Goal: Task Accomplishment & Management: Complete application form

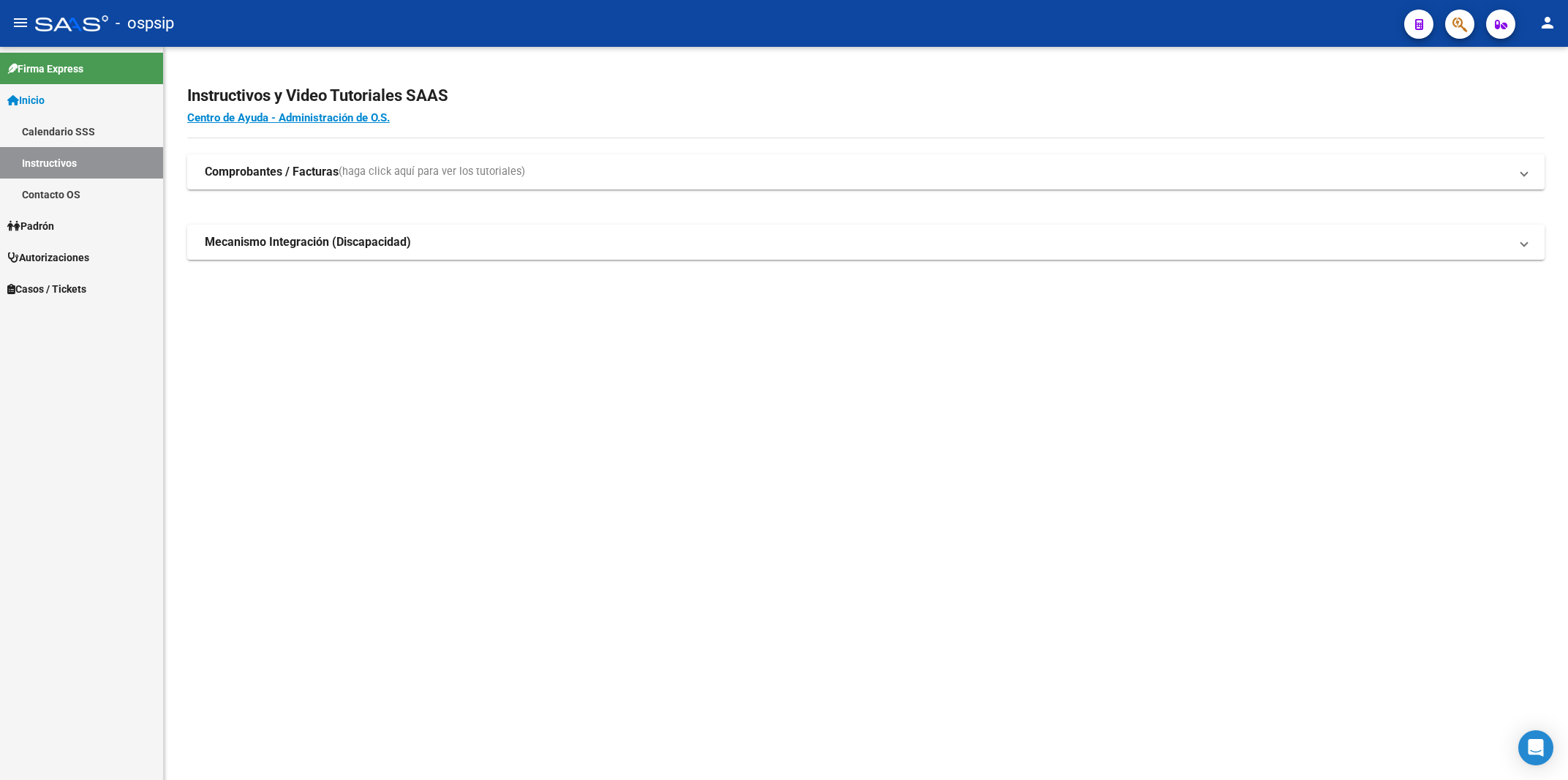
click at [75, 253] on span "Autorizaciones" at bounding box center [48, 258] width 82 height 16
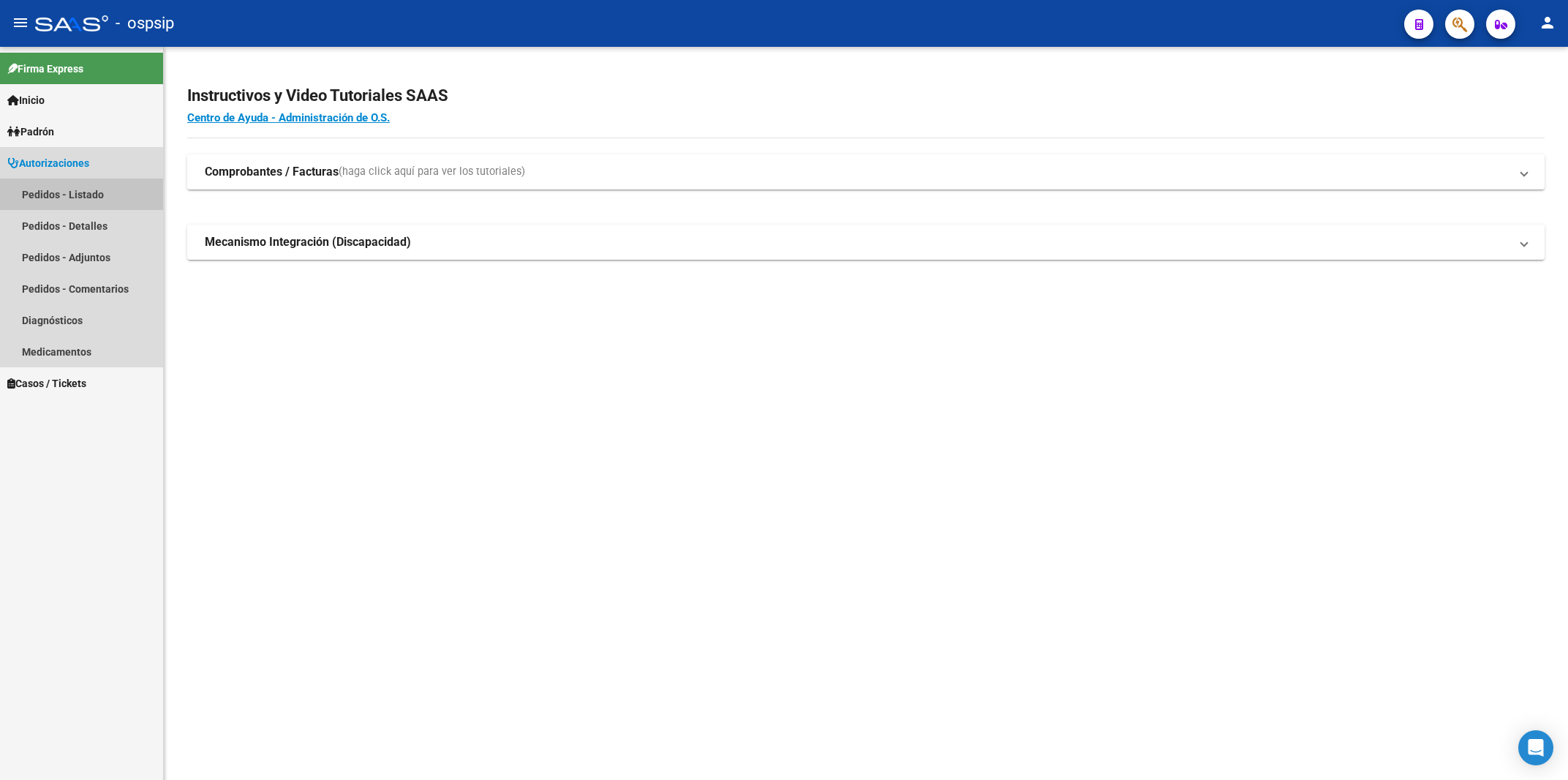
click at [43, 188] on link "Pedidos - Listado" at bounding box center [82, 194] width 163 height 31
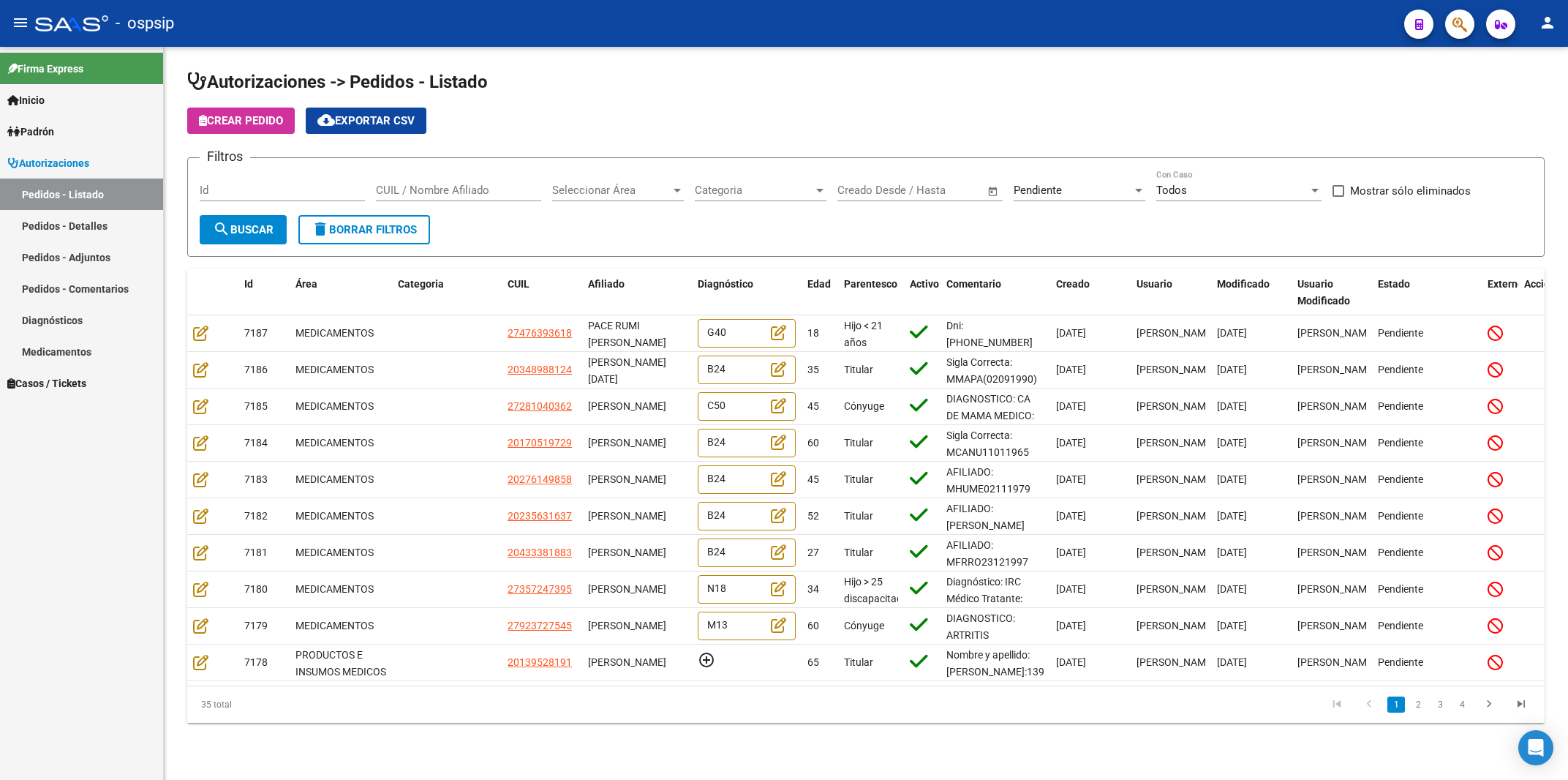
click at [232, 183] on div "Id" at bounding box center [282, 185] width 165 height 31
type input "7153"
click at [1064, 191] on div "Pendiente" at bounding box center [1073, 191] width 119 height 13
click at [1031, 128] on span "Todos" at bounding box center [1098, 124] width 170 height 33
click at [276, 222] on button "search Buscar" at bounding box center [243, 229] width 87 height 29
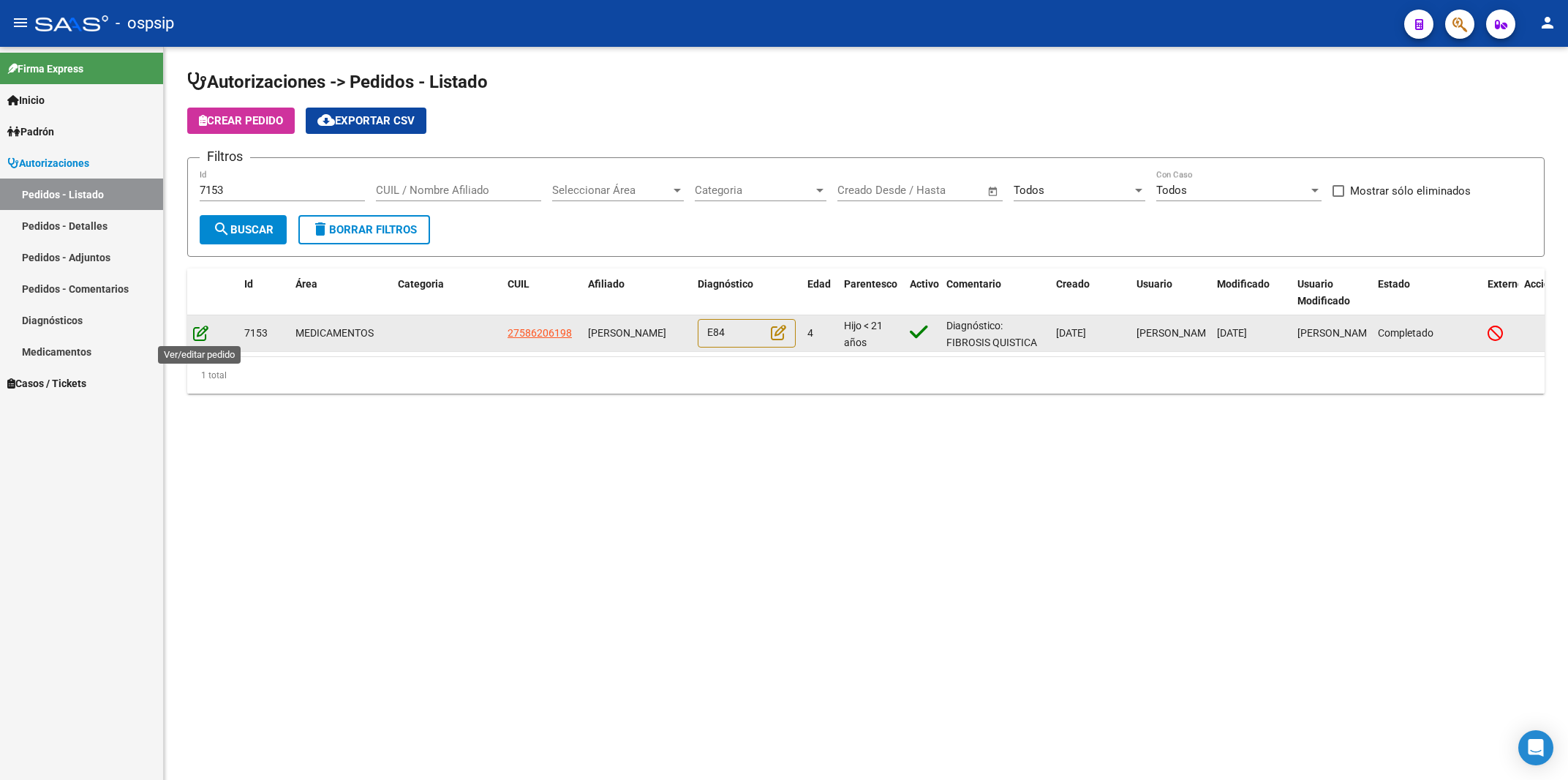
click at [200, 332] on icon at bounding box center [200, 333] width 15 height 16
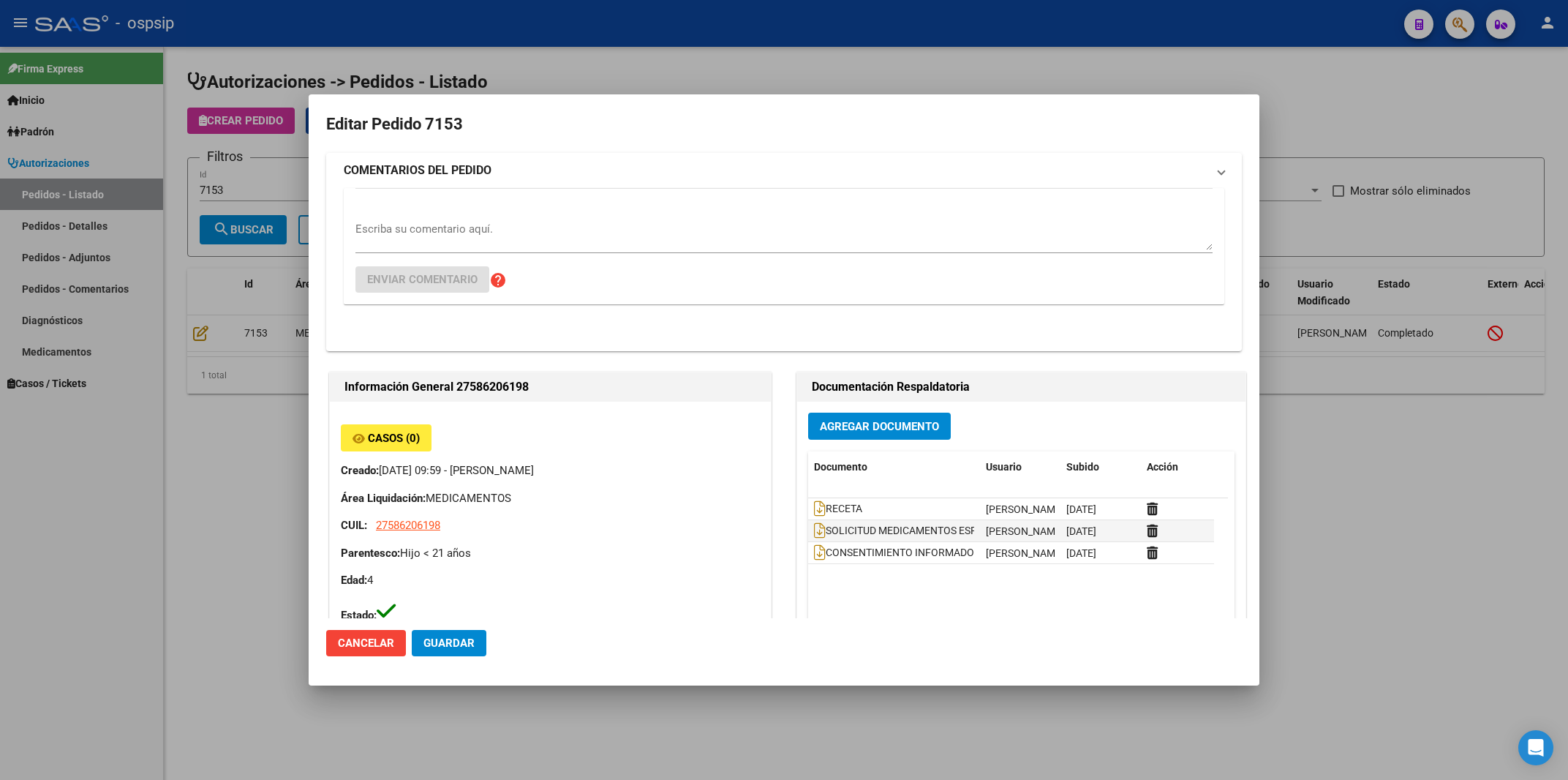
type input "[GEOGRAPHIC_DATA], [PERSON_NAME], [PERSON_NAME] 8072, Piso: 00, Departamento: 0"
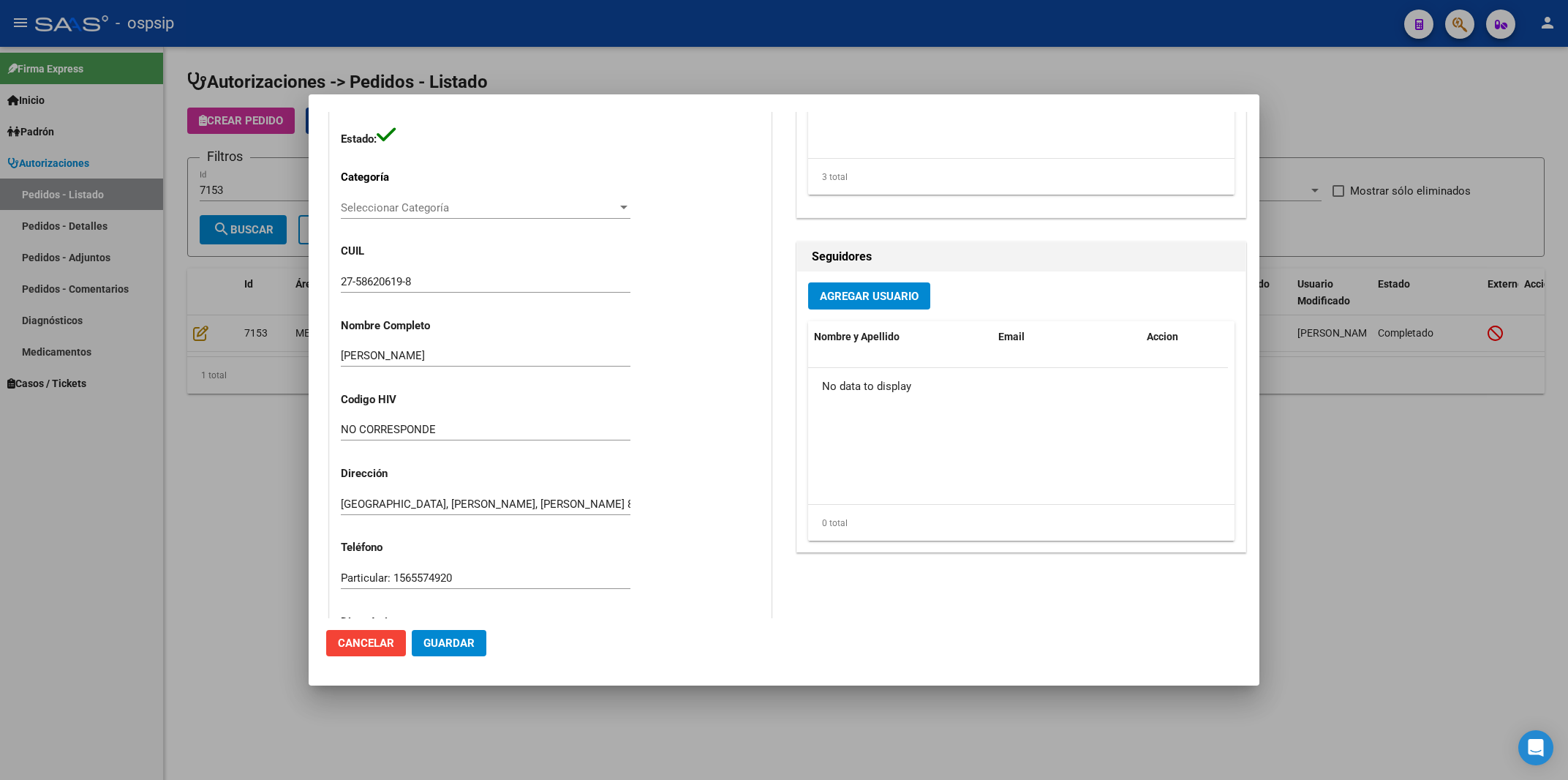
scroll to position [627, 0]
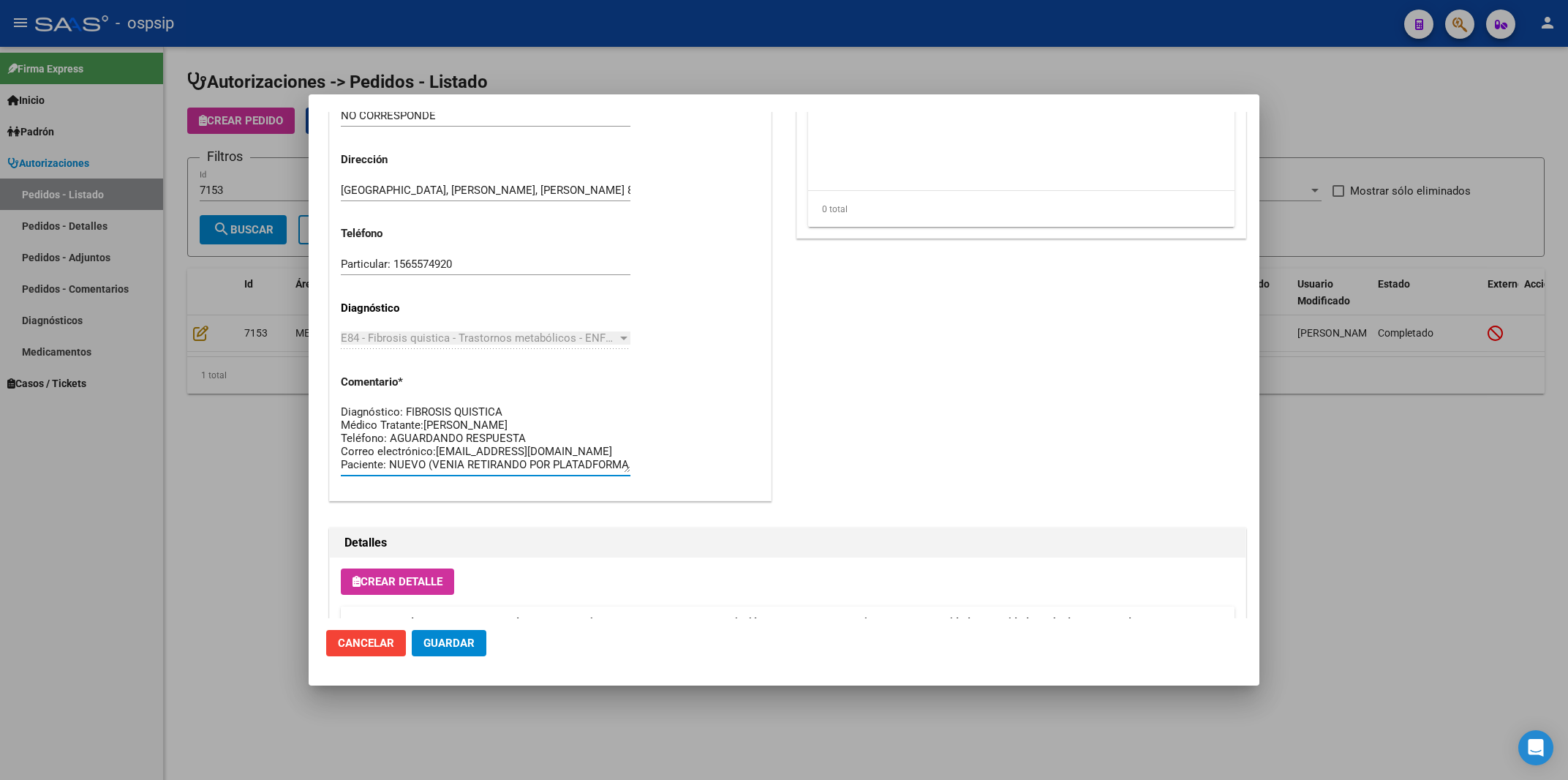
drag, startPoint x: 391, startPoint y: 434, endPoint x: 546, endPoint y: 438, distance: 155.1
click at [546, 438] on textarea "Diagnóstico: FIBROSIS QUISTICA Médico Tratante:[PERSON_NAME] Teléfono: AGUARDAN…" at bounding box center [485, 438] width 290 height 69
paste textarea "[PHONE_NUMBER]"
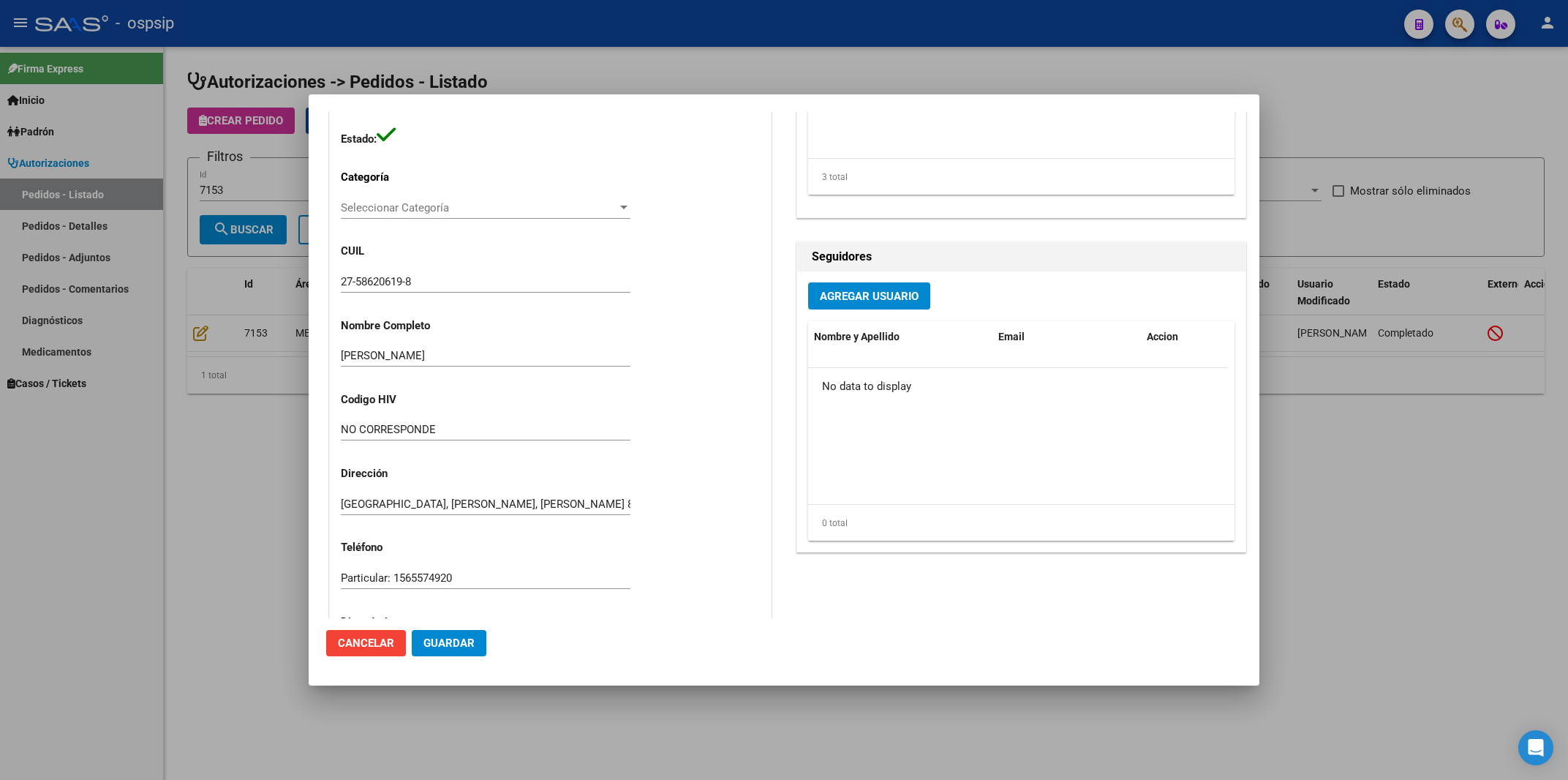
scroll to position [0, 0]
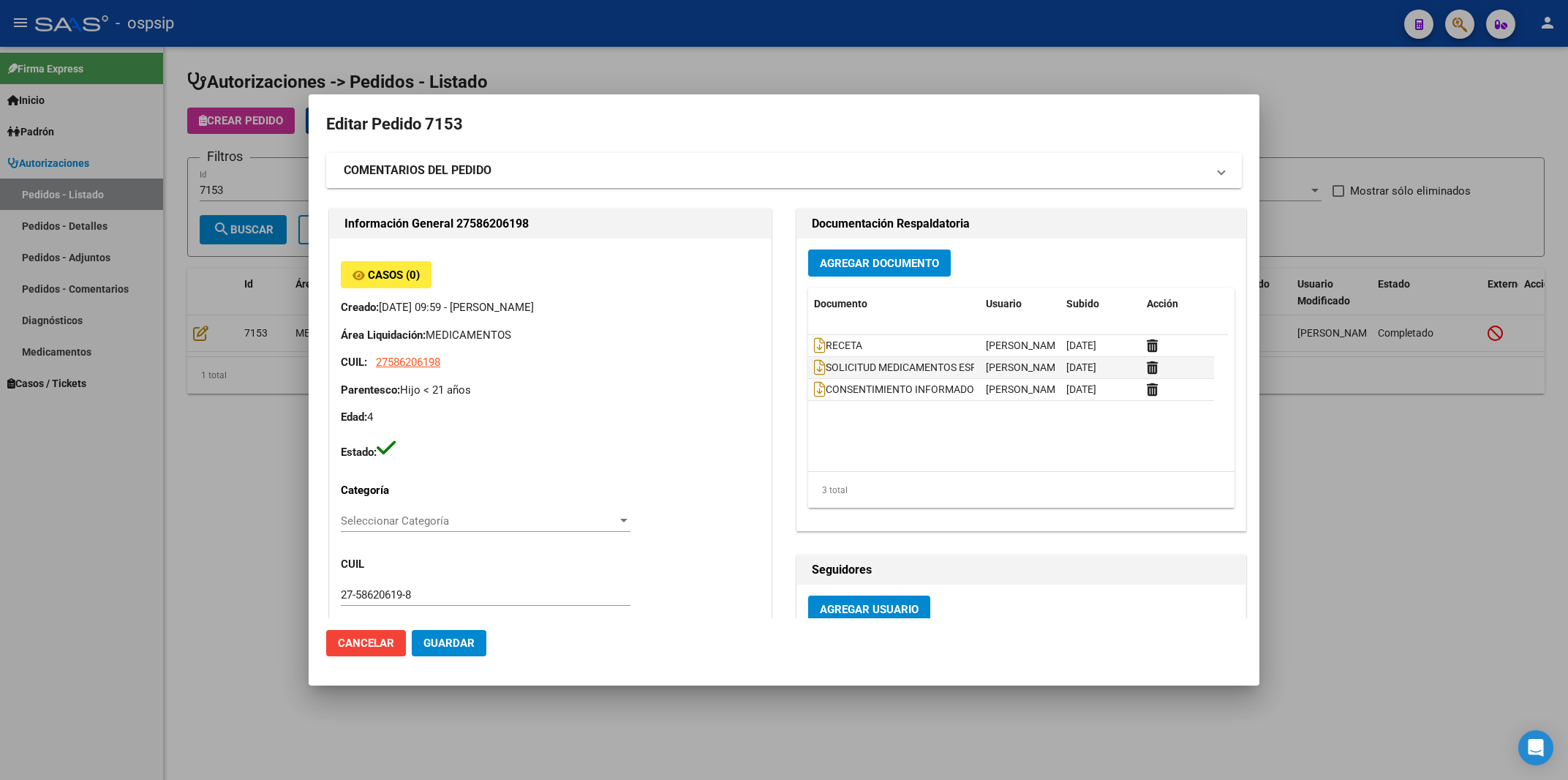
type textarea "Diagnóstico: FIBROSIS QUISTICA Médico Tratante:[PERSON_NAME] Teléfono: [PHONE_N…"
click at [472, 160] on mat-expansion-panel-header "COMENTARIOS DEL PEDIDO" at bounding box center [784, 170] width 916 height 36
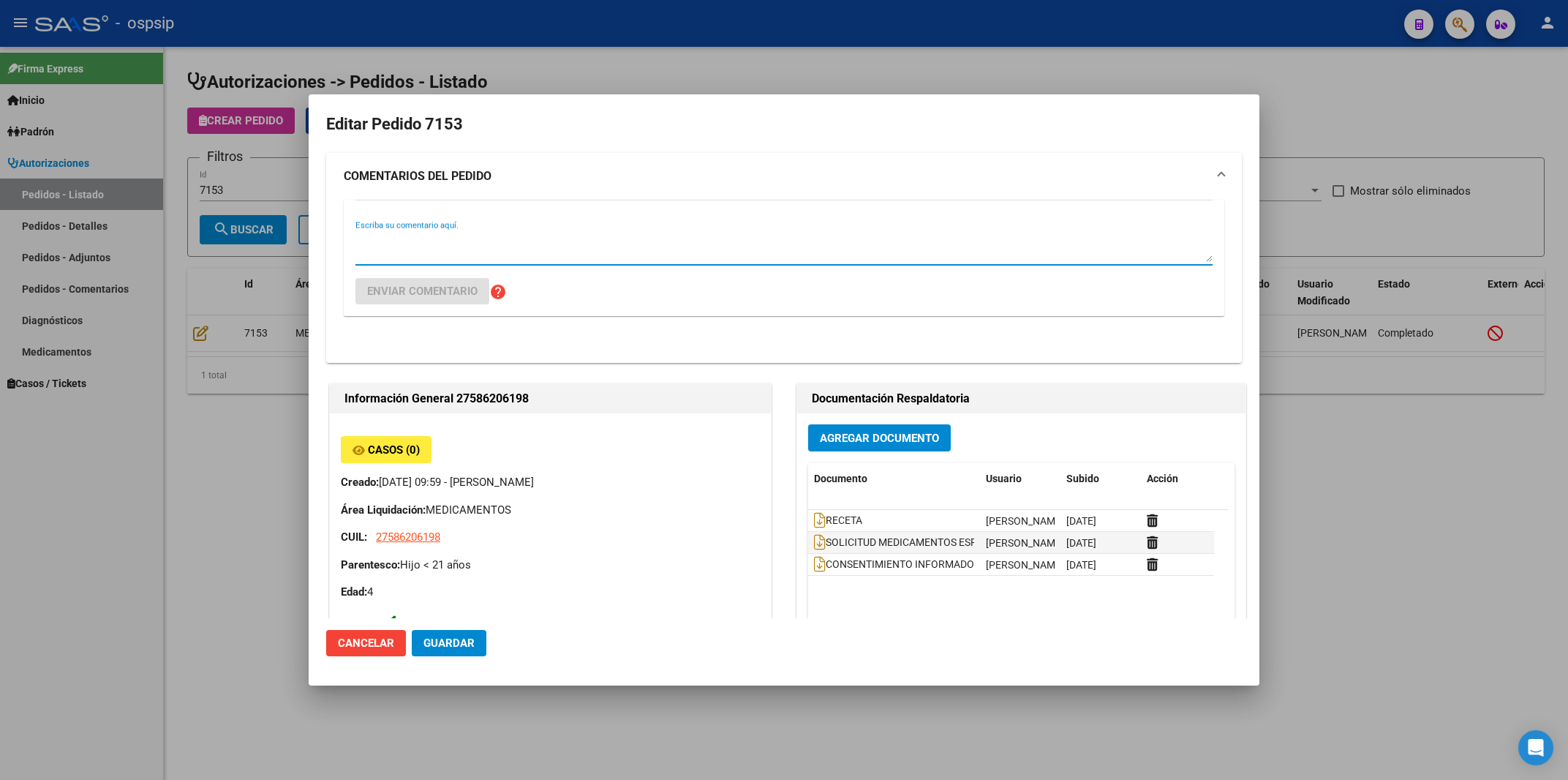
click at [427, 236] on textarea "Escriba su comentario aquí." at bounding box center [784, 247] width 857 height 29
paste textarea "[PHONE_NUMBER]"
click at [416, 248] on textarea "se agrega telefono [PHONE_NUMBER]" at bounding box center [784, 247] width 857 height 29
click at [432, 236] on textarea "se agrega telefono [PHONE_NUMBER]" at bounding box center [784, 247] width 857 height 29
click at [424, 244] on textarea "se agrega telefono [PHONE_NUMBER]" at bounding box center [784, 247] width 857 height 29
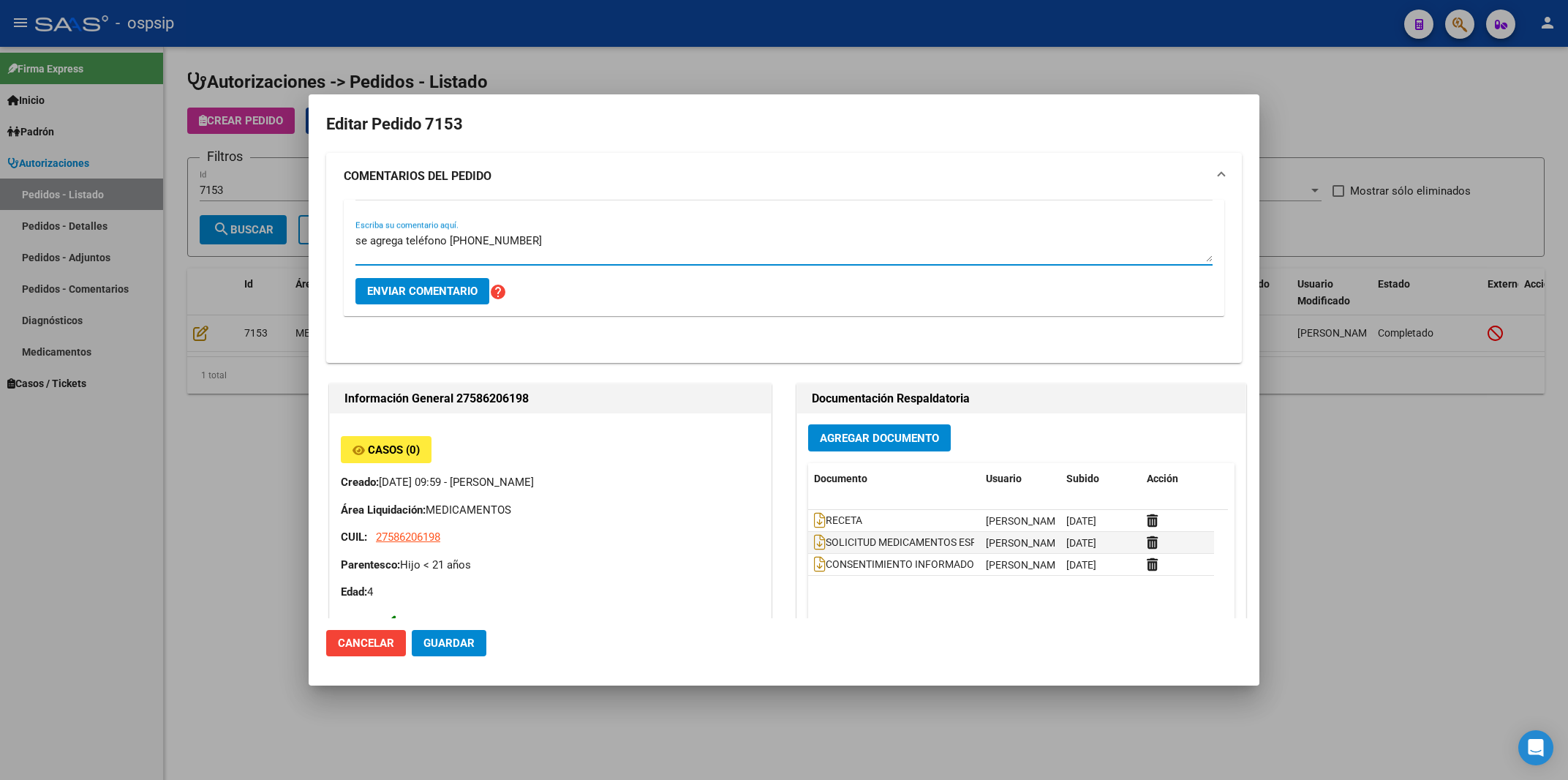
type textarea "se agrega teléfono [PHONE_NUMBER]"
click at [449, 293] on span "Enviar comentario" at bounding box center [422, 291] width 111 height 13
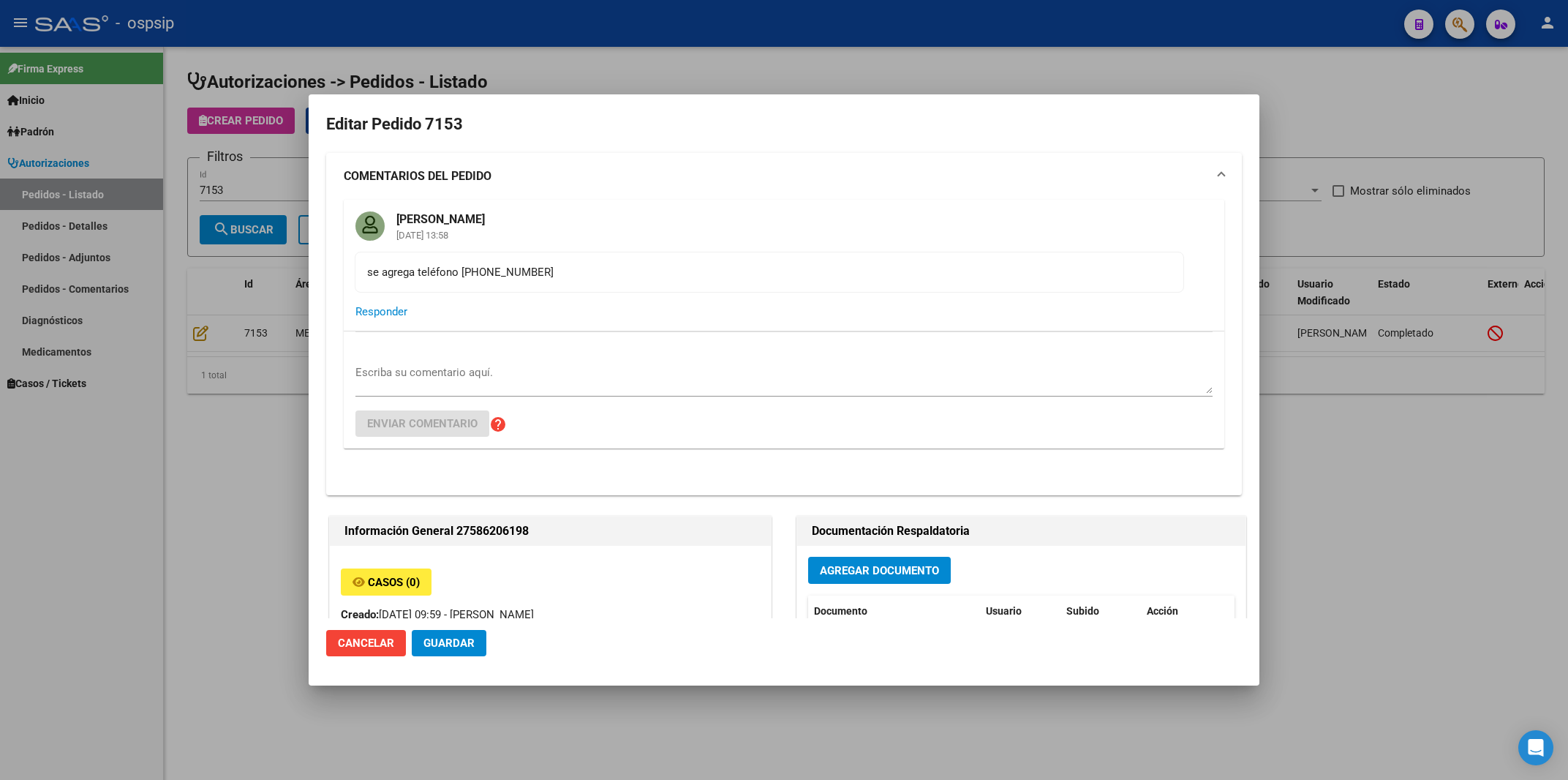
click at [457, 637] on button "Guardar" at bounding box center [449, 643] width 74 height 27
click at [847, 59] on div at bounding box center [784, 390] width 1568 height 780
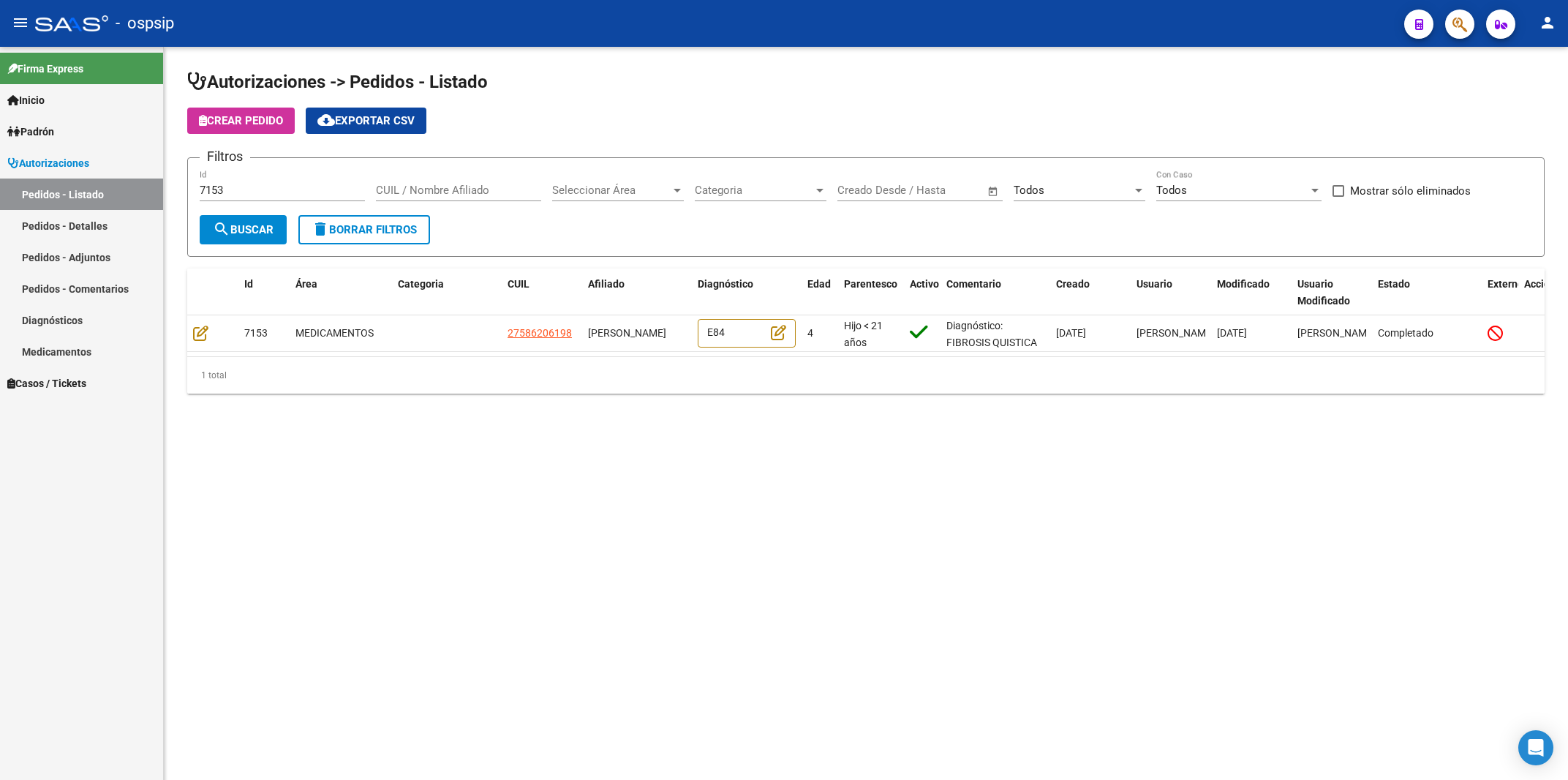
click at [847, 59] on div "Autorizaciones -> Pedidos - Listado Crear Pedido cloud_download Exportar CSV Fi…" at bounding box center [866, 244] width 1404 height 394
click at [1446, 15] on app-search-popup at bounding box center [1460, 22] width 29 height 19
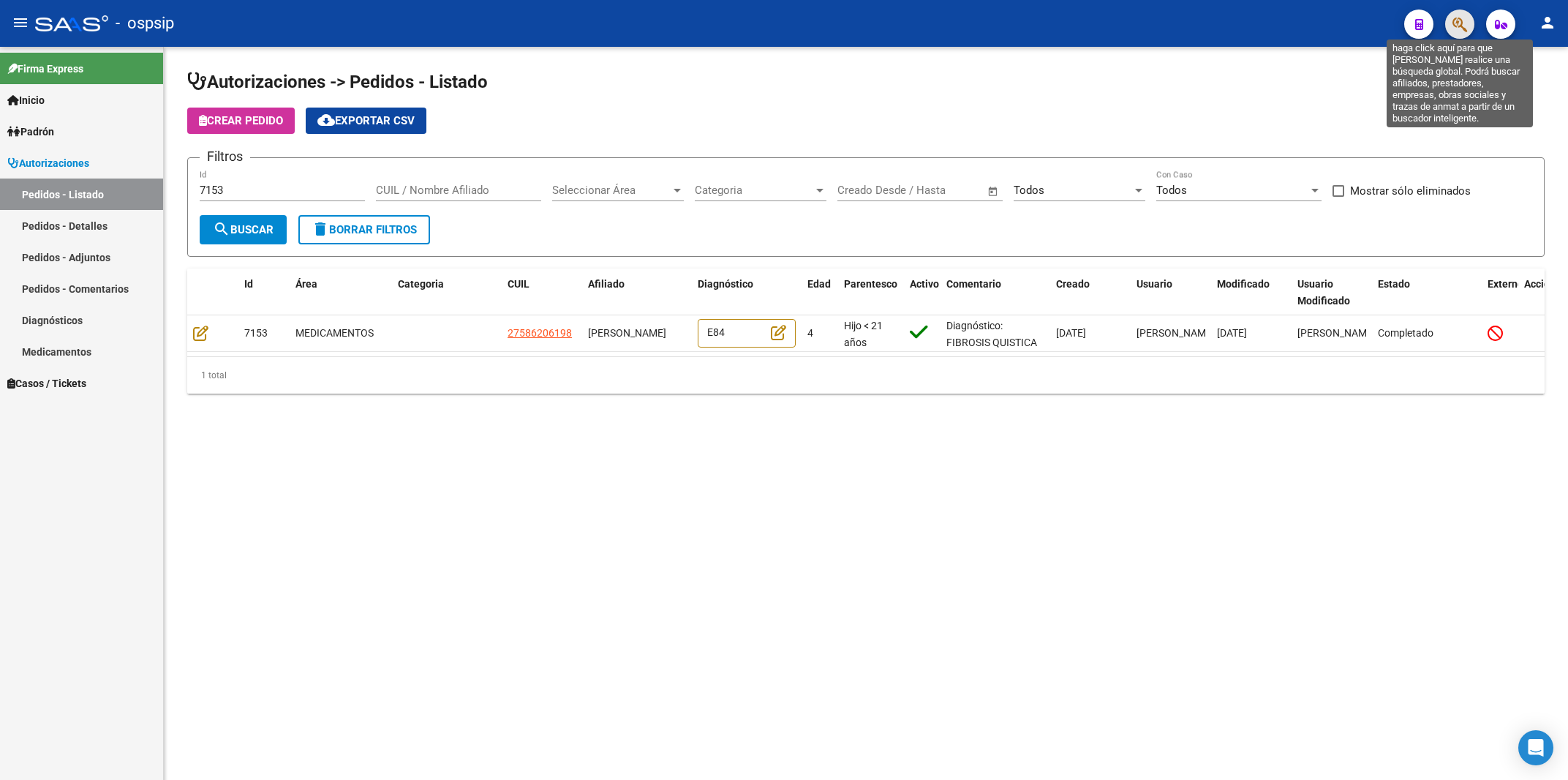
click at [1465, 20] on icon "button" at bounding box center [1460, 24] width 15 height 17
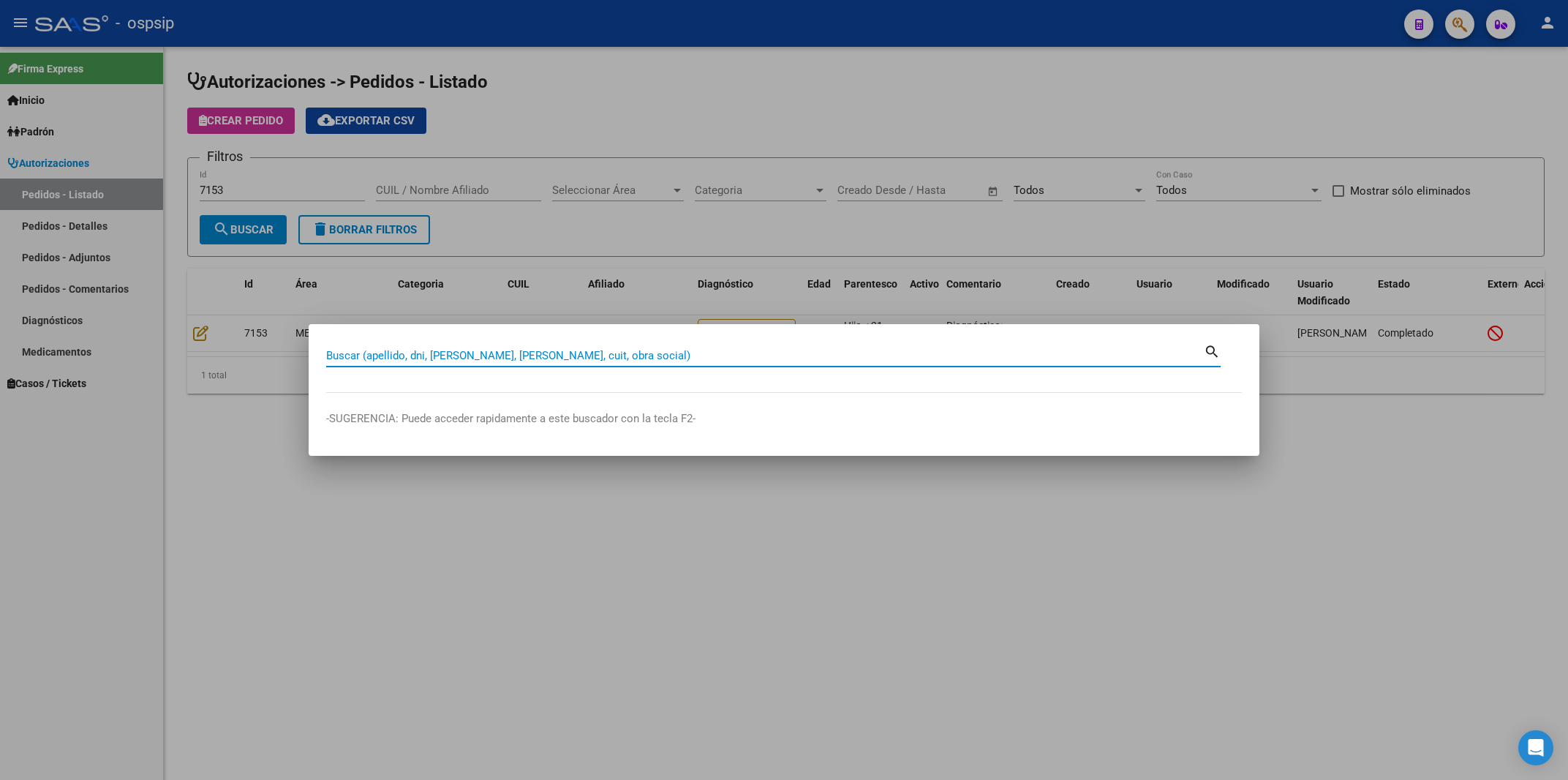
paste input "18611290"
type input "18611290"
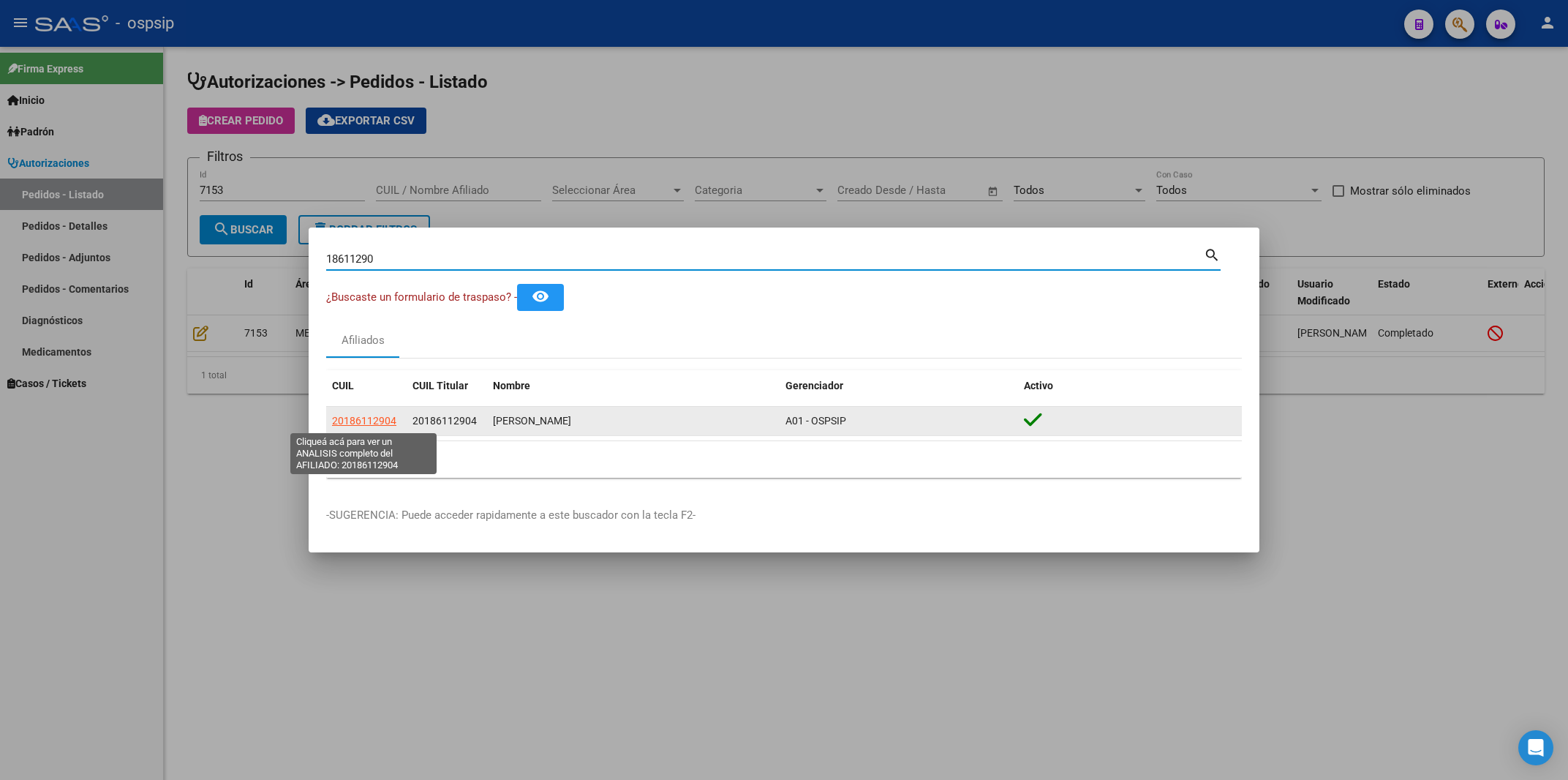
click at [346, 418] on span "20186112904" at bounding box center [364, 421] width 65 height 12
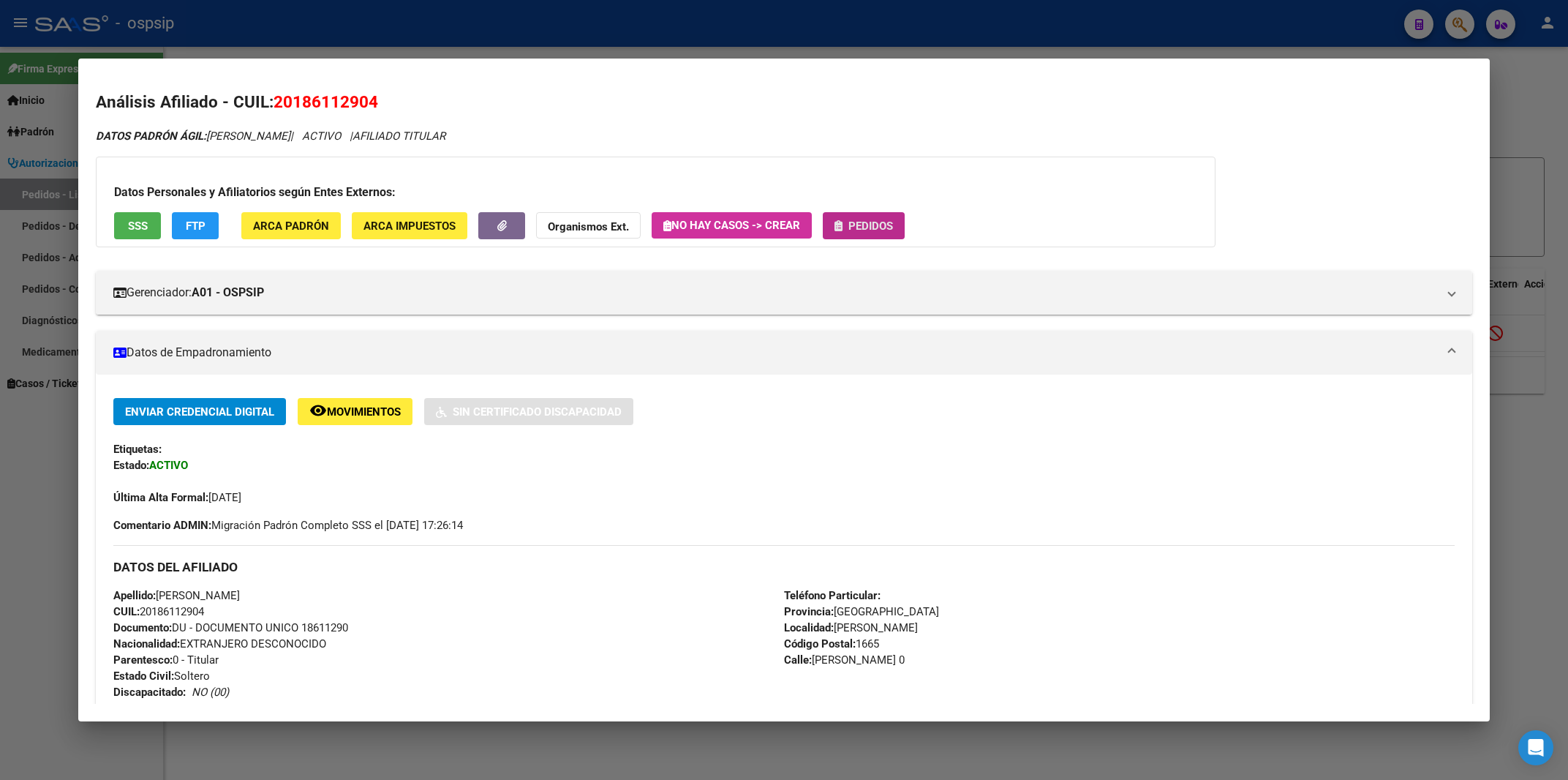
click at [885, 224] on span "Pedidos" at bounding box center [870, 226] width 44 height 13
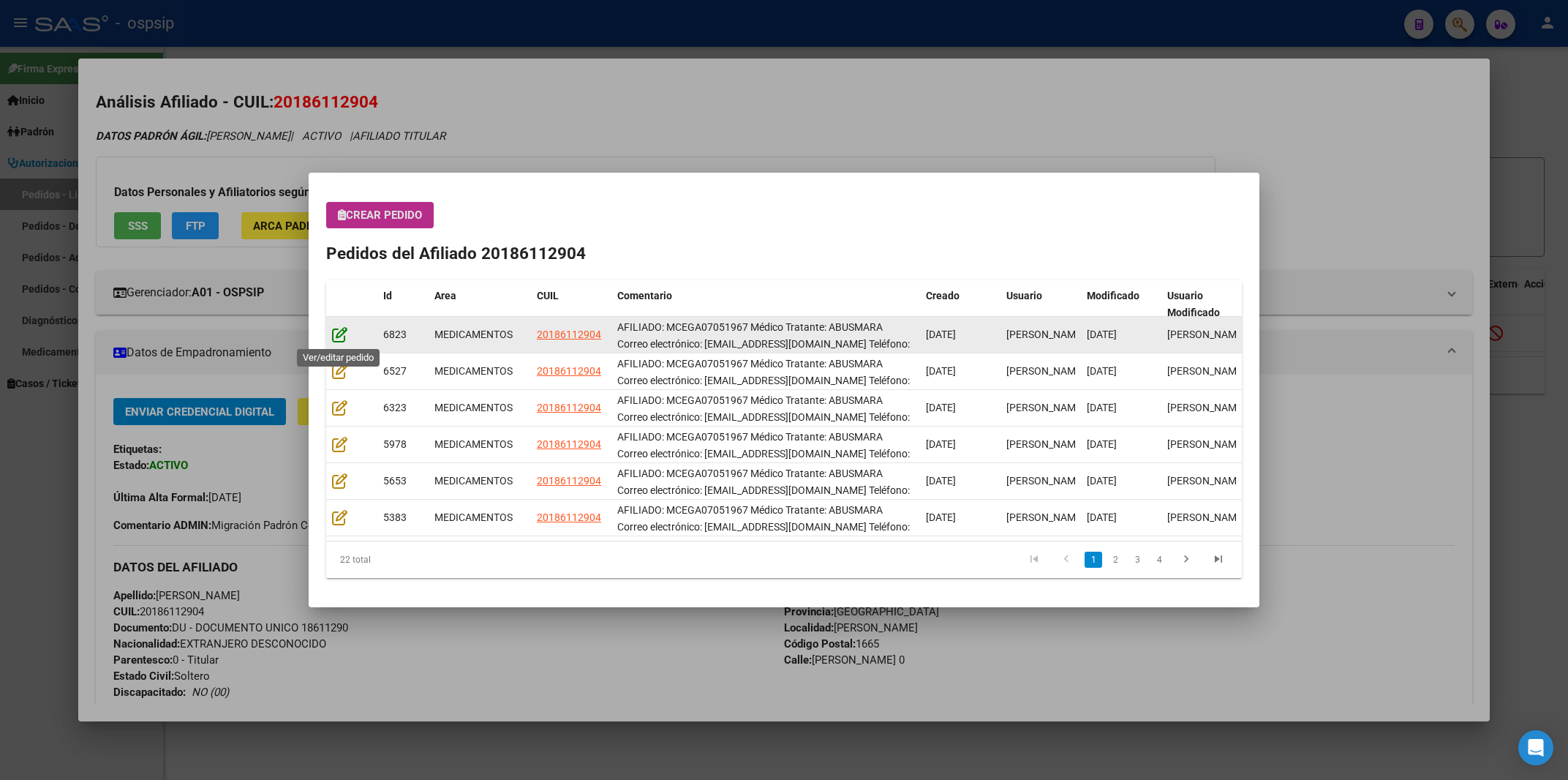
click at [339, 337] on icon at bounding box center [339, 334] width 15 height 16
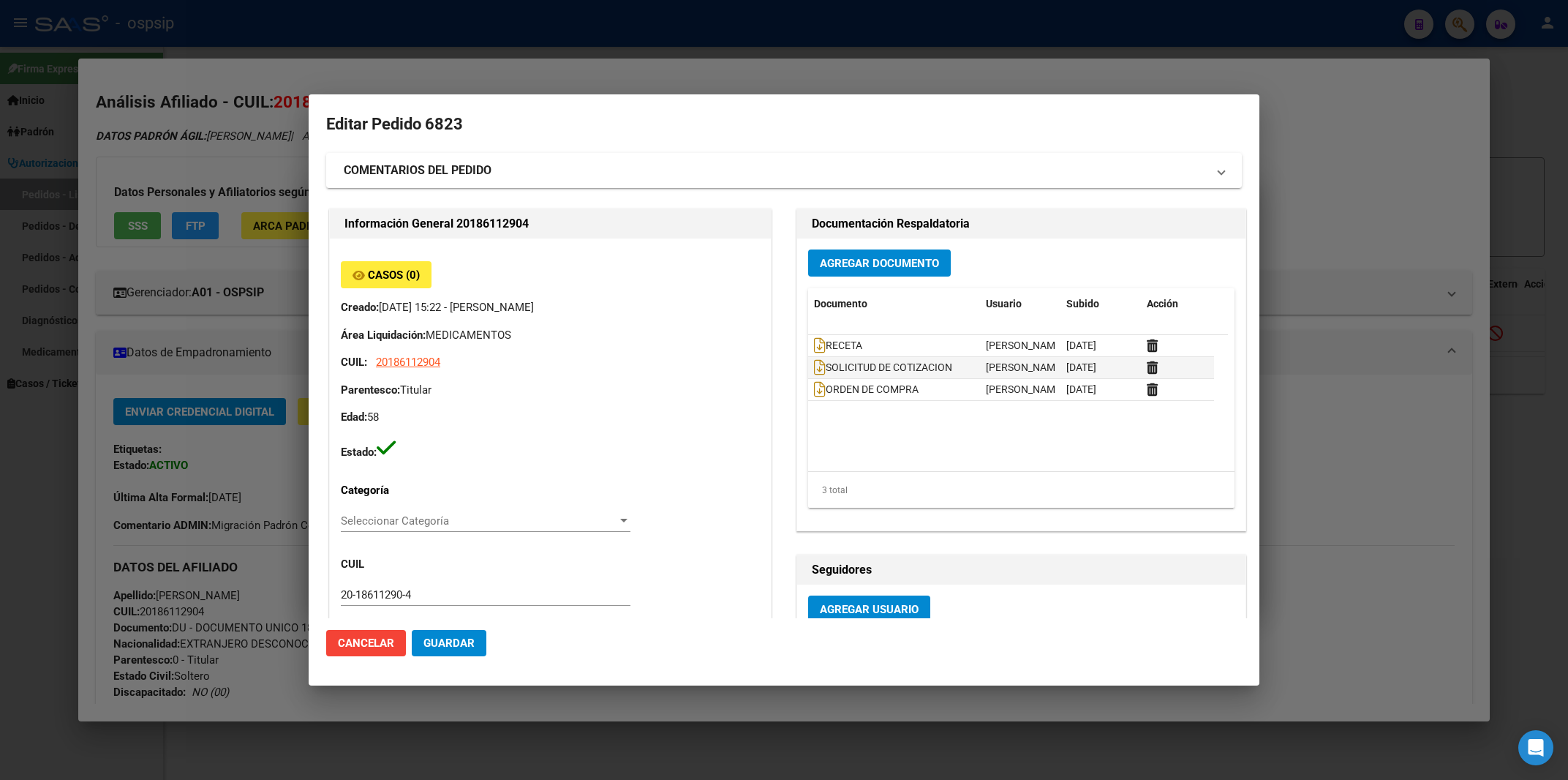
type input "[PERSON_NAME]"
type input "[GEOGRAPHIC_DATA], [PERSON_NAME], [PERSON_NAME] 0"
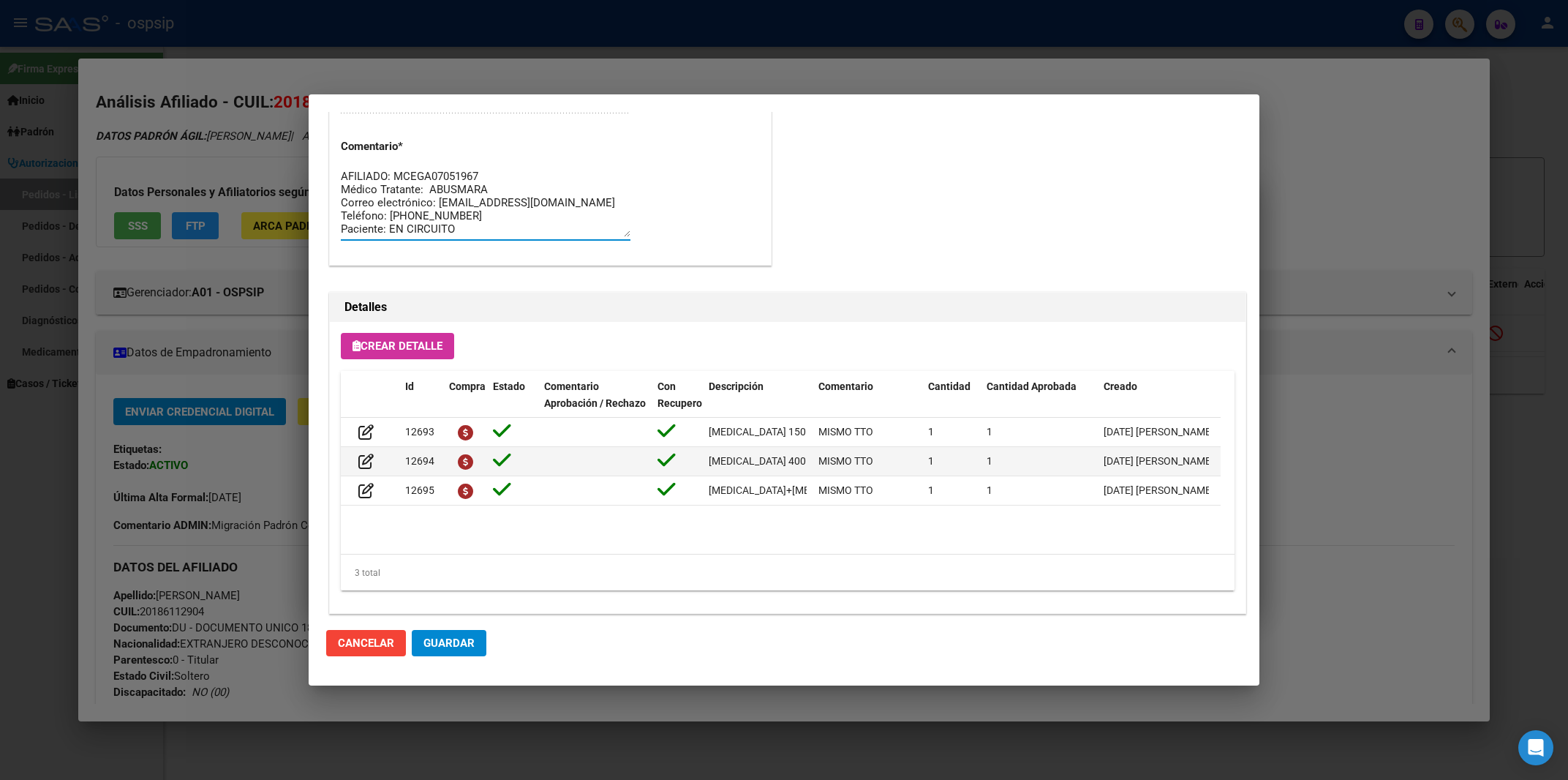
scroll to position [12, 0]
drag, startPoint x: 343, startPoint y: 178, endPoint x: 583, endPoint y: 317, distance: 277.3
click at [583, 237] on textarea "AFILIADO: MCEGA07051967 Médico Tratante: ABUSMARA Correo electrónico: [EMAIL_AD…" at bounding box center [485, 202] width 290 height 69
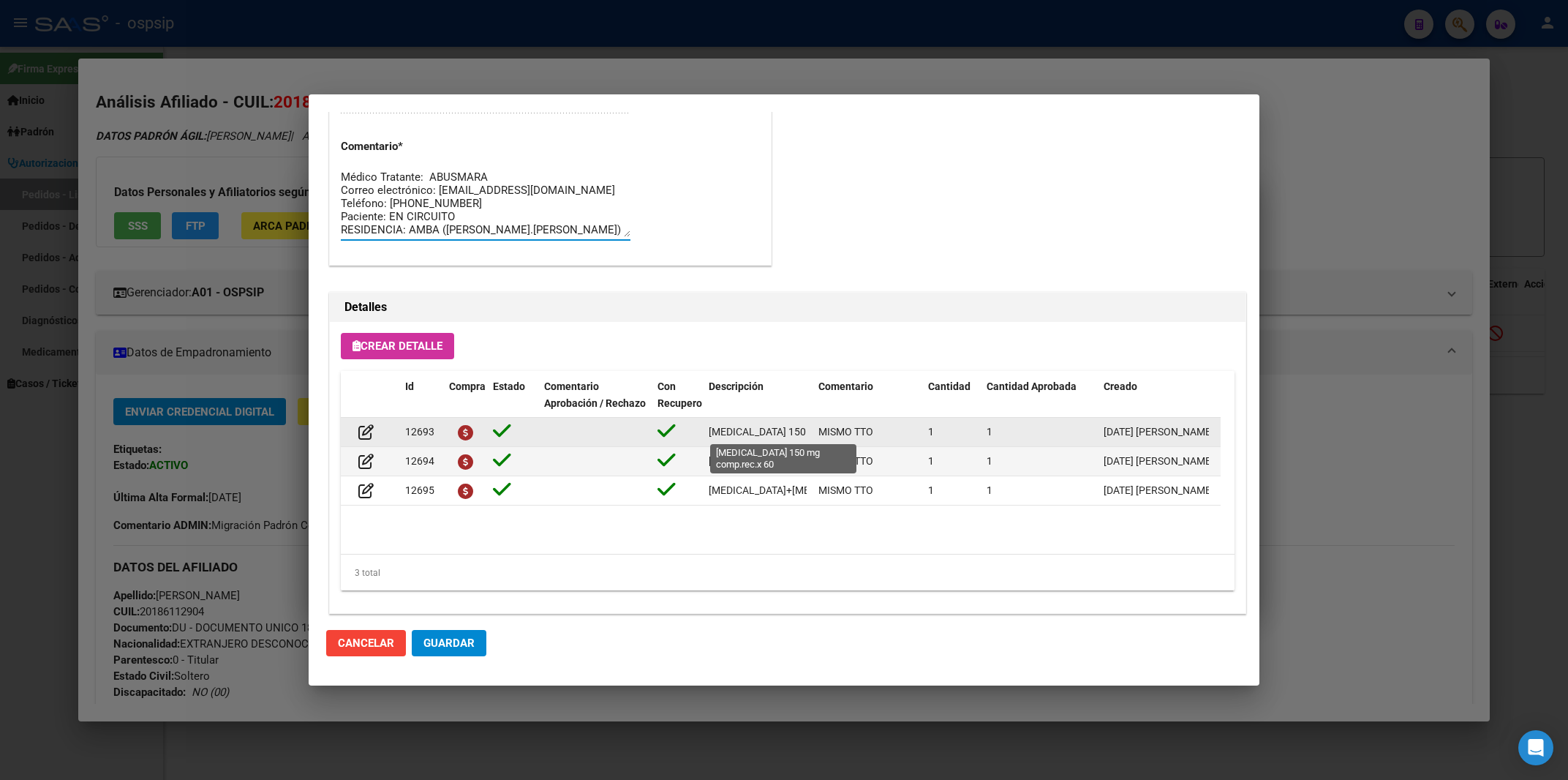
click at [785, 427] on span "[MEDICAL_DATA] 150 mg comp.rec.x 60" at bounding box center [799, 432] width 181 height 12
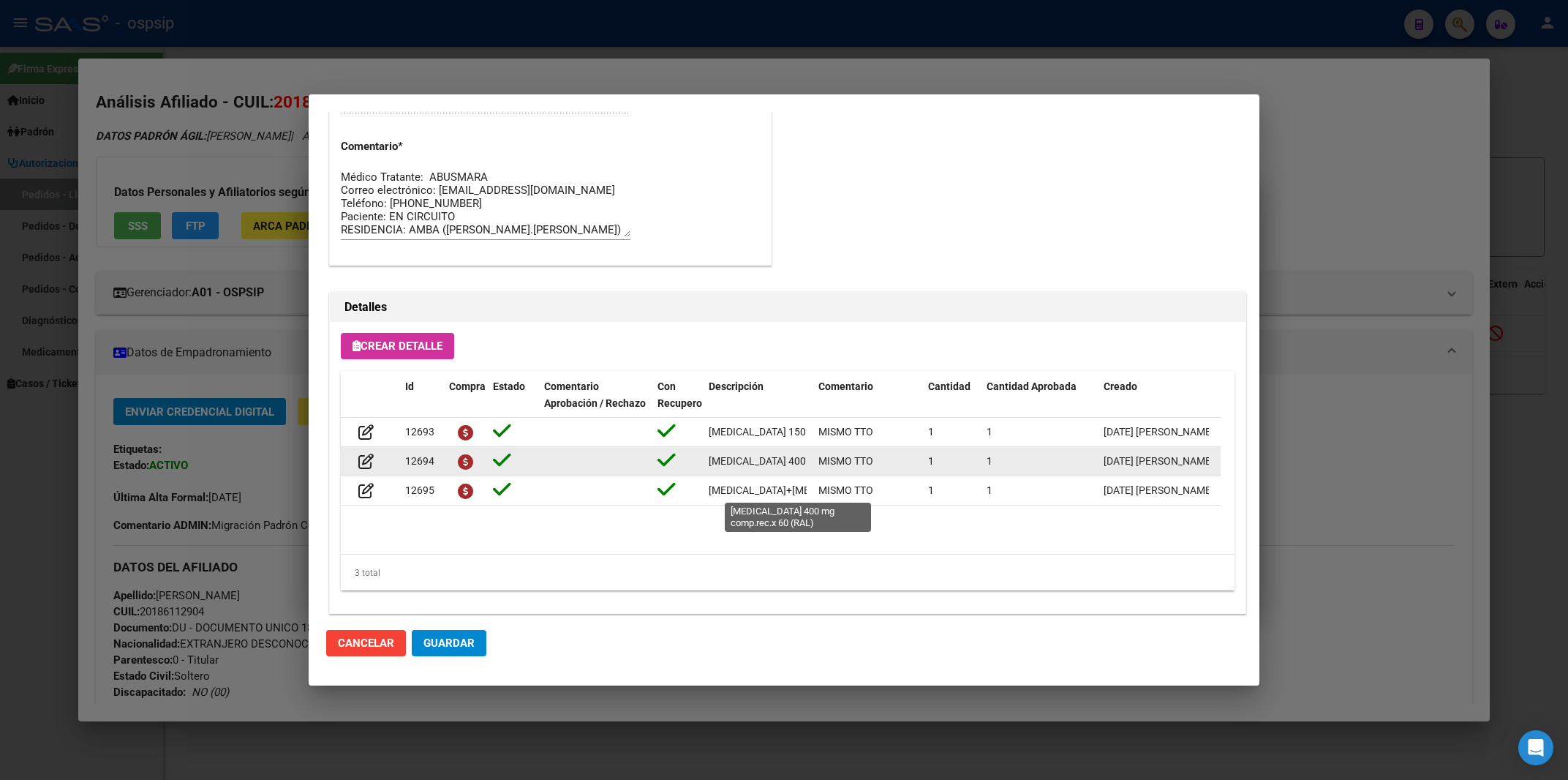
click at [775, 467] on span "[MEDICAL_DATA] 400 mg comp.rec.x 60 (RAL)" at bounding box center [813, 461] width 209 height 12
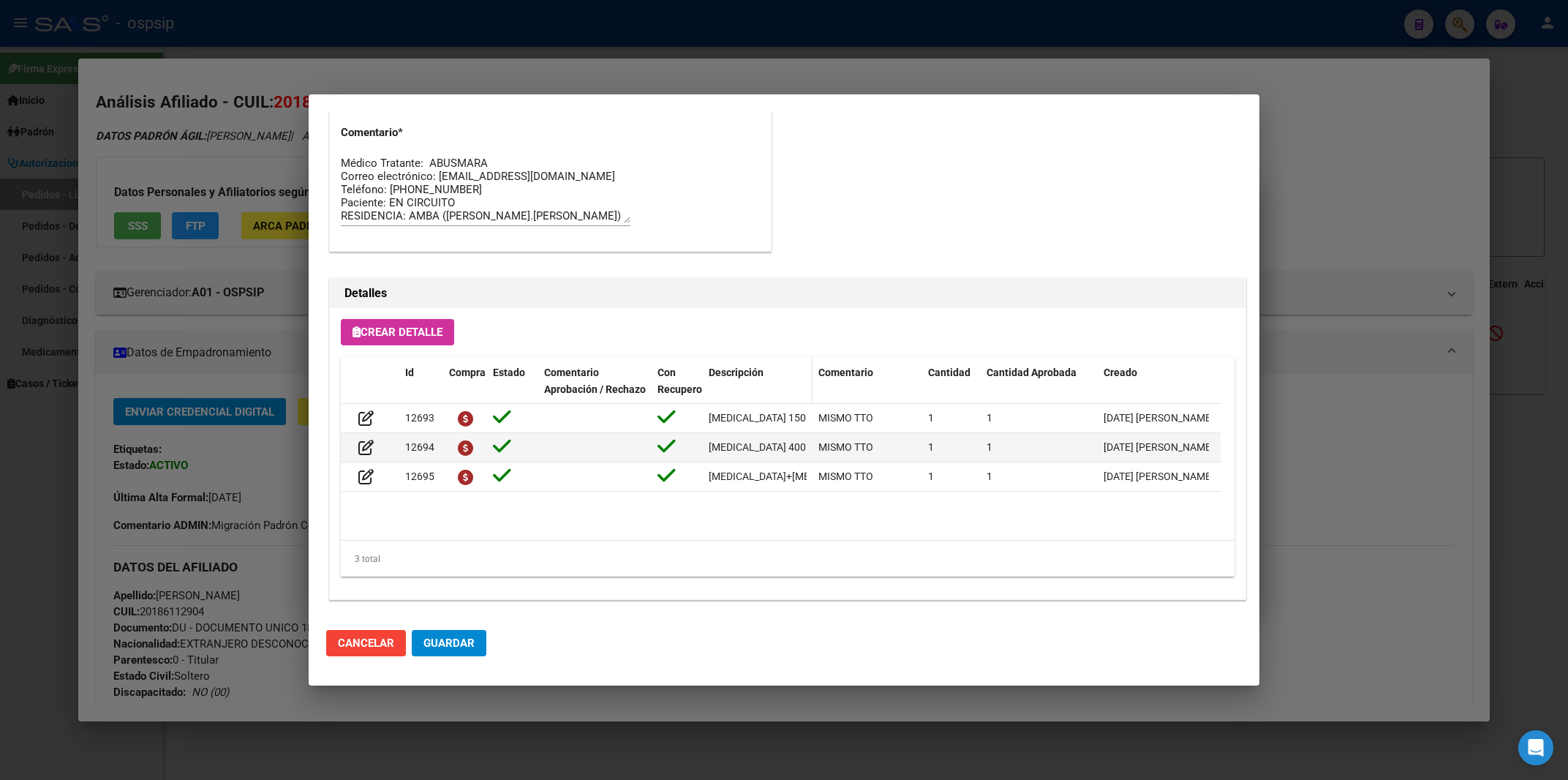
scroll to position [881, 0]
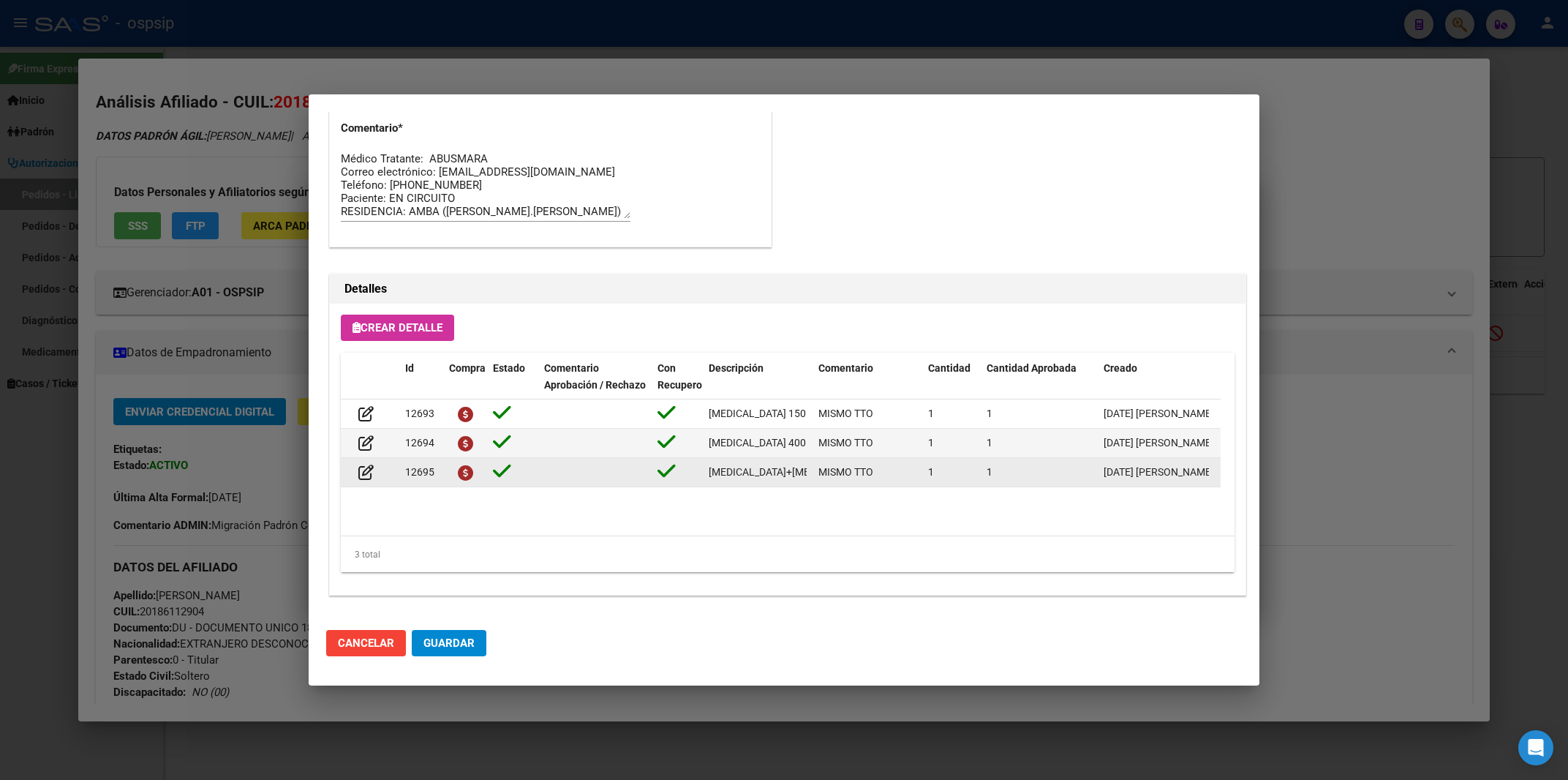
click at [775, 480] on div "[MEDICAL_DATA]+[MEDICAL_DATA] 600mg/100mg comp.rec.x 60 (DRV/RTV)" at bounding box center [757, 472] width 98 height 17
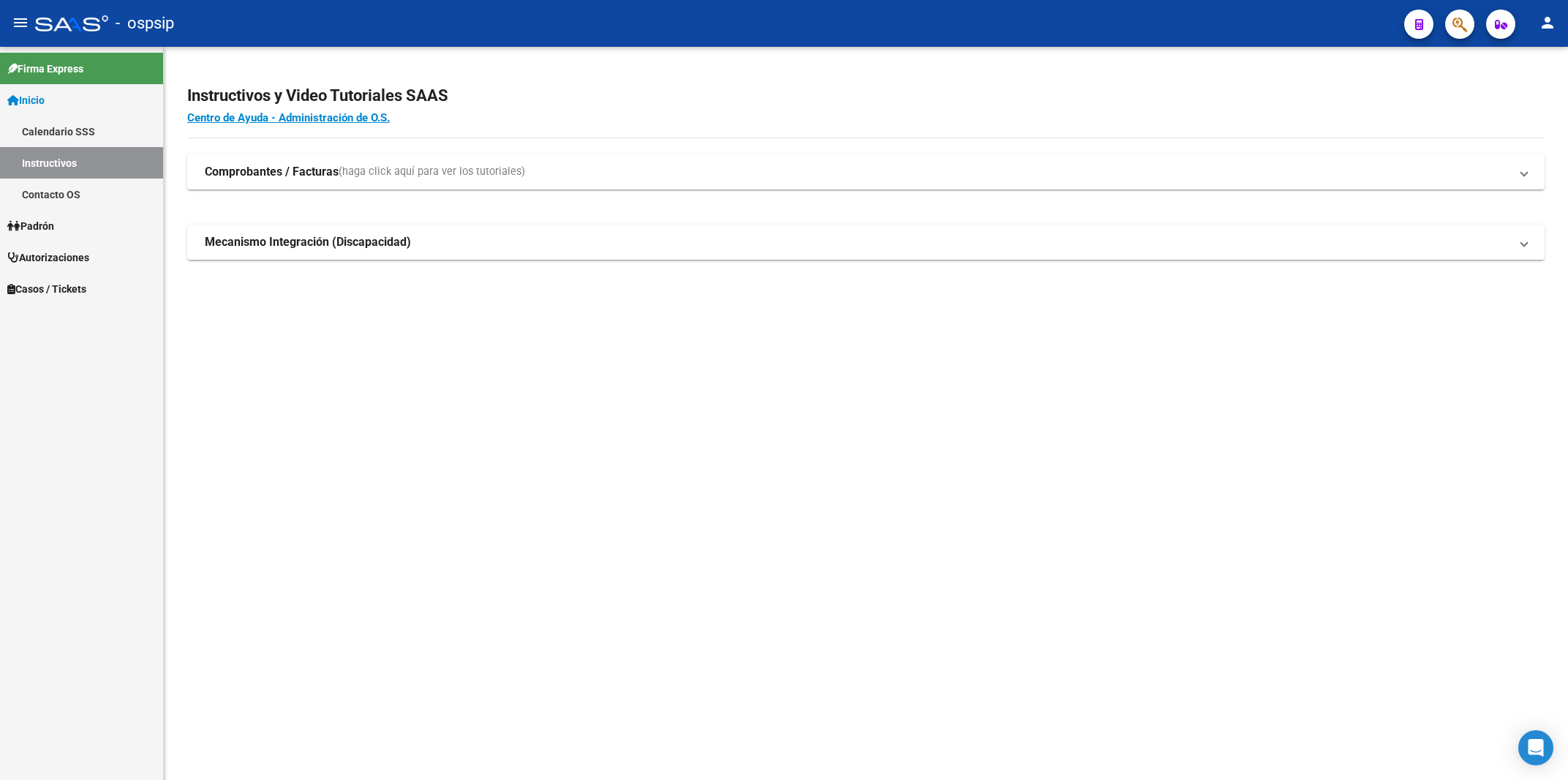
click at [1446, 19] on app-search-popup at bounding box center [1460, 22] width 29 height 19
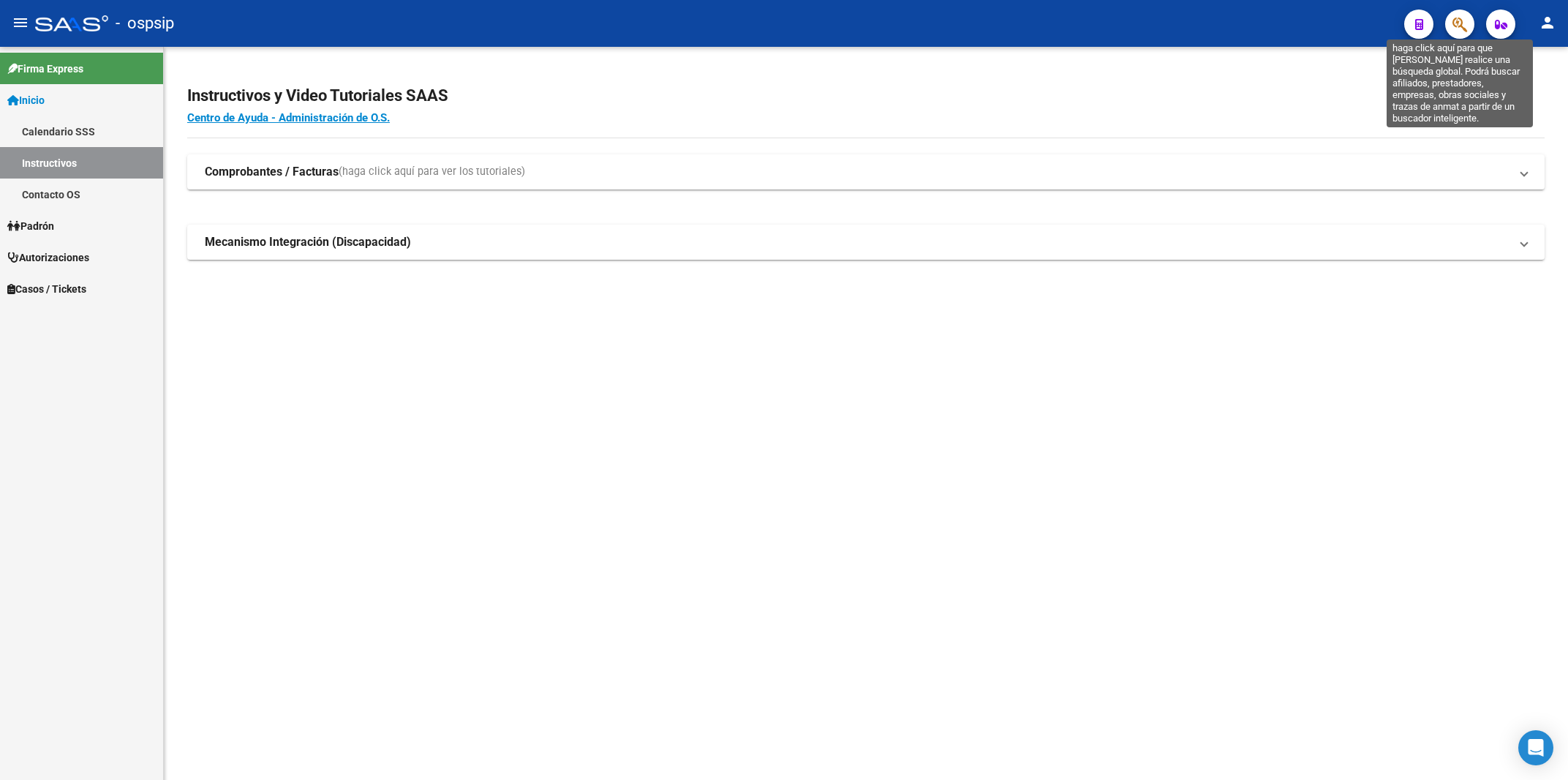
click at [1462, 23] on icon "button" at bounding box center [1460, 24] width 15 height 17
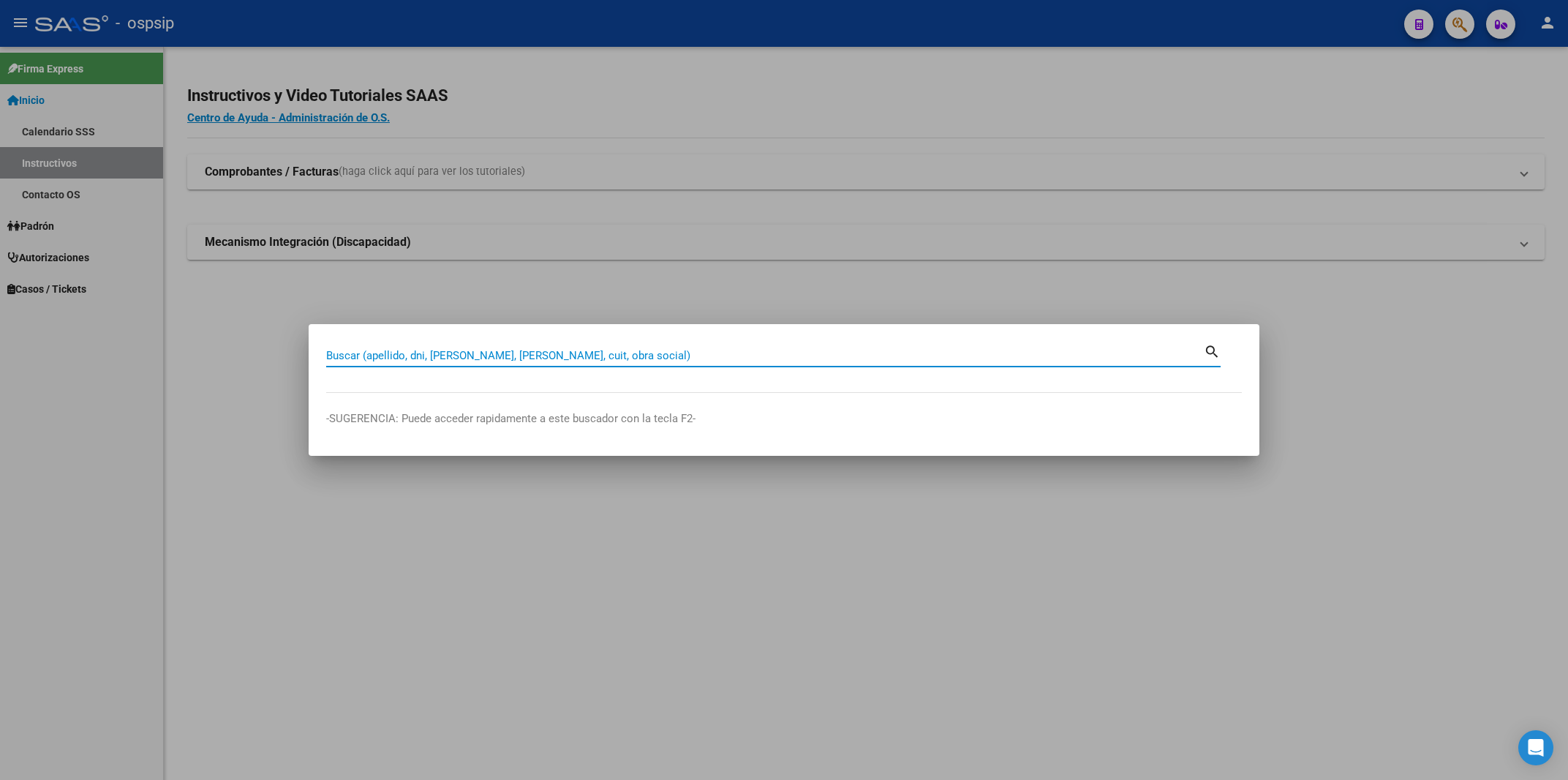
paste input "18611290"
type input "18611290"
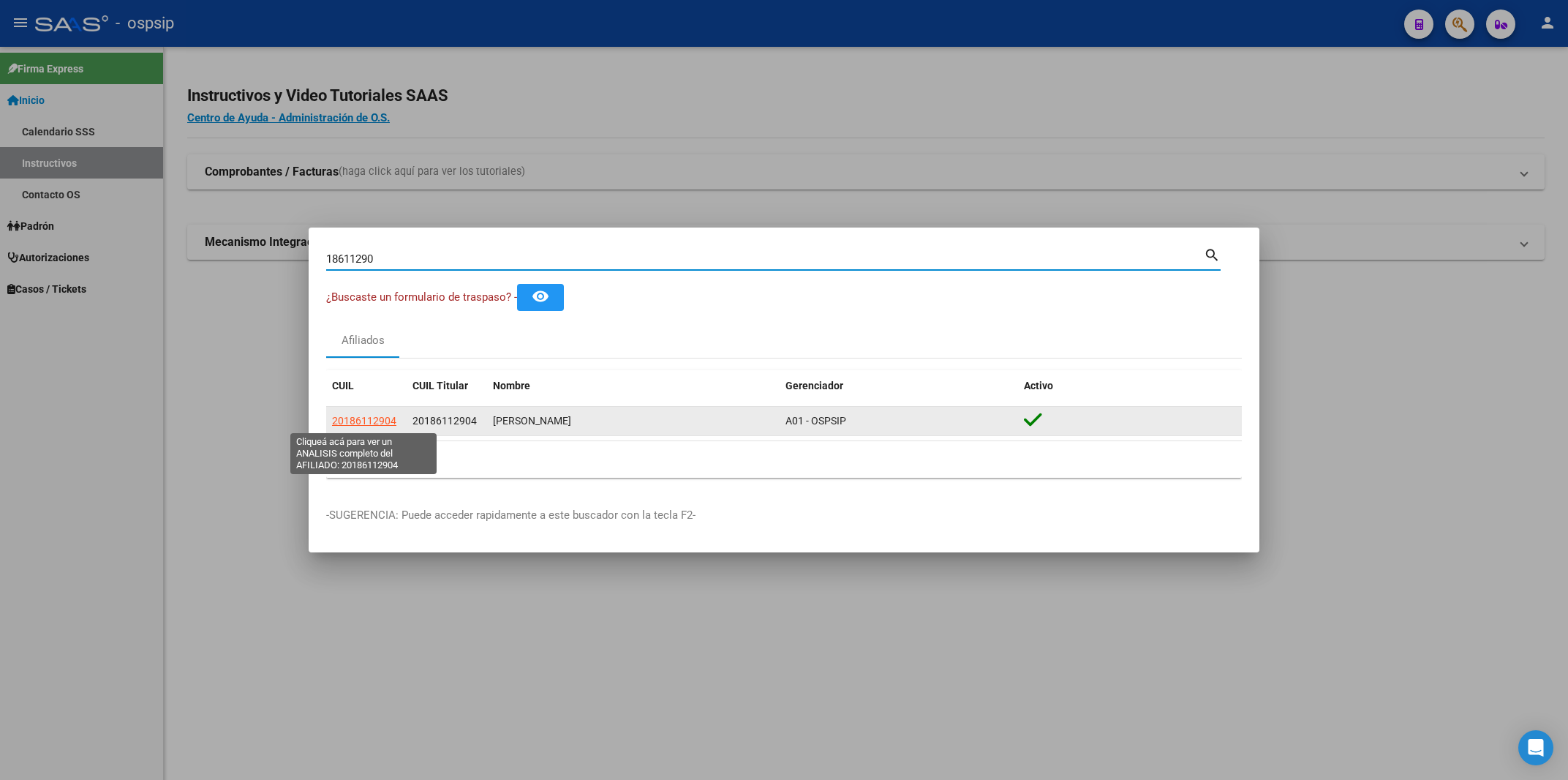
click at [371, 420] on span "20186112904" at bounding box center [364, 421] width 65 height 12
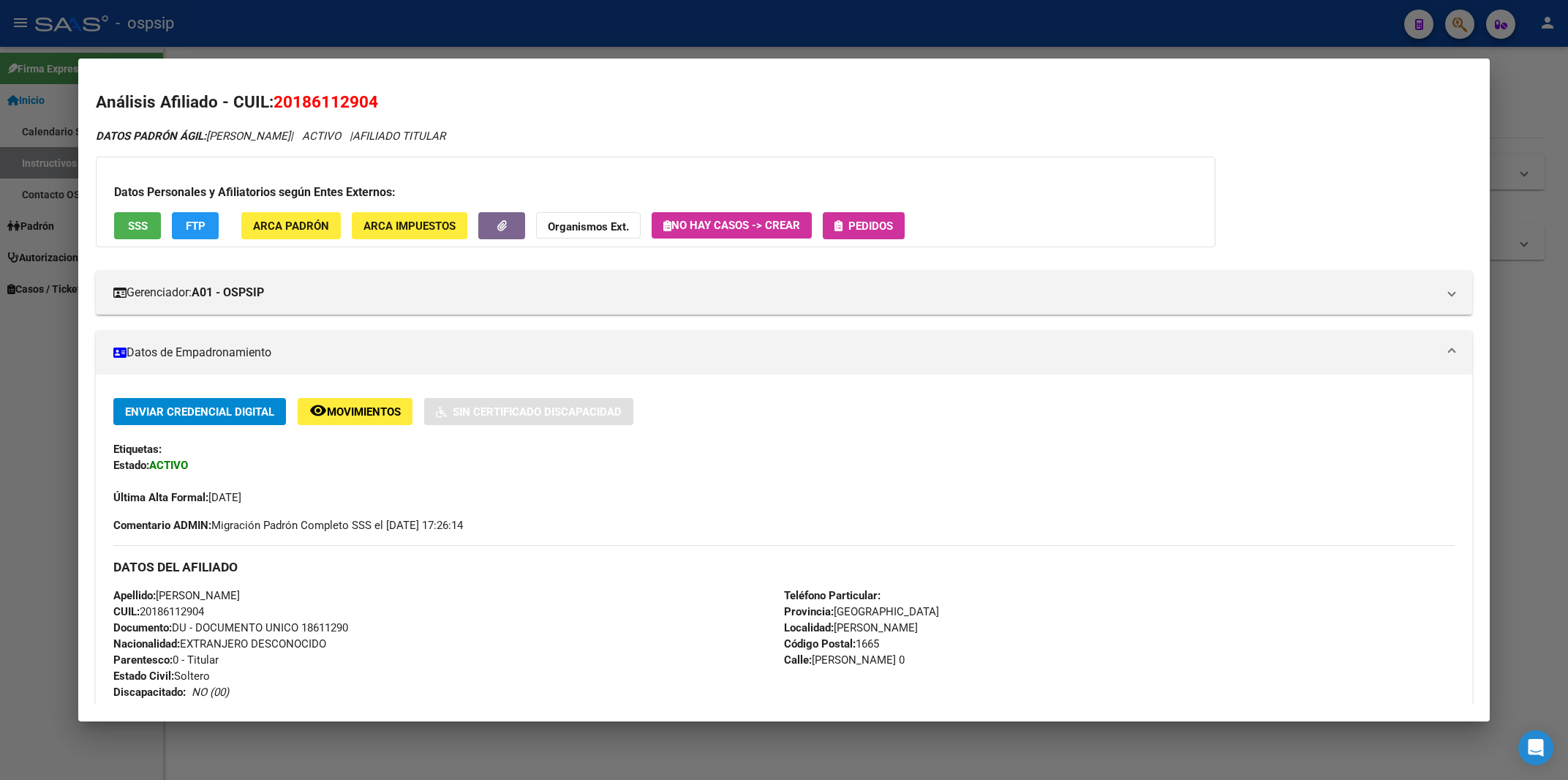
click at [893, 230] on span "Pedidos" at bounding box center [870, 226] width 44 height 13
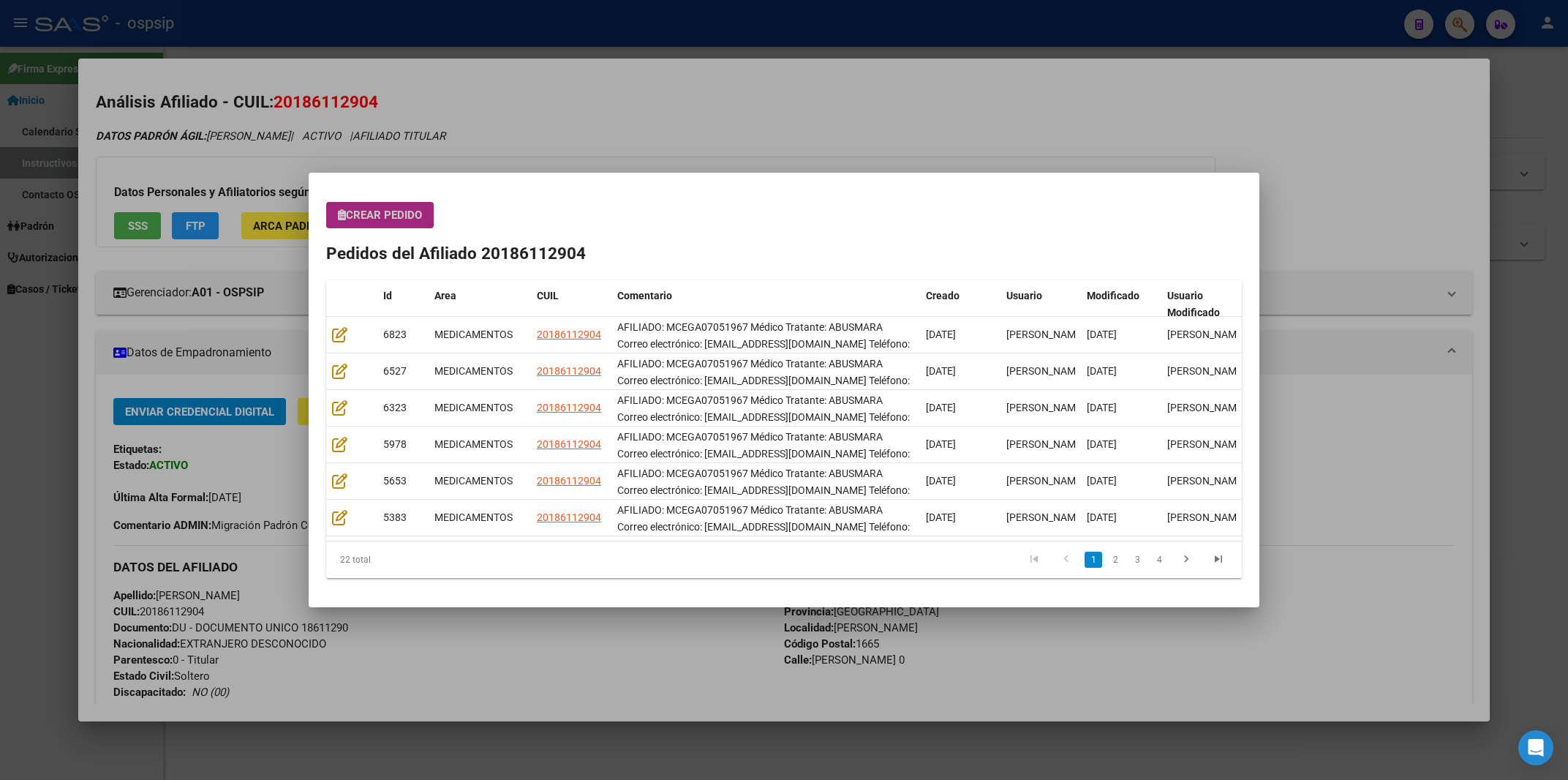
click at [378, 222] on span "Crear Pedido" at bounding box center [380, 215] width 84 height 13
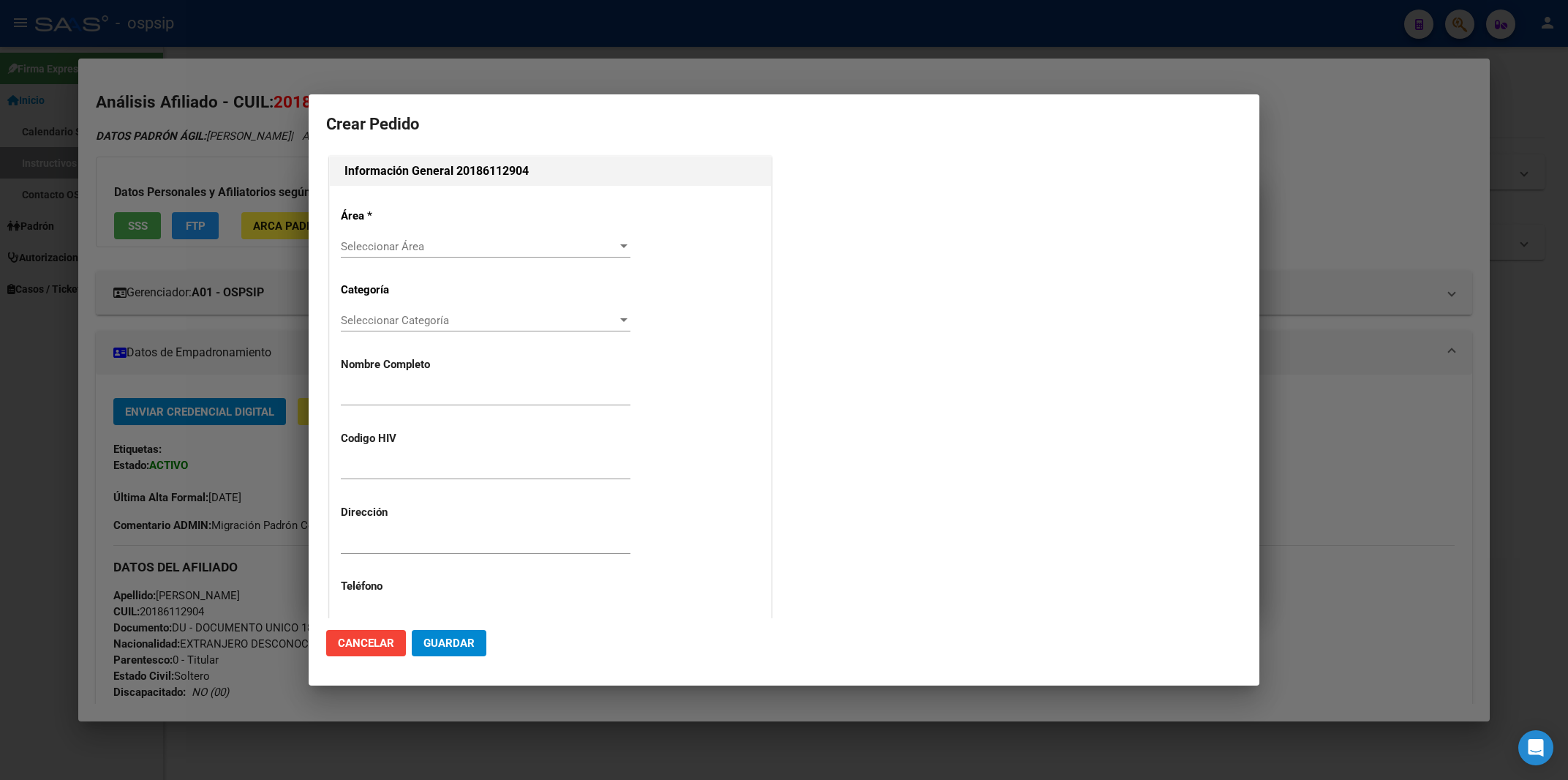
type input "[PERSON_NAME]"
type input "MCEGA07051967"
type input "[GEOGRAPHIC_DATA], [PERSON_NAME], [PERSON_NAME] 0"
type input "[PERSON_NAME]"
type input "[GEOGRAPHIC_DATA], 0208212 [PERSON_NAME], [PERSON_NAME] 0"
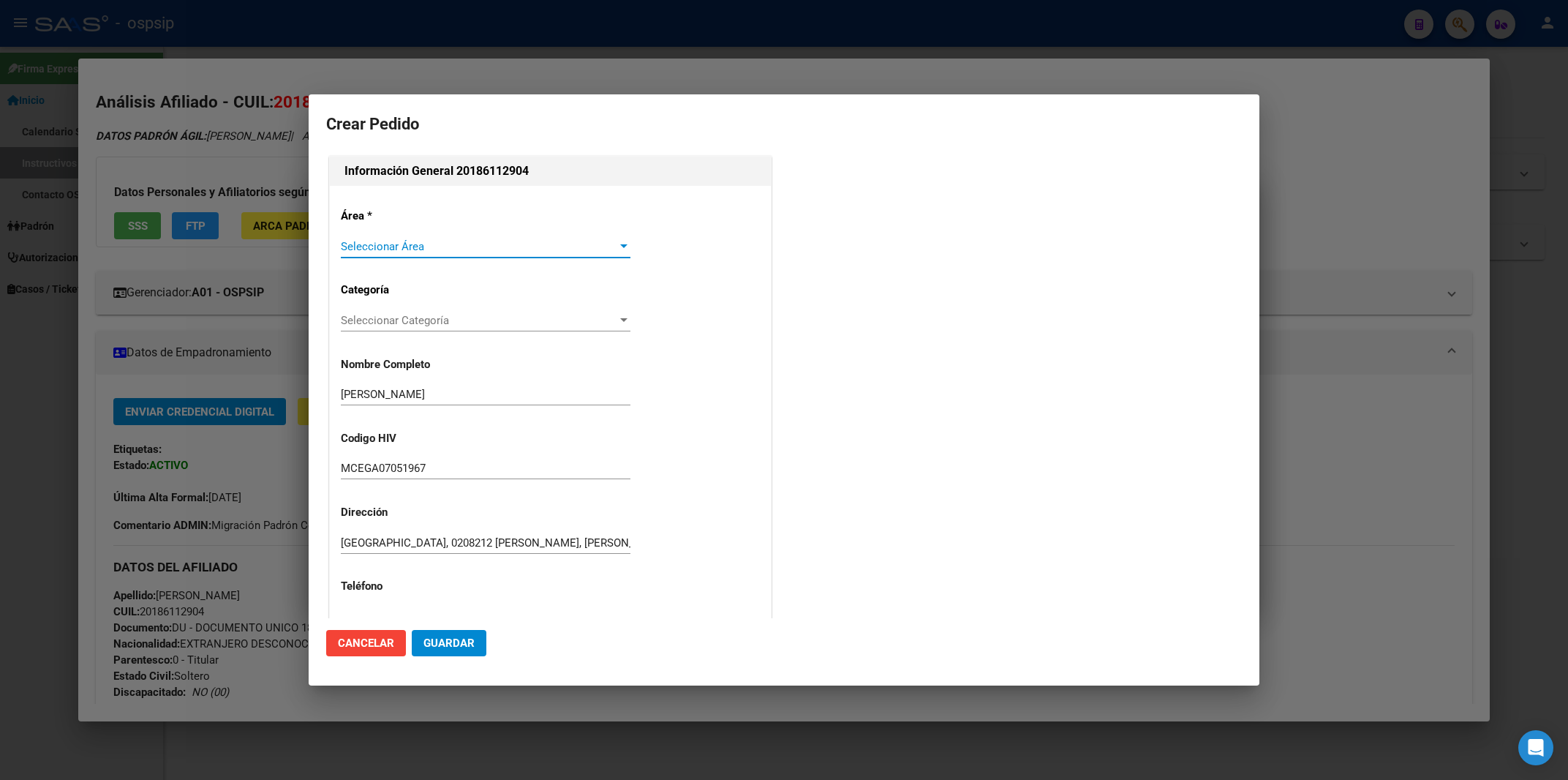
click at [369, 250] on span "Seleccionar Área" at bounding box center [479, 246] width 277 height 13
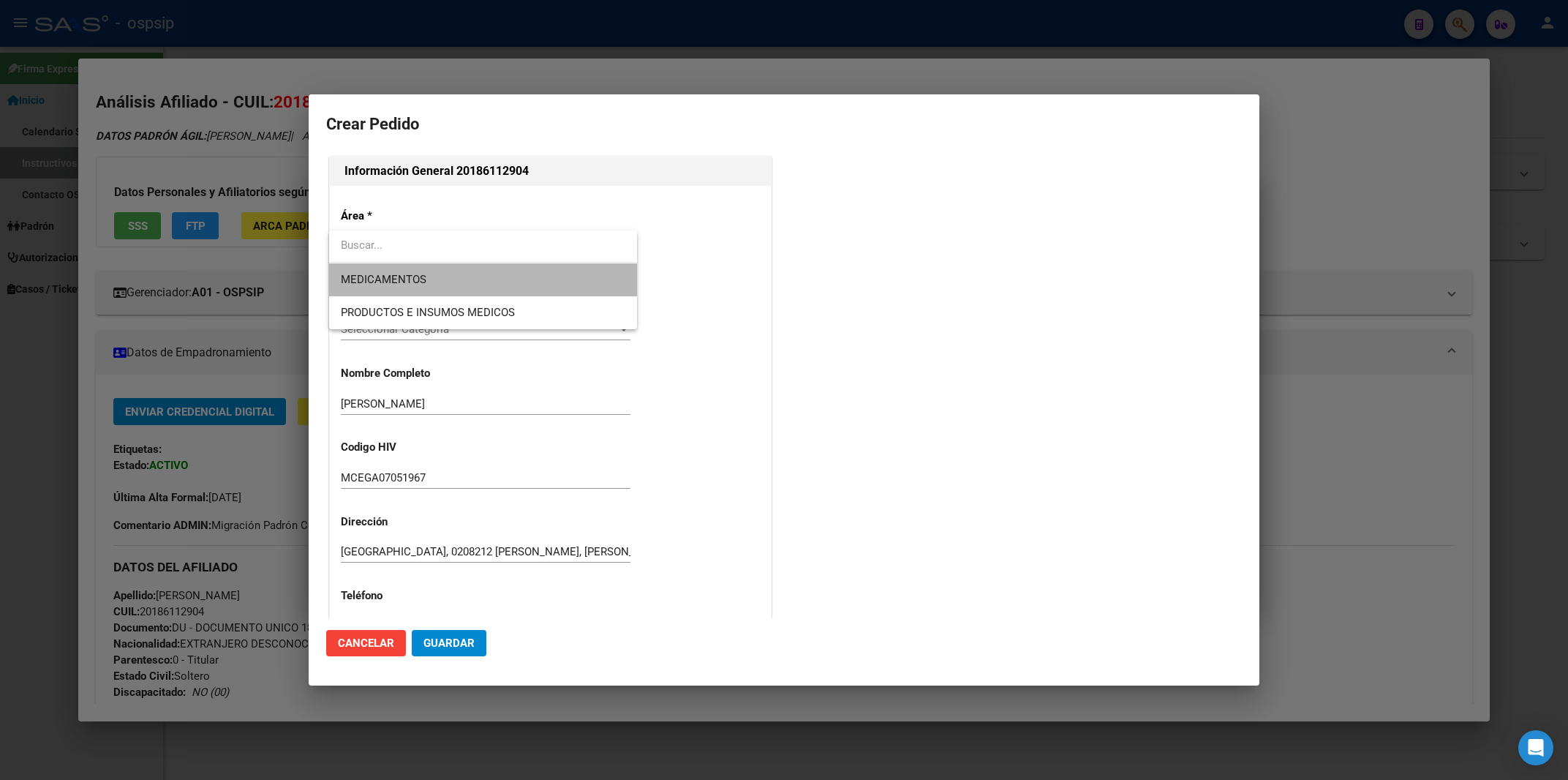
click at [363, 288] on span "MEDICAMENTOS" at bounding box center [483, 279] width 285 height 33
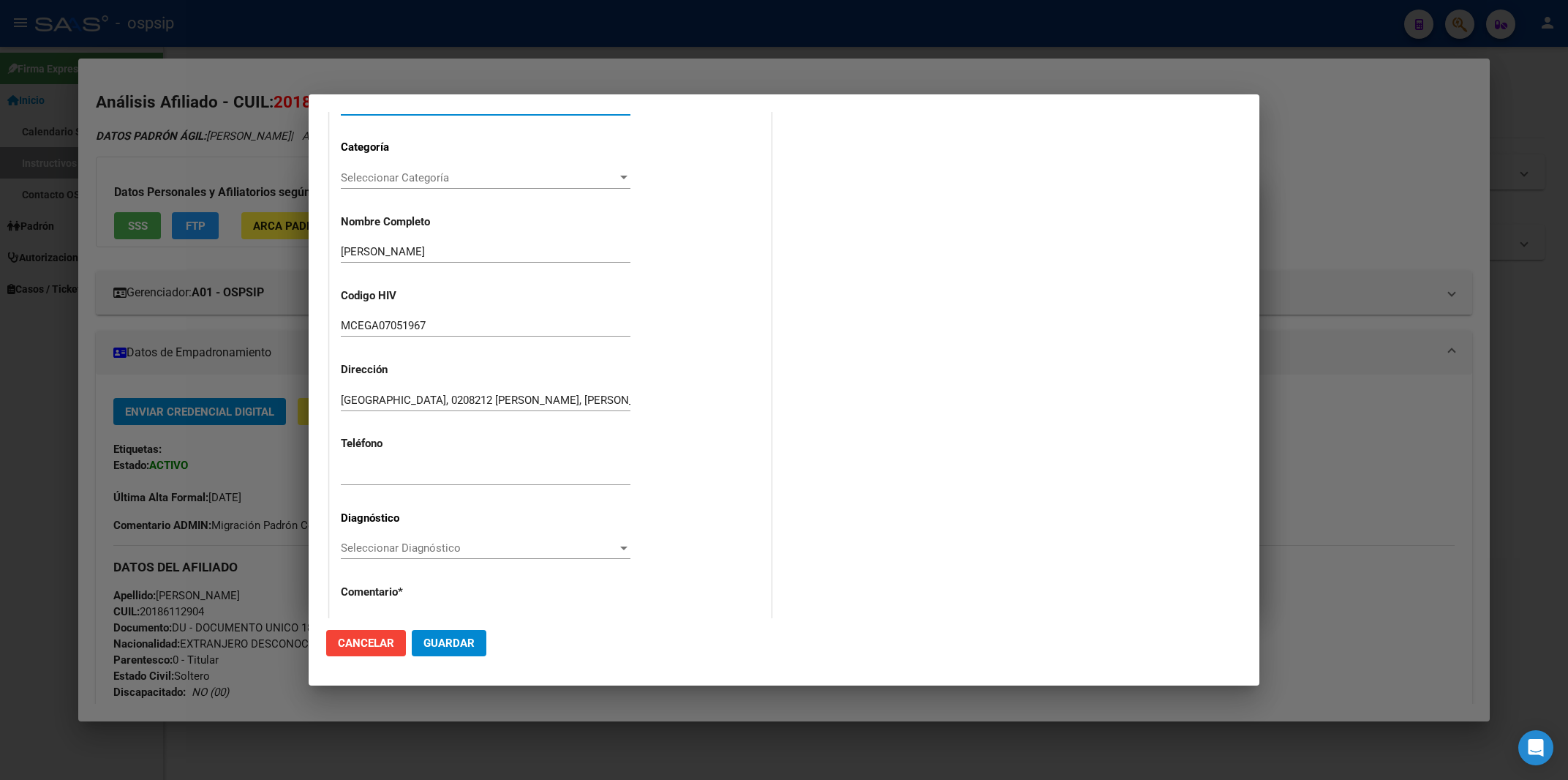
scroll to position [258, 0]
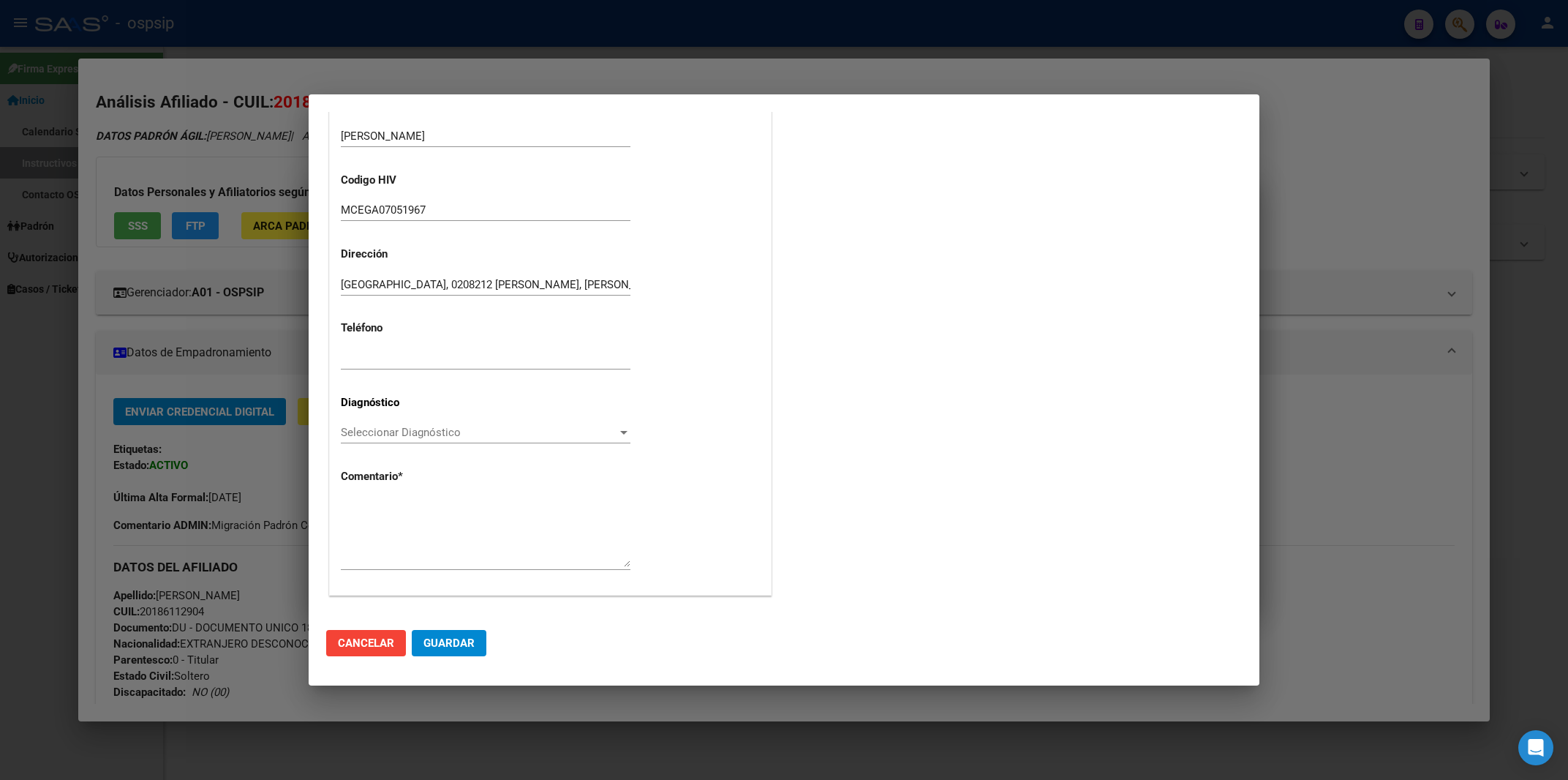
click at [383, 493] on div "Área * MEDICAMENTOS Seleccionar Área Categoría Seleccionar Categoría Selecciona…" at bounding box center [550, 261] width 441 height 668
click at [377, 507] on textarea at bounding box center [485, 532] width 290 height 69
paste textarea "AFILIADO: MCEGA07051967 Médico Tratante: ABUSMARA Correo electrónico: [EMAIL_AD…"
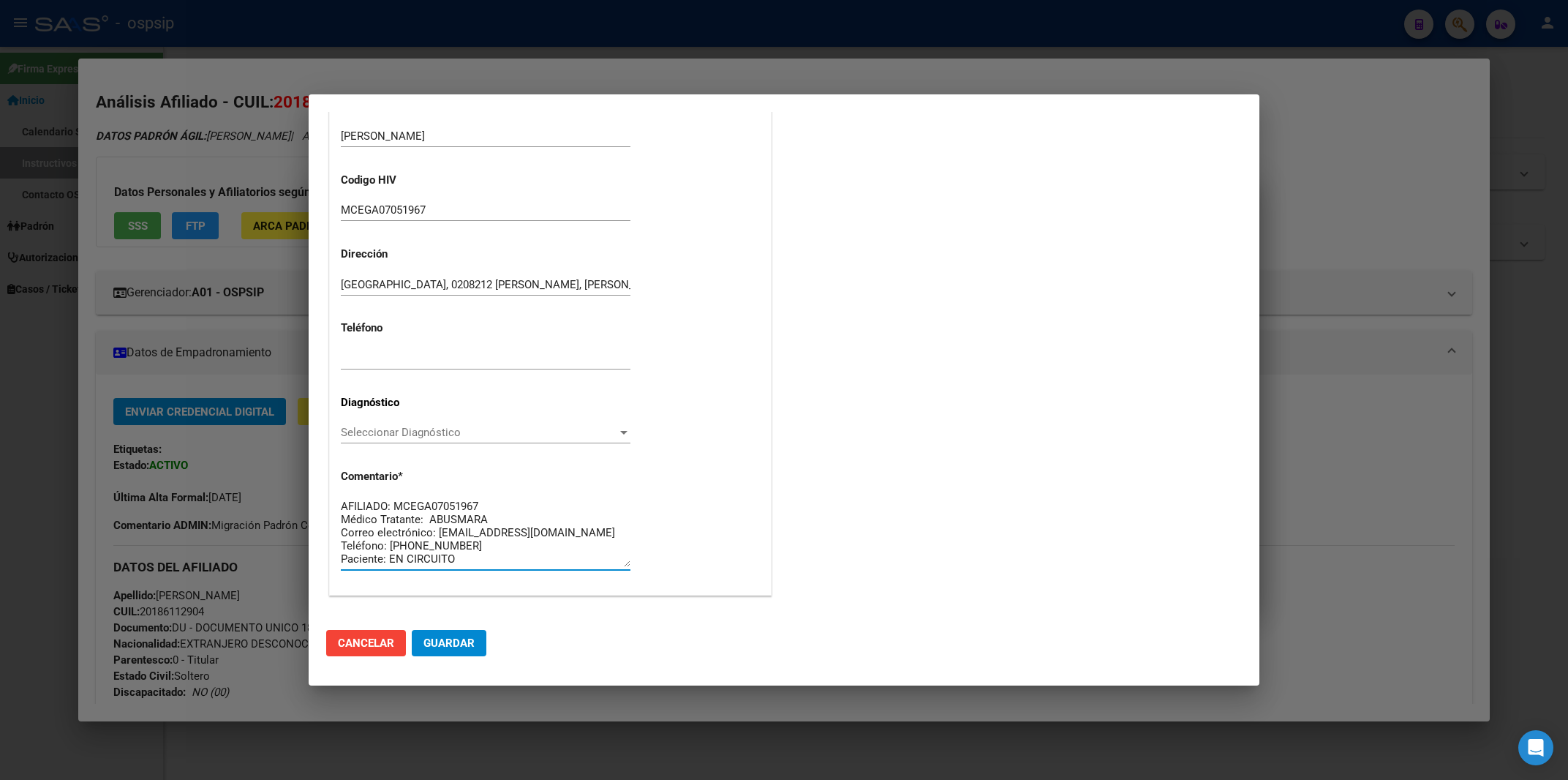
scroll to position [12, 0]
type textarea "AFILIADO: MCEGA07051967 Médico Tratante: ABUSMARA Correo electrónico: [EMAIL_AD…"
click at [373, 447] on div "Seleccionar Diagnóstico Seleccionar Diagnóstico" at bounding box center [485, 439] width 290 height 36
click at [377, 427] on span "Seleccionar Diagnóstico" at bounding box center [479, 433] width 277 height 13
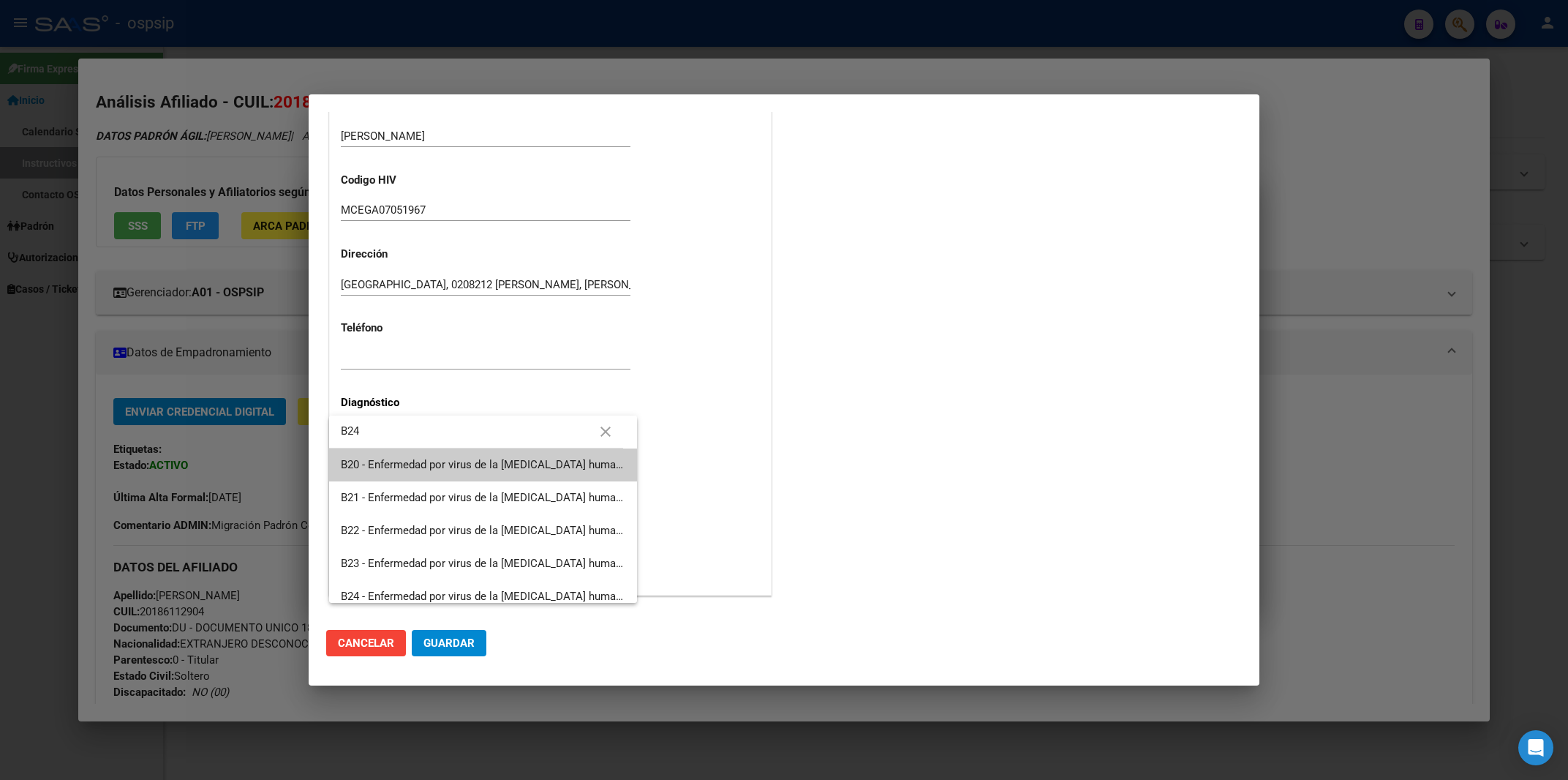
type input "B24"
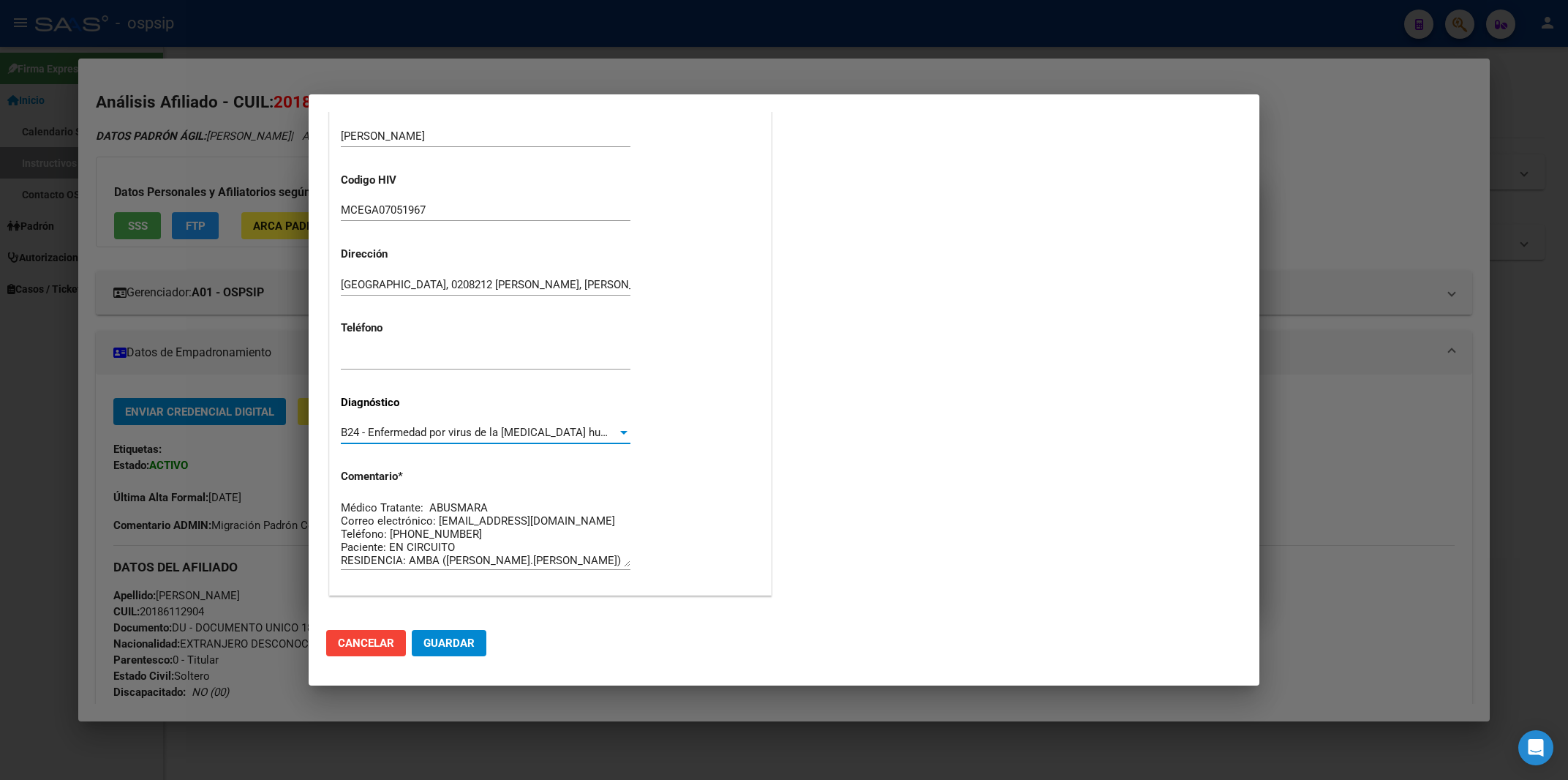
click at [462, 639] on span "Guardar" at bounding box center [449, 644] width 51 height 13
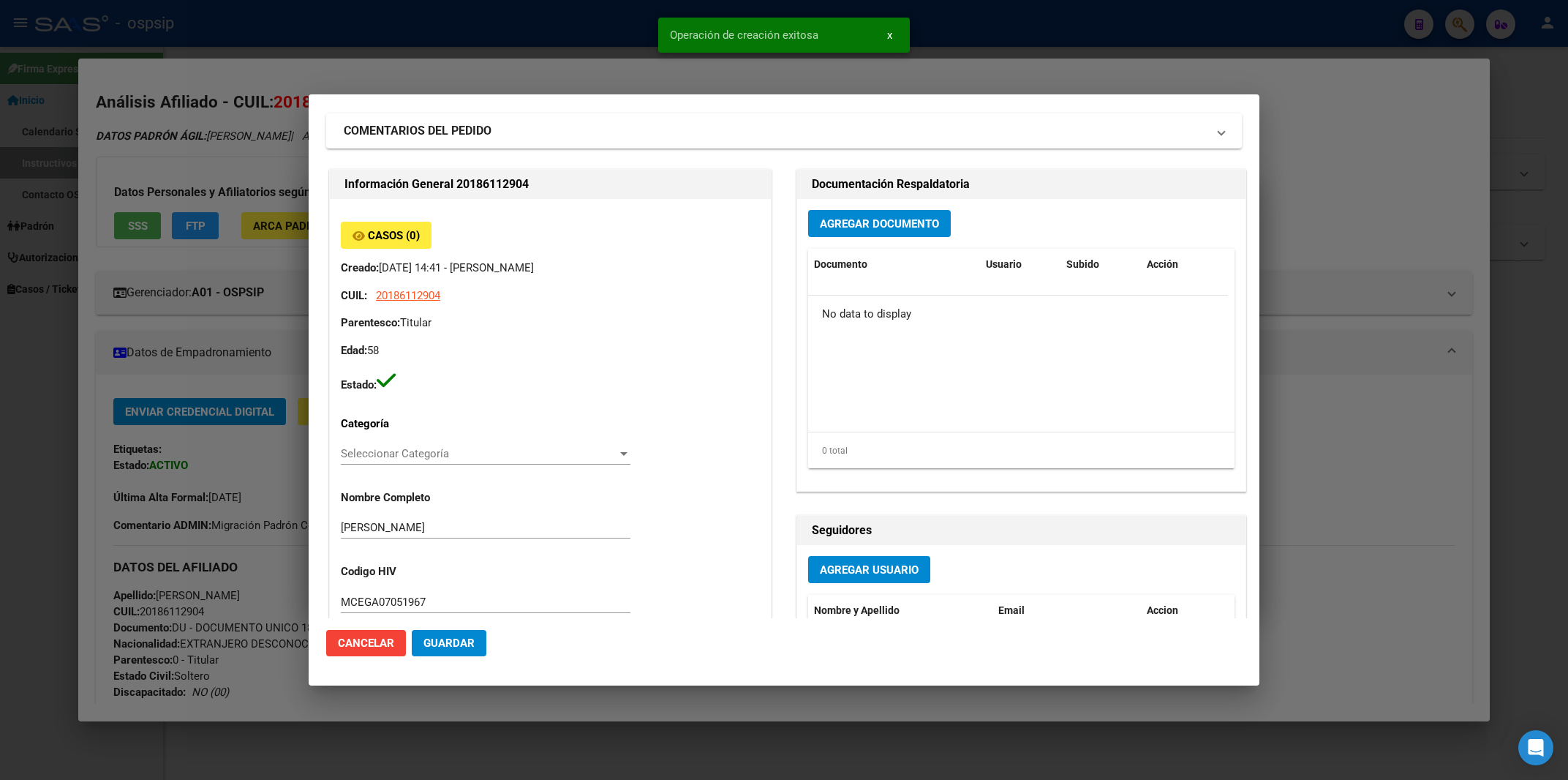
scroll to position [0, 0]
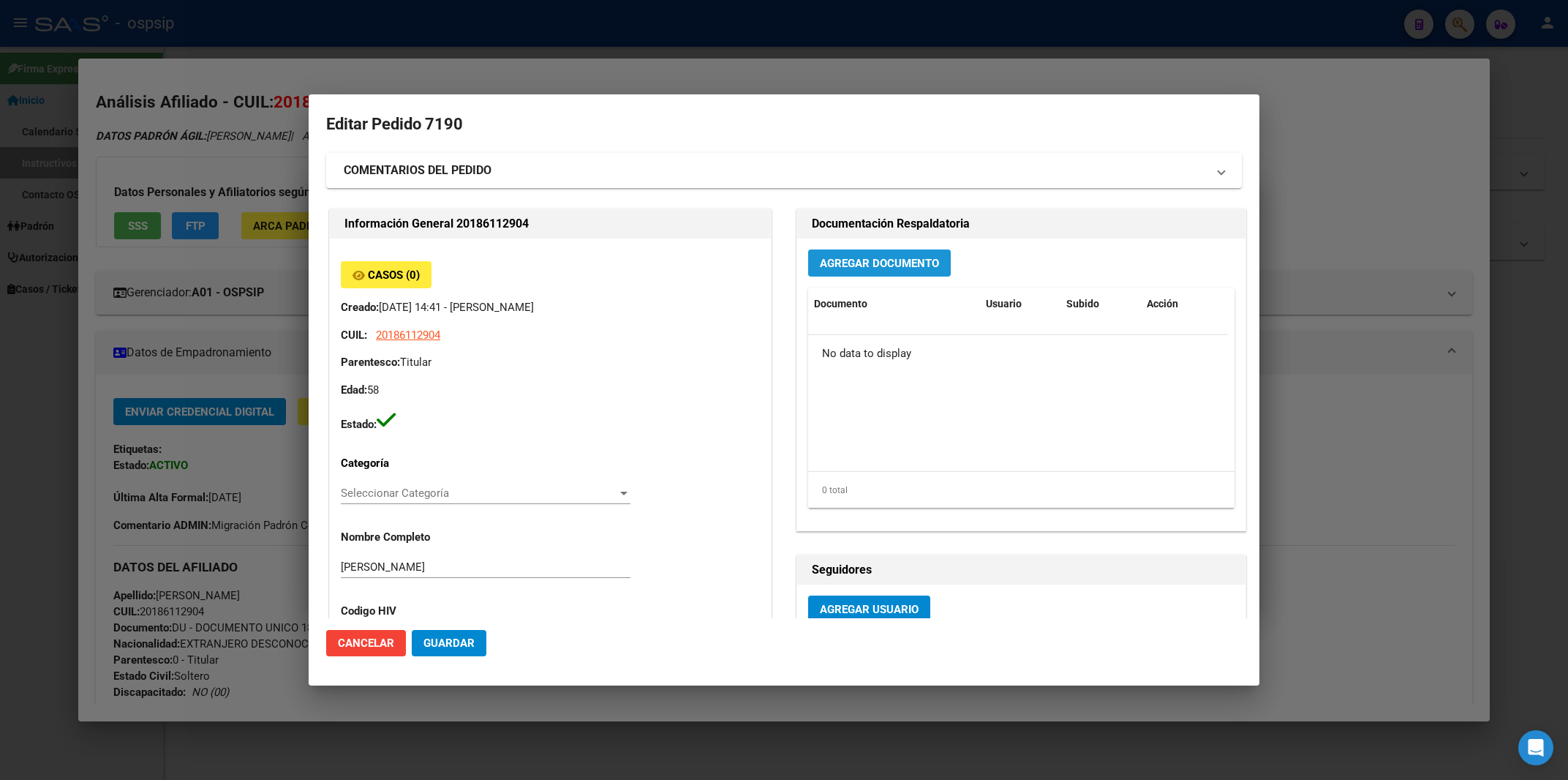
click at [889, 272] on button "Agregar Documento" at bounding box center [880, 263] width 143 height 27
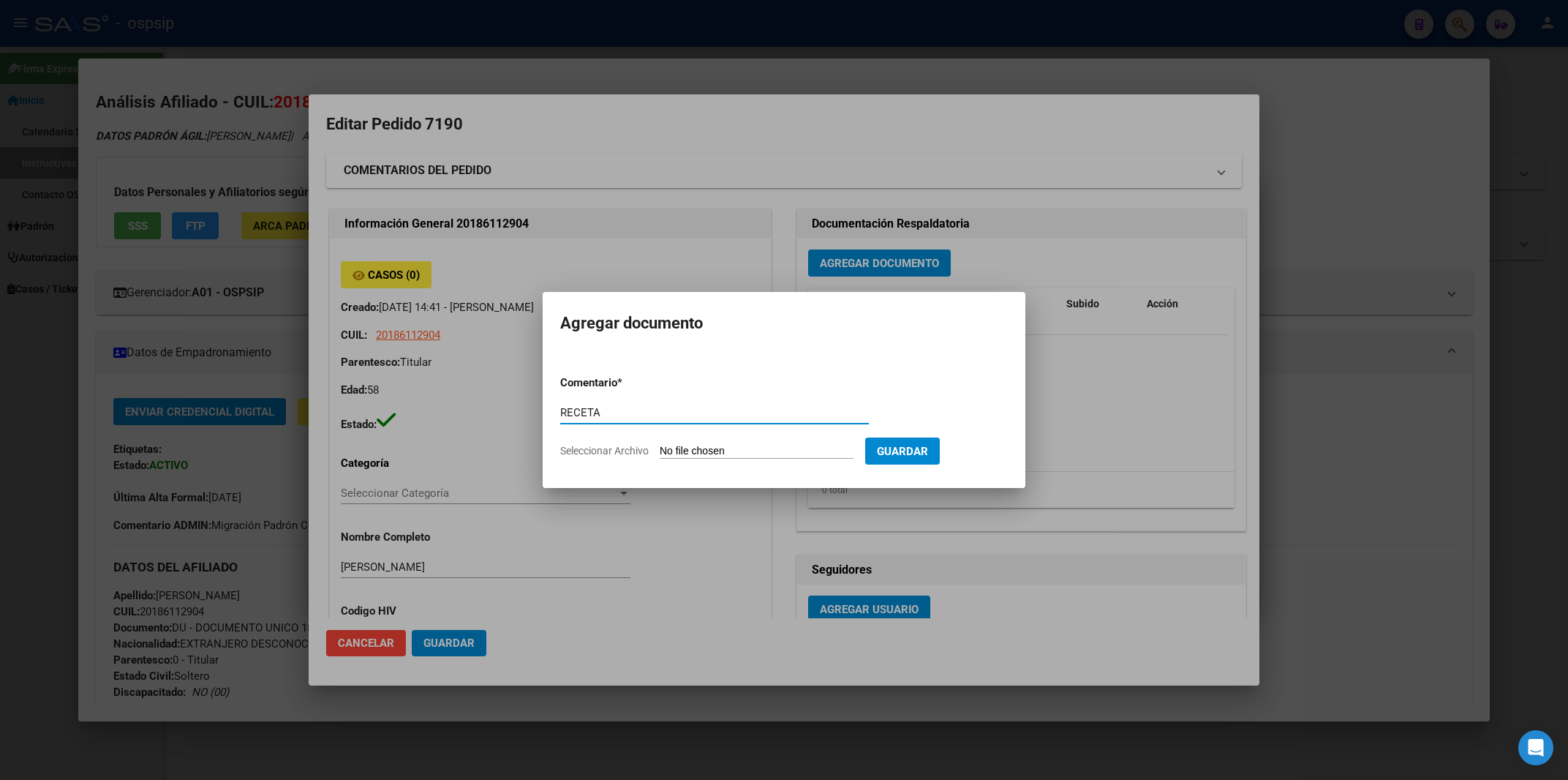
type input "RECETA"
click at [687, 447] on input "Seleccionar Archivo" at bounding box center [757, 451] width 194 height 14
type input "C:\fakepath\RECETA.pdf"
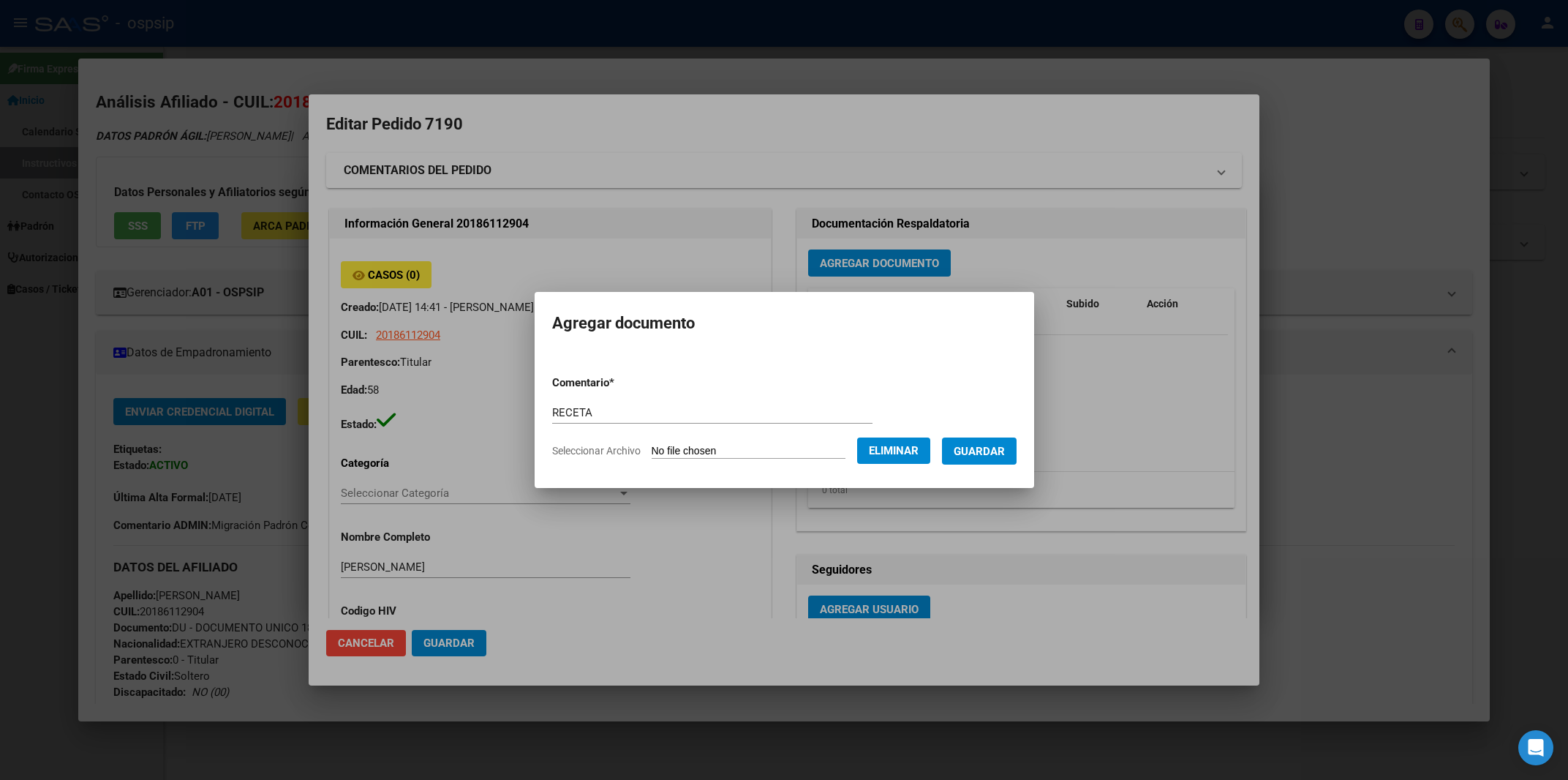
click at [972, 456] on span "Guardar" at bounding box center [979, 451] width 51 height 13
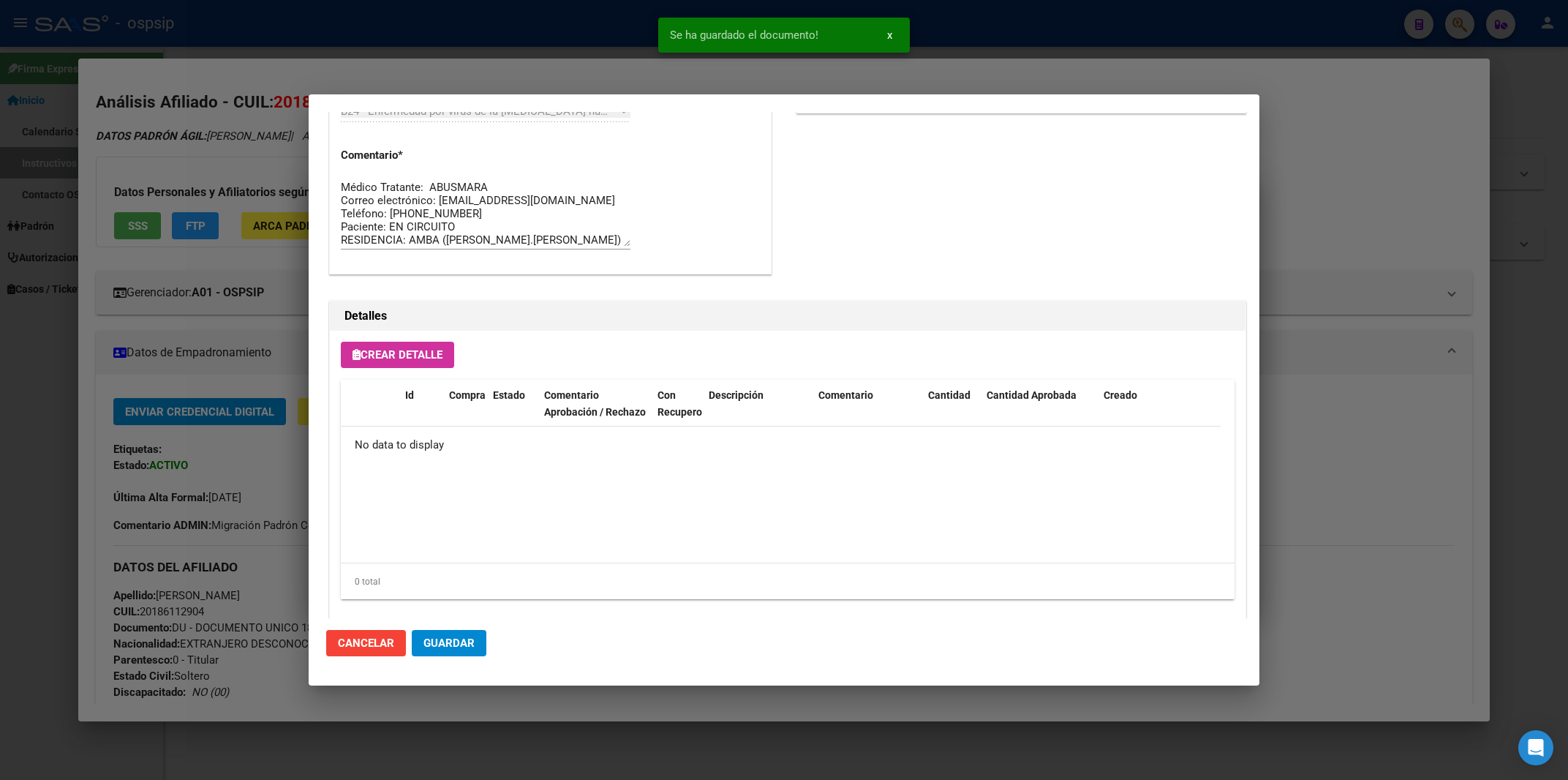
scroll to position [780, 0]
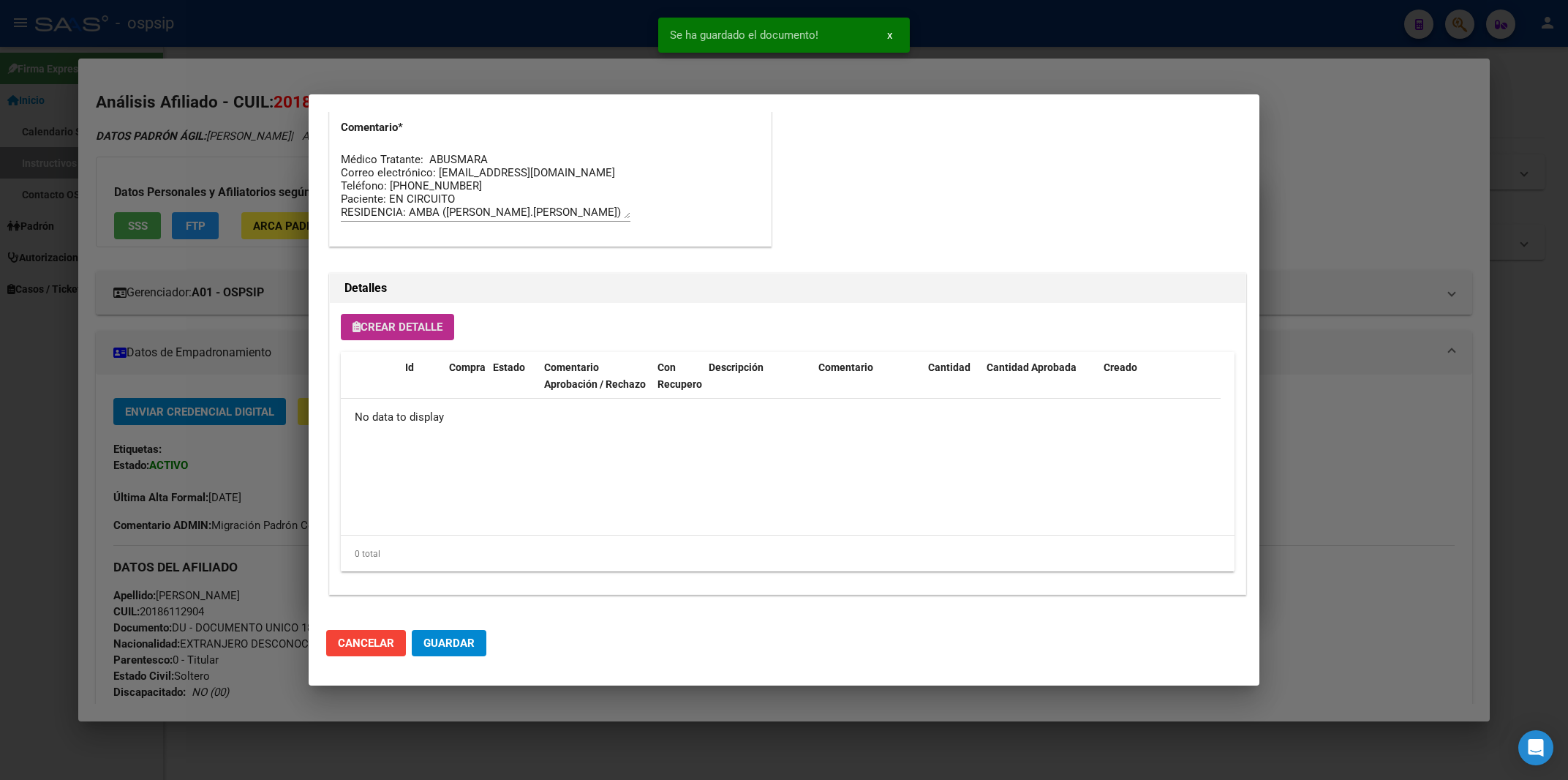
click at [399, 319] on button "Crear Detalle" at bounding box center [397, 327] width 113 height 27
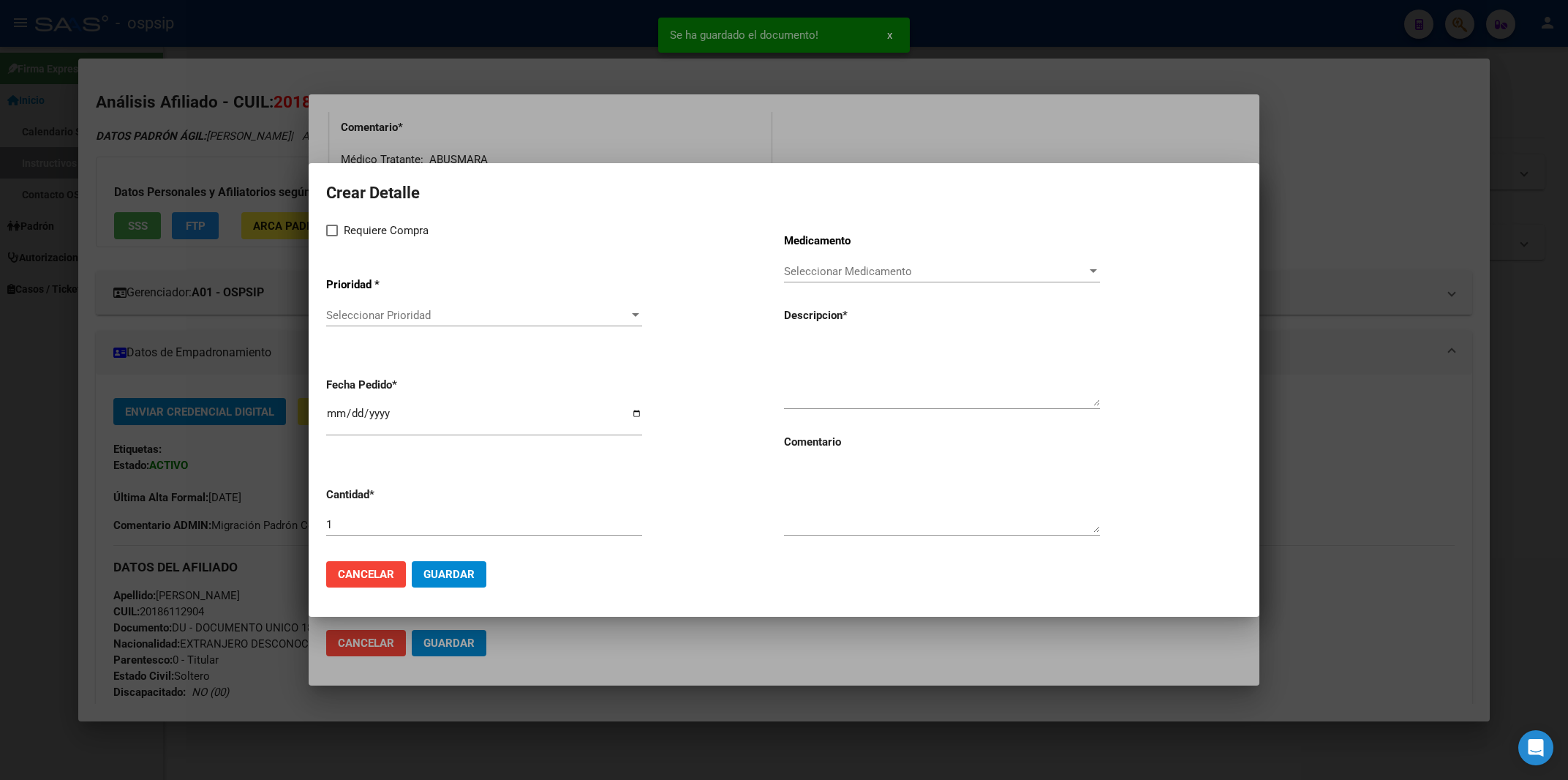
click at [328, 229] on span at bounding box center [332, 230] width 12 height 12
click at [332, 237] on input "Requiere Compra" at bounding box center [332, 237] width 1 height 1
checkbox input "true"
click at [348, 317] on span "Seleccionar Prioridad" at bounding box center [477, 315] width 303 height 13
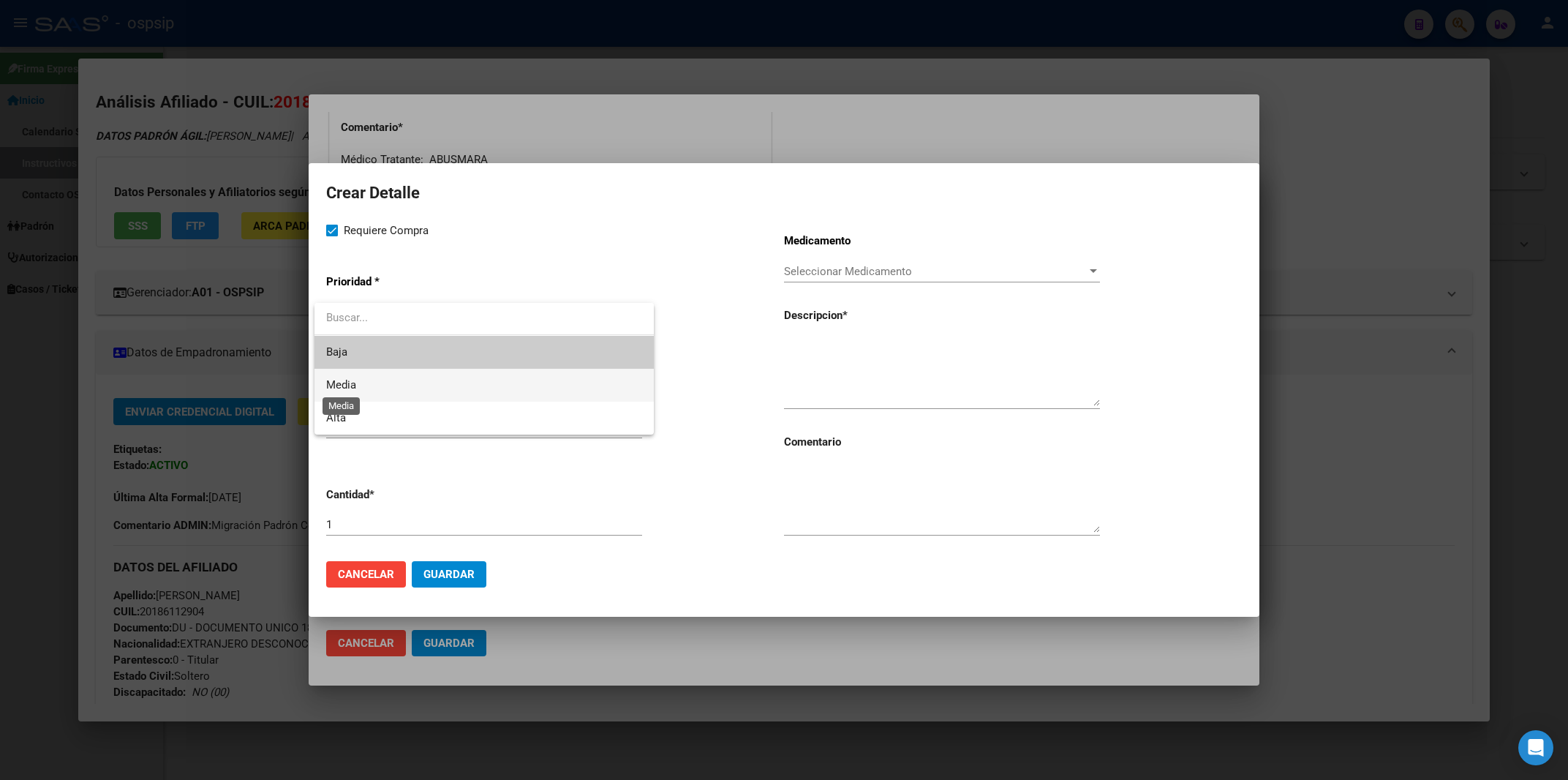
click at [353, 384] on span "Media" at bounding box center [341, 385] width 30 height 13
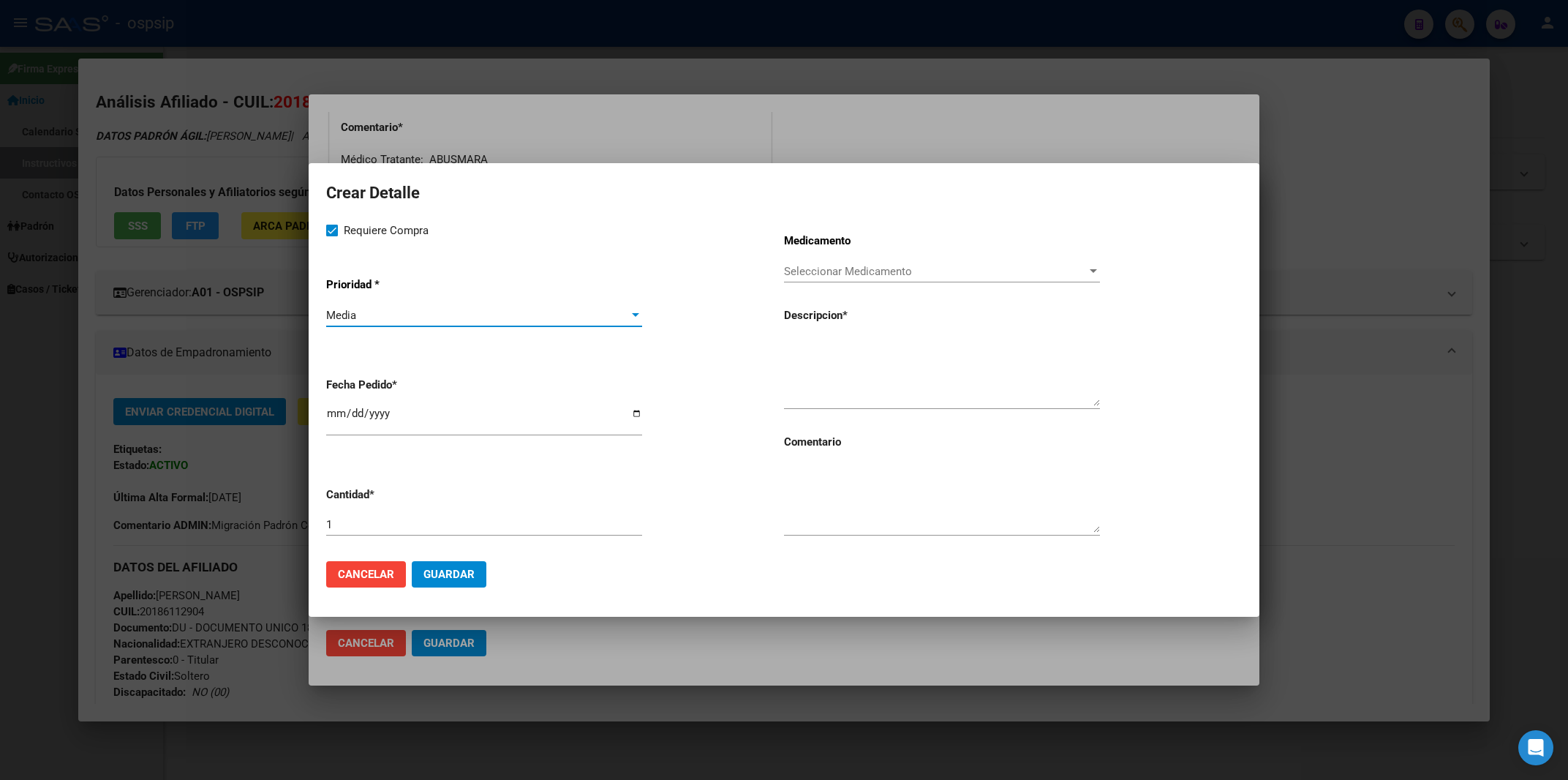
click at [839, 371] on textarea at bounding box center [943, 371] width 316 height 69
paste textarea "[MEDICAL_DATA] 150 mg comp.rec.x 60"
click at [788, 345] on textarea "[MEDICAL_DATA] 150 mg comp.rec.x 60" at bounding box center [943, 371] width 316 height 69
type textarea "[MEDICAL_DATA] 150 mg comp.rec.x 60"
click at [883, 512] on textarea at bounding box center [943, 498] width 316 height 69
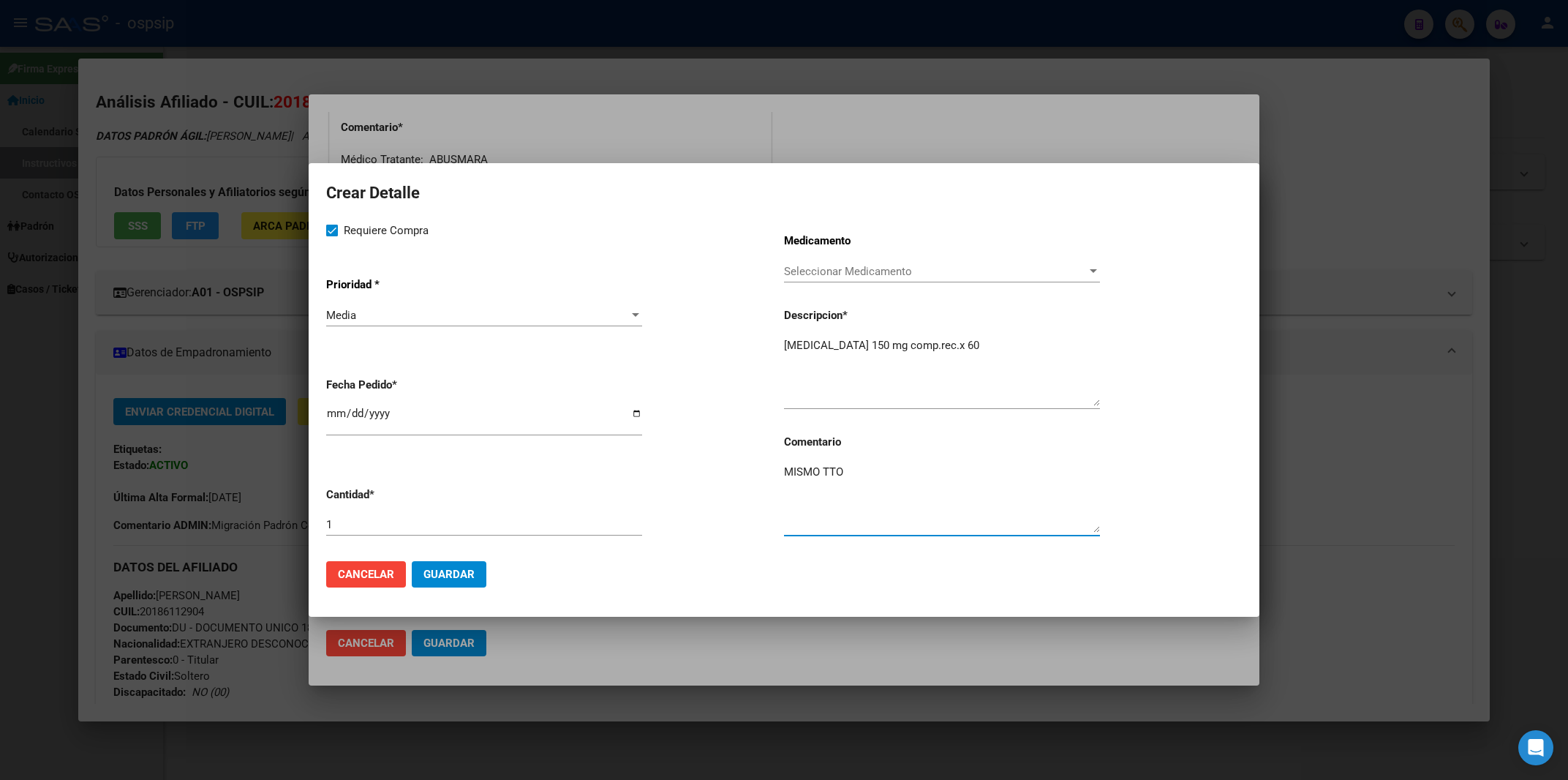
type textarea "MISMO TTO"
click at [334, 418] on input "2025-09-15" at bounding box center [484, 419] width 316 height 23
type input "2025-09-10"
click at [435, 579] on span "Guardar" at bounding box center [449, 574] width 51 height 13
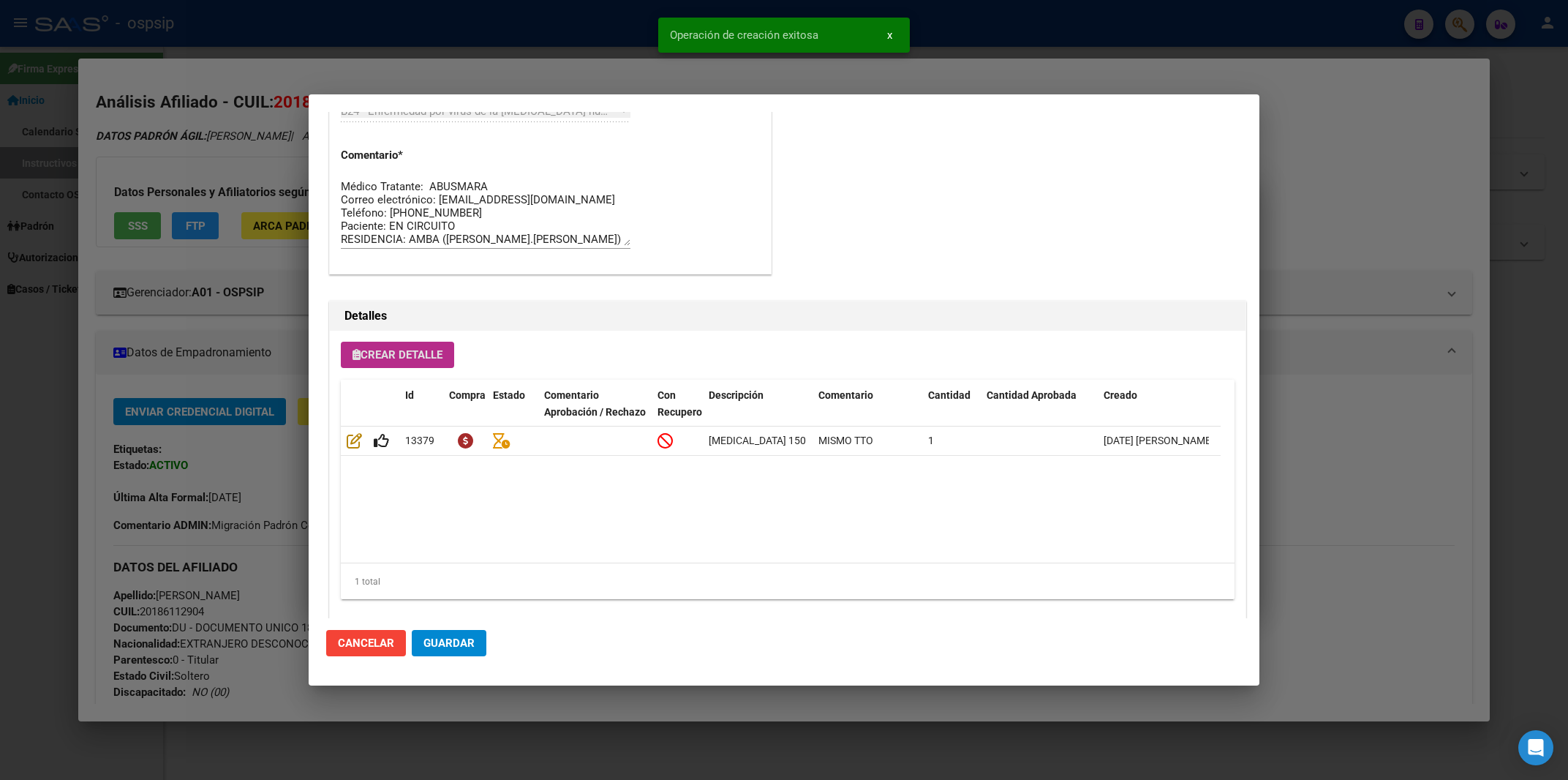
scroll to position [807, 0]
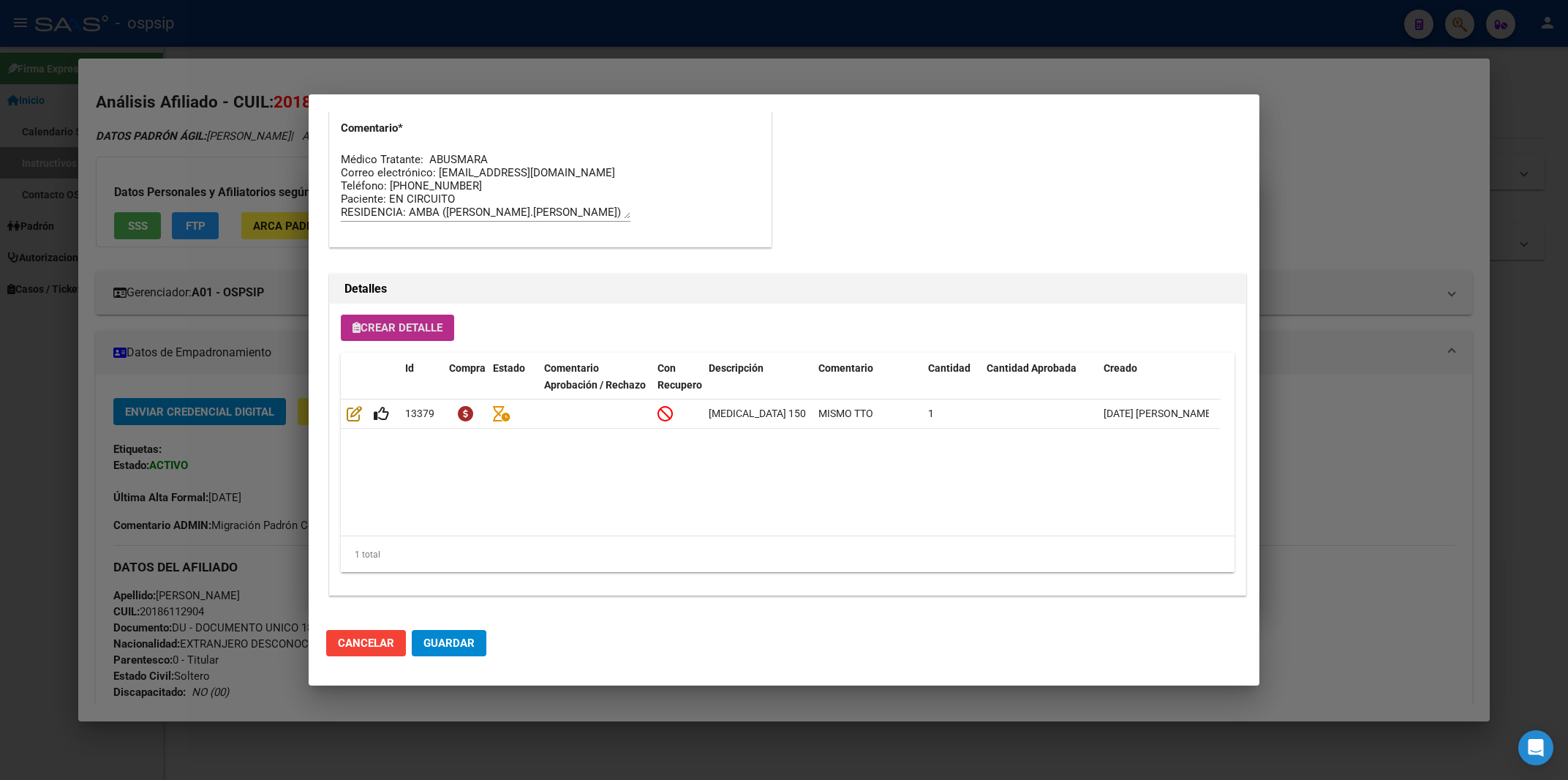
click at [417, 336] on button "Crear Detalle" at bounding box center [397, 328] width 113 height 27
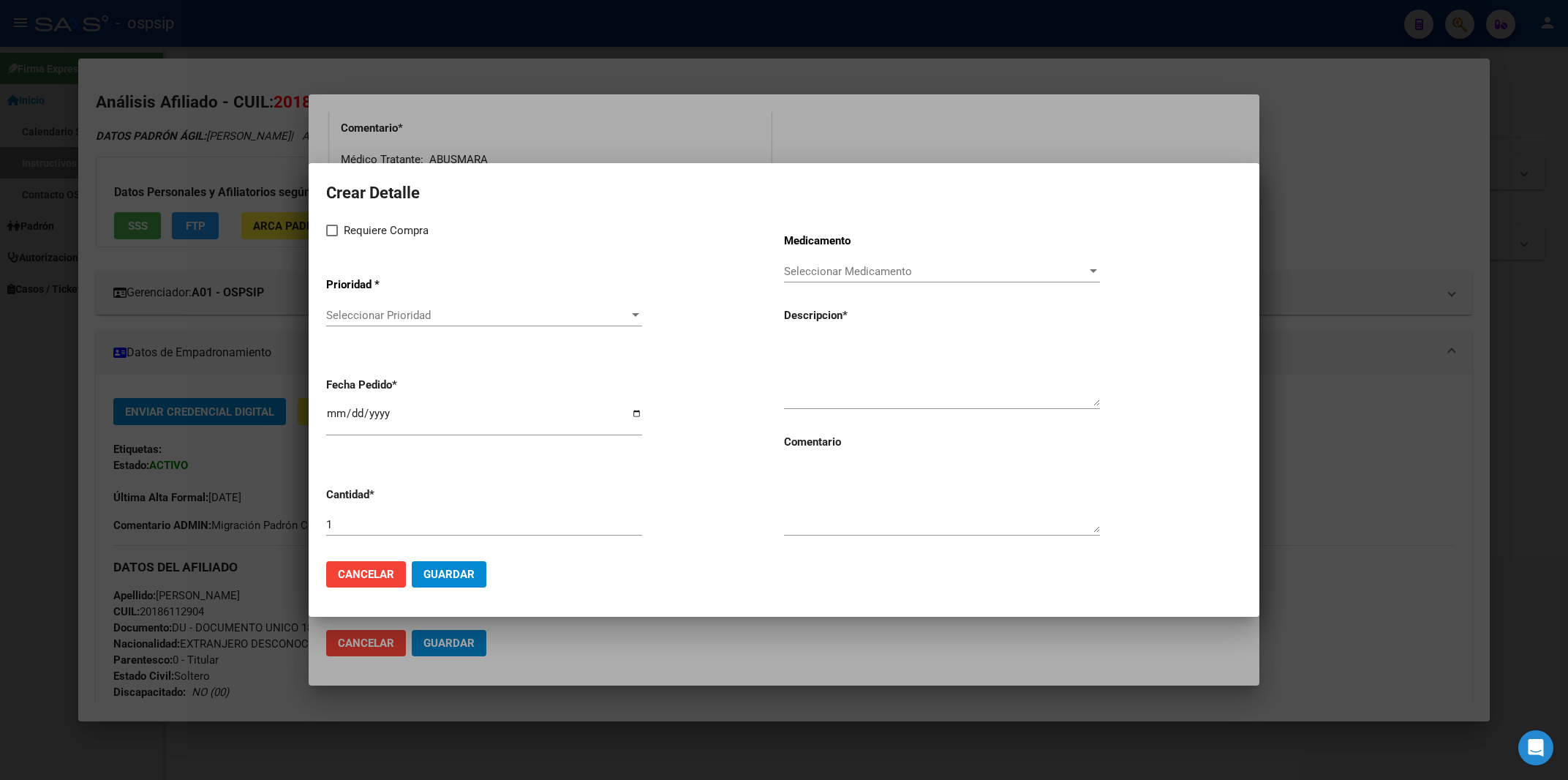
click at [785, 379] on textarea at bounding box center [943, 371] width 316 height 69
paste textarea "[MEDICAL_DATA] 400 mg comp.rec.x 60 (RAL)"
click at [788, 346] on textarea "[MEDICAL_DATA] 400 mg comp.rec.x 60 (RAL)" at bounding box center [943, 371] width 316 height 69
type textarea "[MEDICAL_DATA] 400 mg comp.rec.x 60 (RAL)"
click at [333, 231] on span at bounding box center [332, 230] width 12 height 12
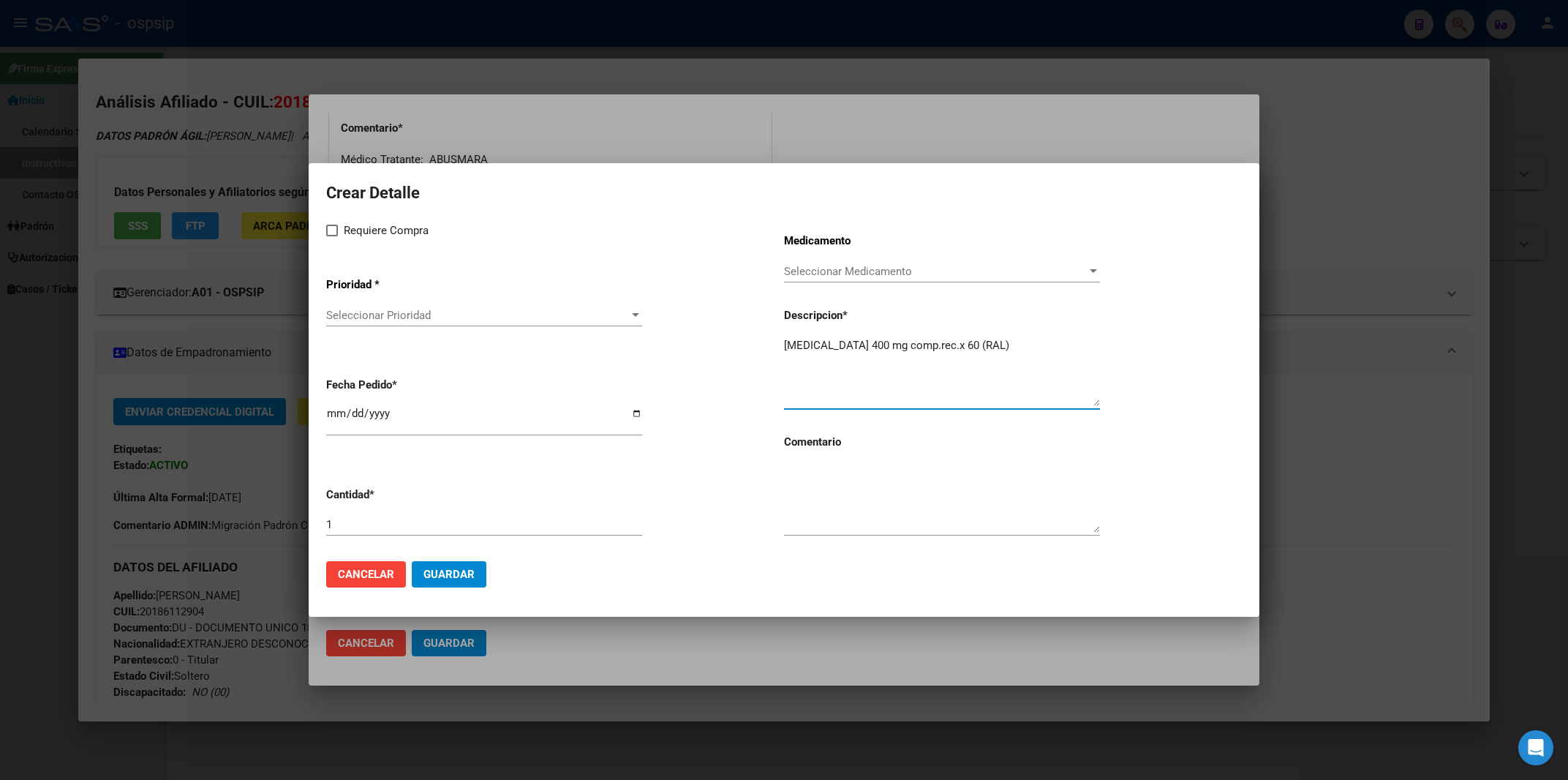
click at [332, 237] on input "Requiere Compra" at bounding box center [332, 237] width 1 height 1
checkbox input "true"
click at [376, 308] on app-drop-down-list "Prioridad * Seleccionar Prioridad Seleccionar Prioridad" at bounding box center [554, 303] width 458 height 74
click at [374, 316] on span "Seleccionar Prioridad" at bounding box center [477, 315] width 303 height 13
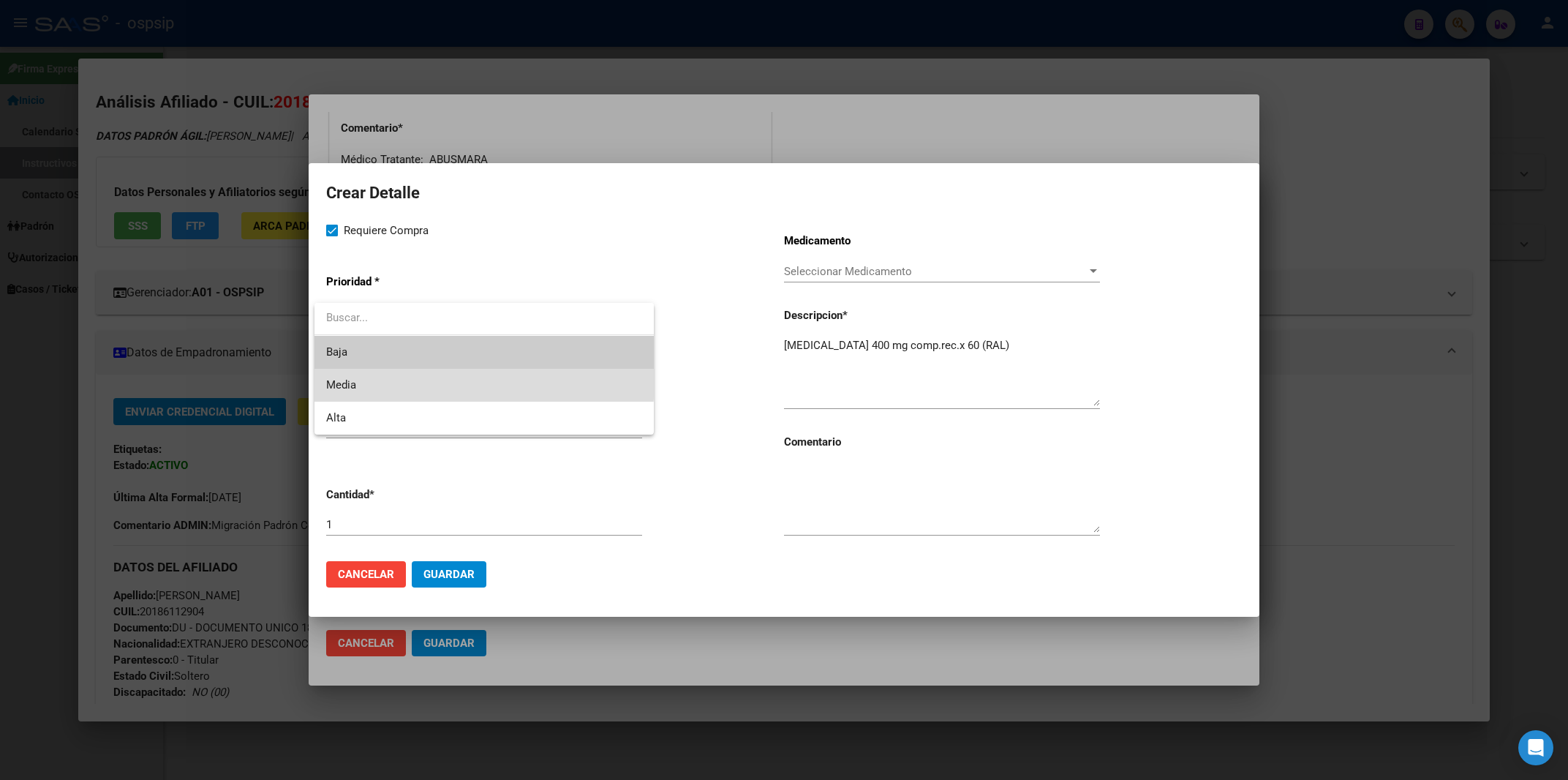
click at [371, 379] on span "Media" at bounding box center [484, 385] width 316 height 33
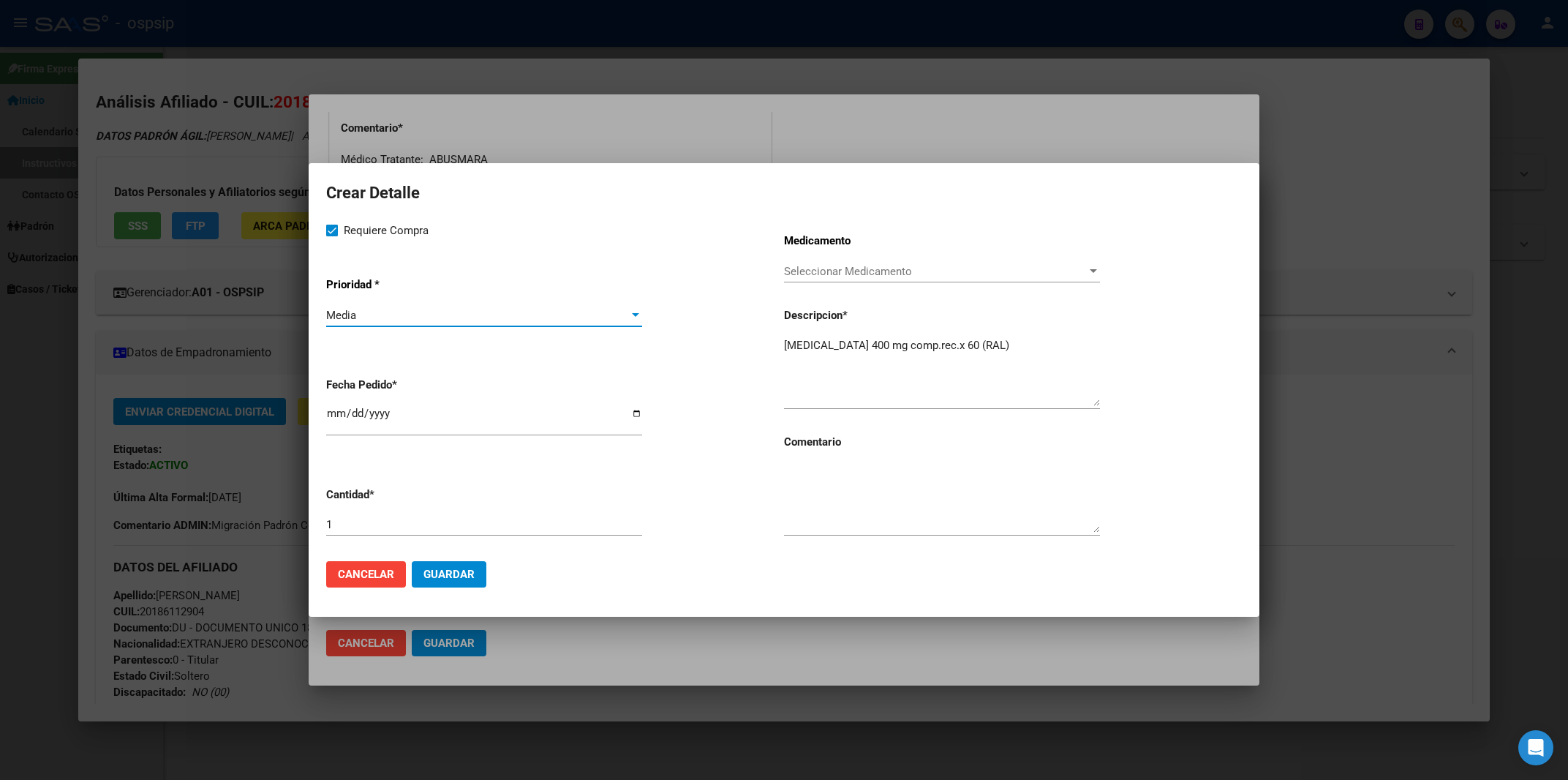
click at [324, 428] on mat-dialog-content "Crear Detalle Requiere Compra Prioridad * Media Seleccionar Prioridad Fecha Ped…" at bounding box center [784, 365] width 951 height 369
click at [331, 425] on input "2025-09-15" at bounding box center [484, 419] width 316 height 23
type input "2025-09-10"
click at [811, 488] on textarea at bounding box center [943, 498] width 316 height 69
type textarea "MISMO TTO"
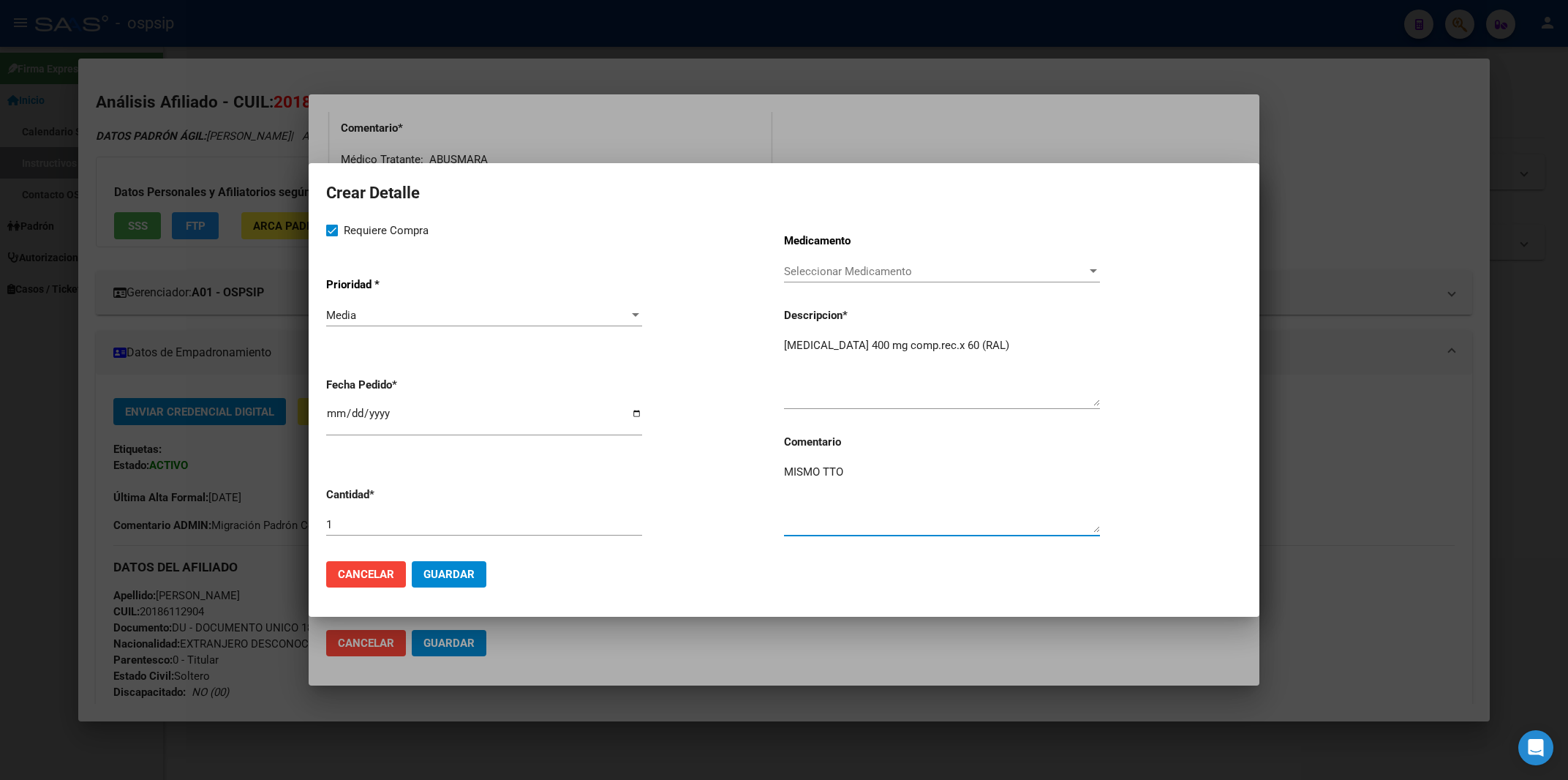
click at [475, 572] on button "Guardar" at bounding box center [449, 574] width 74 height 27
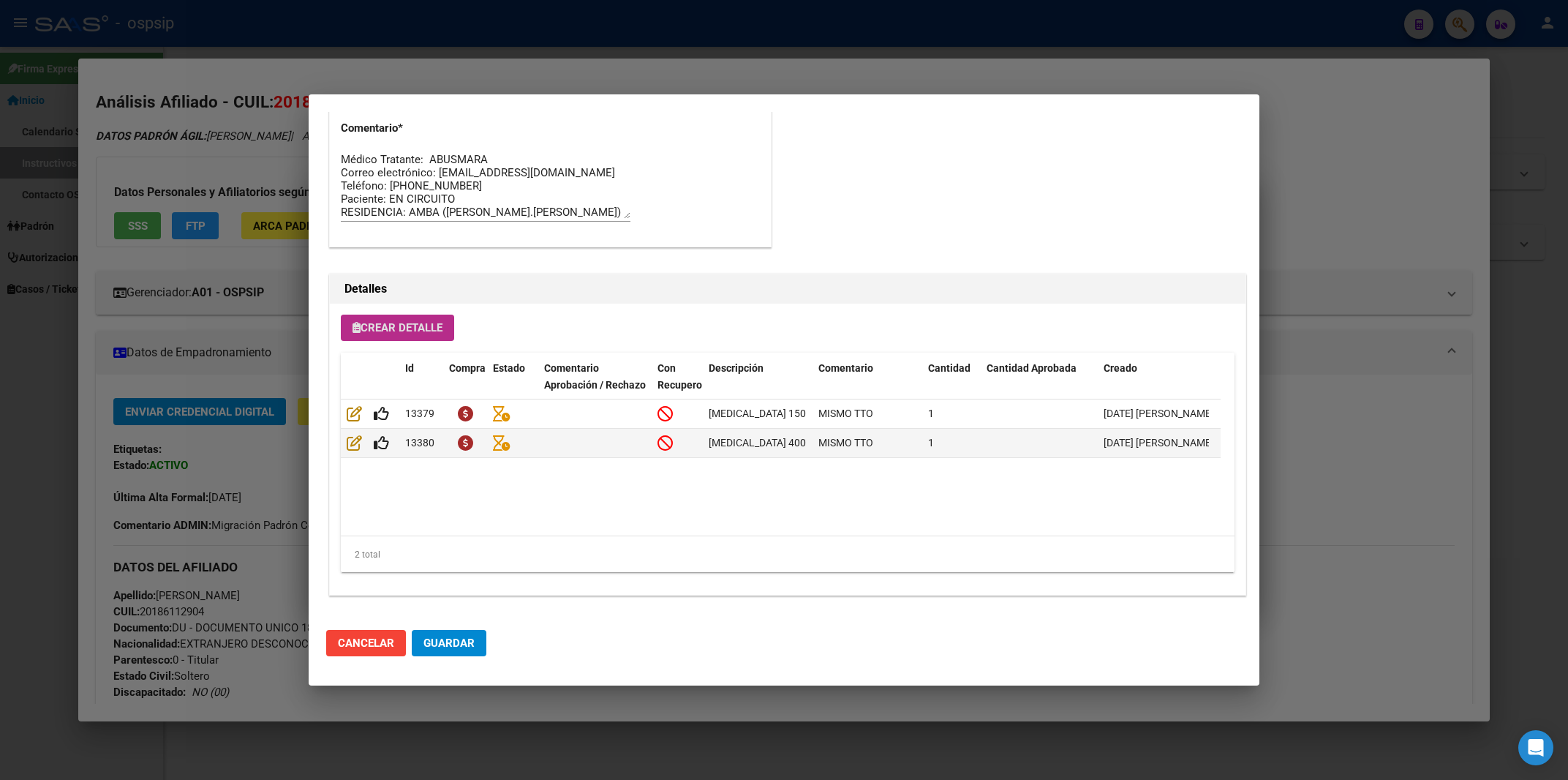
click at [397, 321] on button "Crear Detalle" at bounding box center [397, 328] width 113 height 27
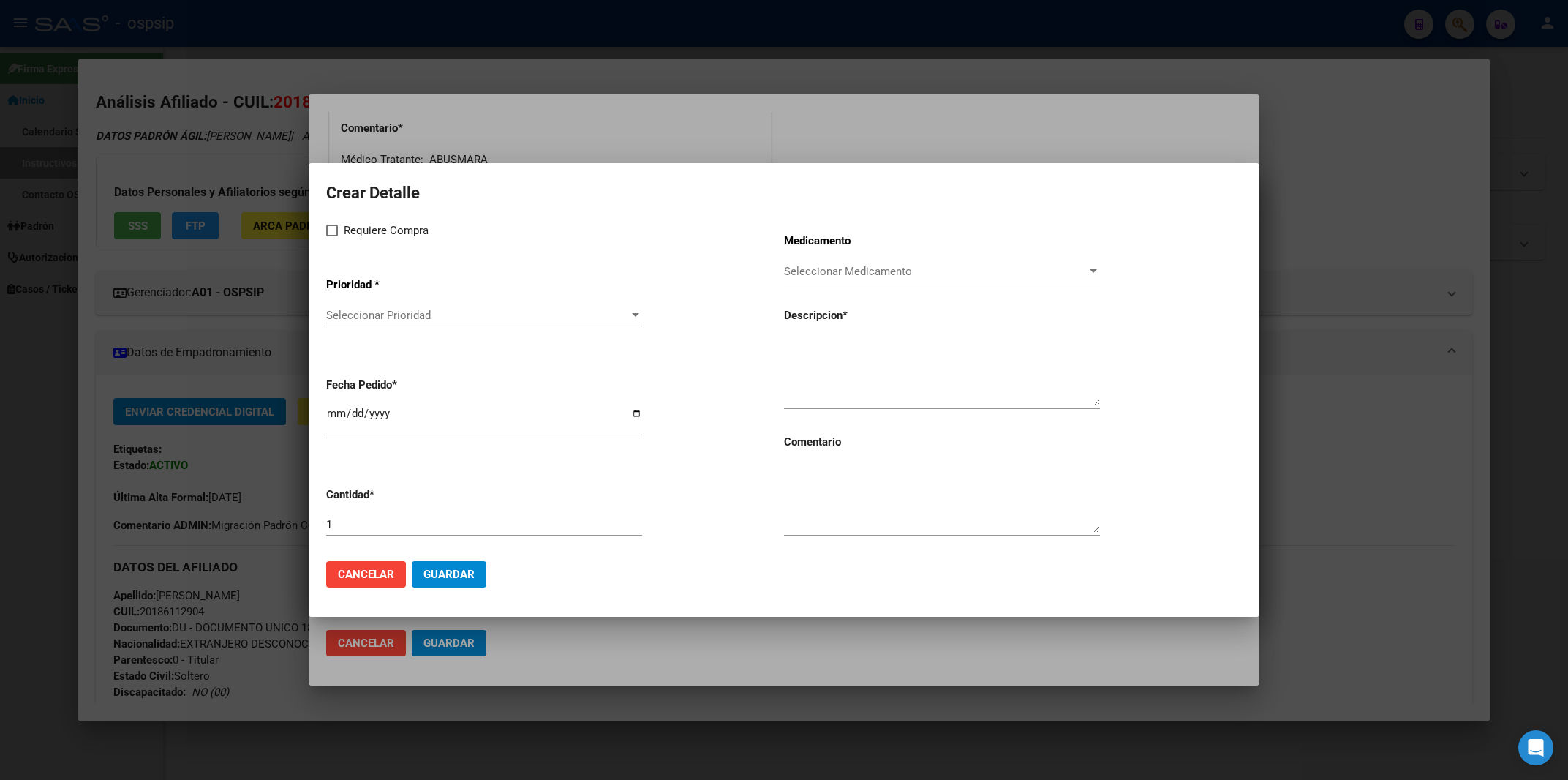
click at [338, 232] on label "Requiere Compra" at bounding box center [377, 231] width 102 height 18
click at [332, 237] on input "Requiere Compra" at bounding box center [332, 237] width 1 height 1
checkbox input "true"
click at [352, 314] on span "Seleccionar Prioridad" at bounding box center [477, 315] width 303 height 13
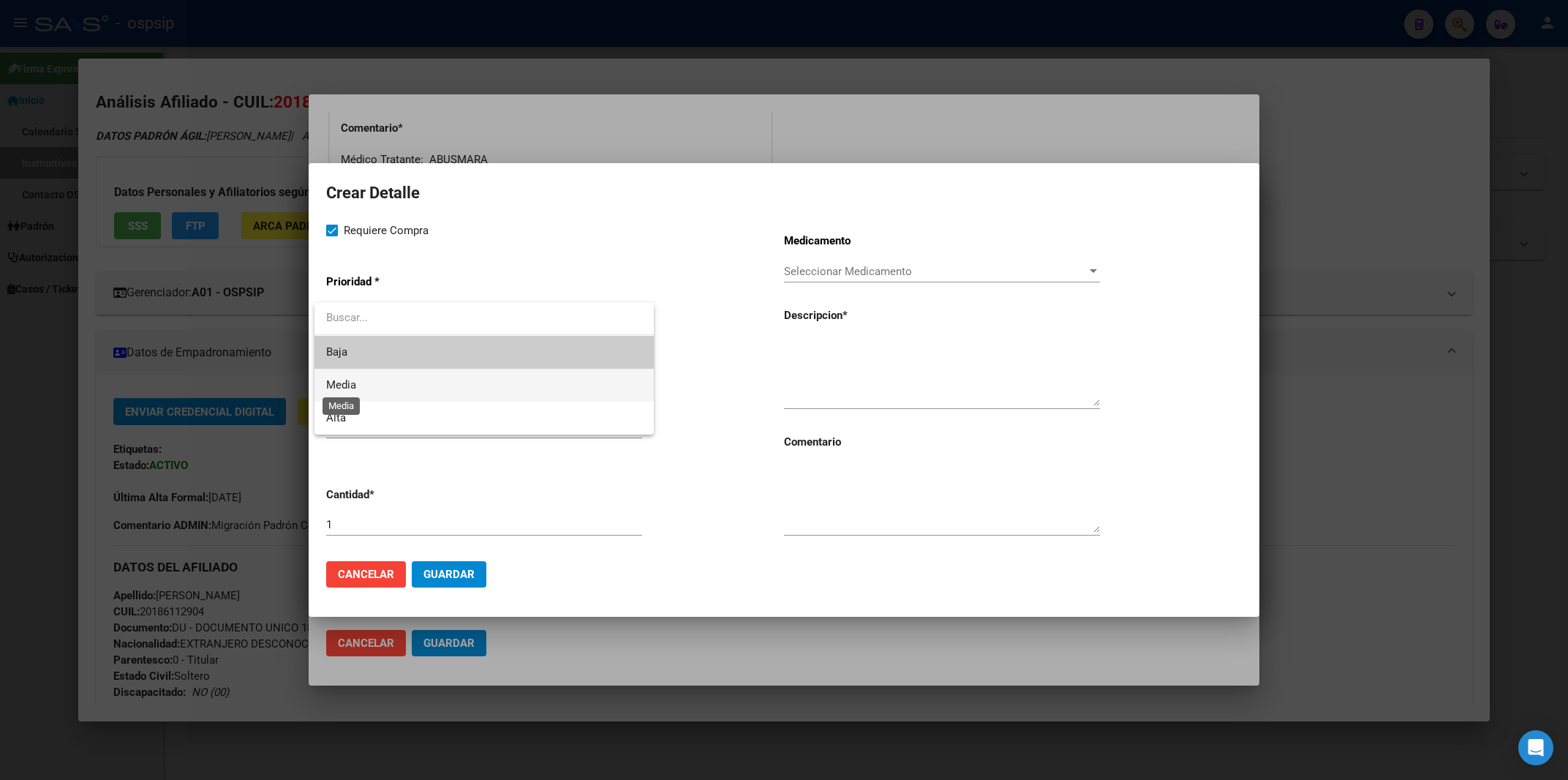
click at [349, 387] on span "Media" at bounding box center [341, 385] width 30 height 13
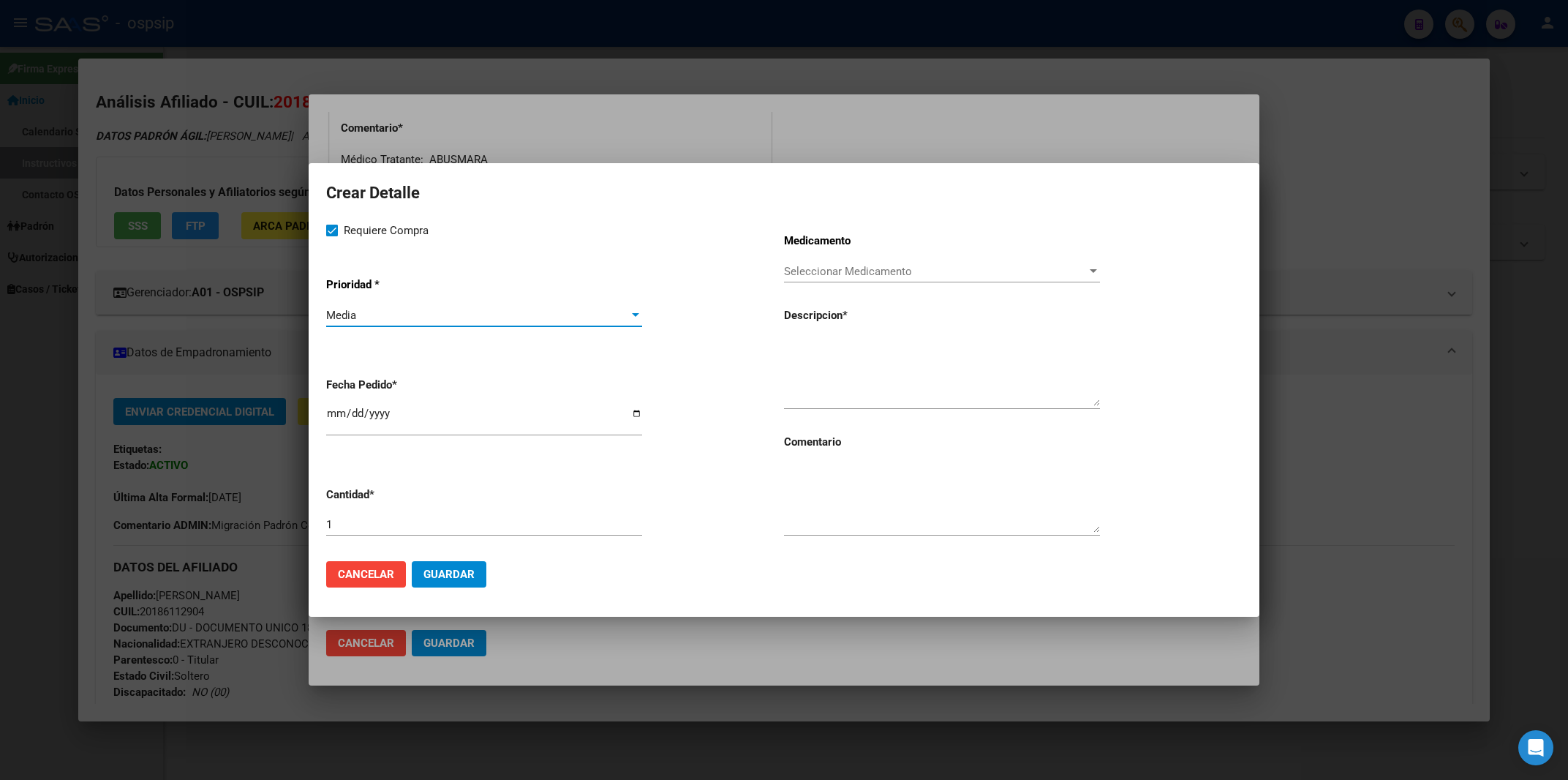
click at [796, 371] on textarea at bounding box center [943, 371] width 316 height 69
paste textarea "[MEDICAL_DATA]+[MEDICAL_DATA] 600mg/100mg comp.rec.x 60 (DRV/RTV)"
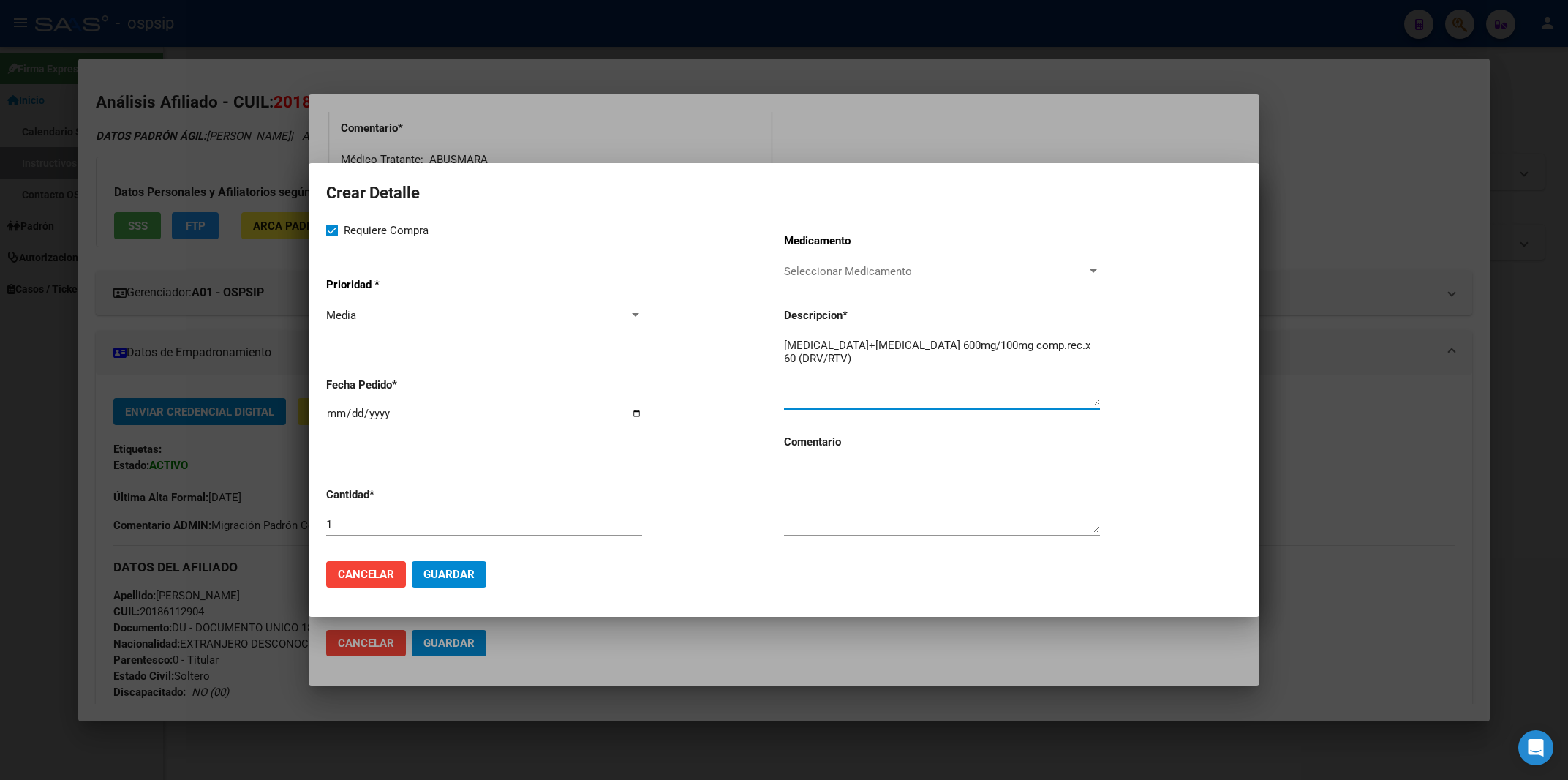
click at [790, 351] on textarea "[MEDICAL_DATA]+[MEDICAL_DATA] 600mg/100mg comp.rec.x 60 (DRV/RTV)" at bounding box center [943, 371] width 316 height 69
type textarea "[MEDICAL_DATA]+[MEDICAL_DATA] 600mg/100mg comp.rec.x 60 (DRV/RTV)"
click at [824, 520] on textarea at bounding box center [943, 498] width 316 height 69
type textarea "MISMO TTO"
click at [336, 423] on input "2025-09-15" at bounding box center [484, 419] width 316 height 23
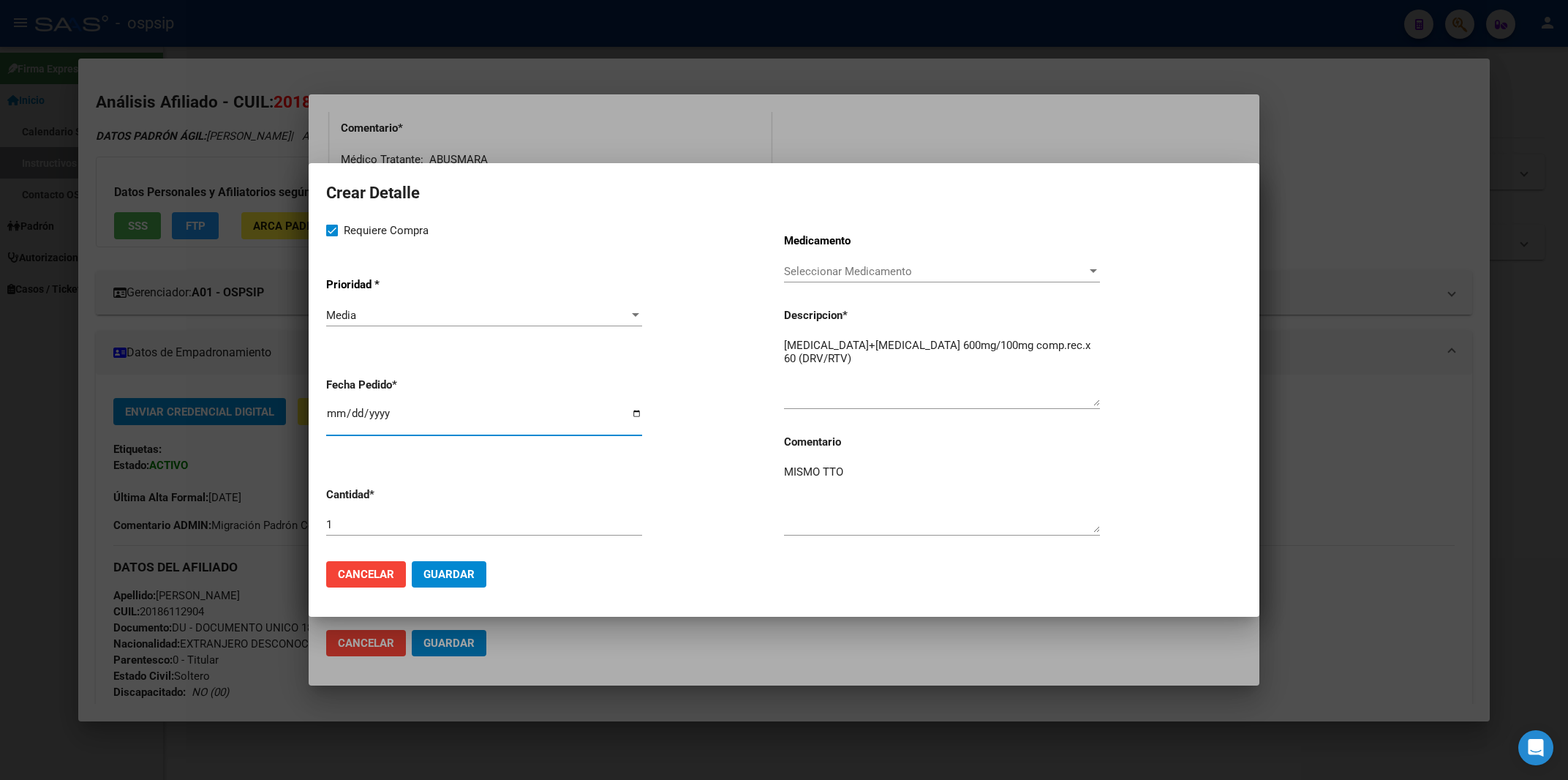
type input "2025-09-10"
click at [479, 582] on button "Guardar" at bounding box center [449, 574] width 74 height 27
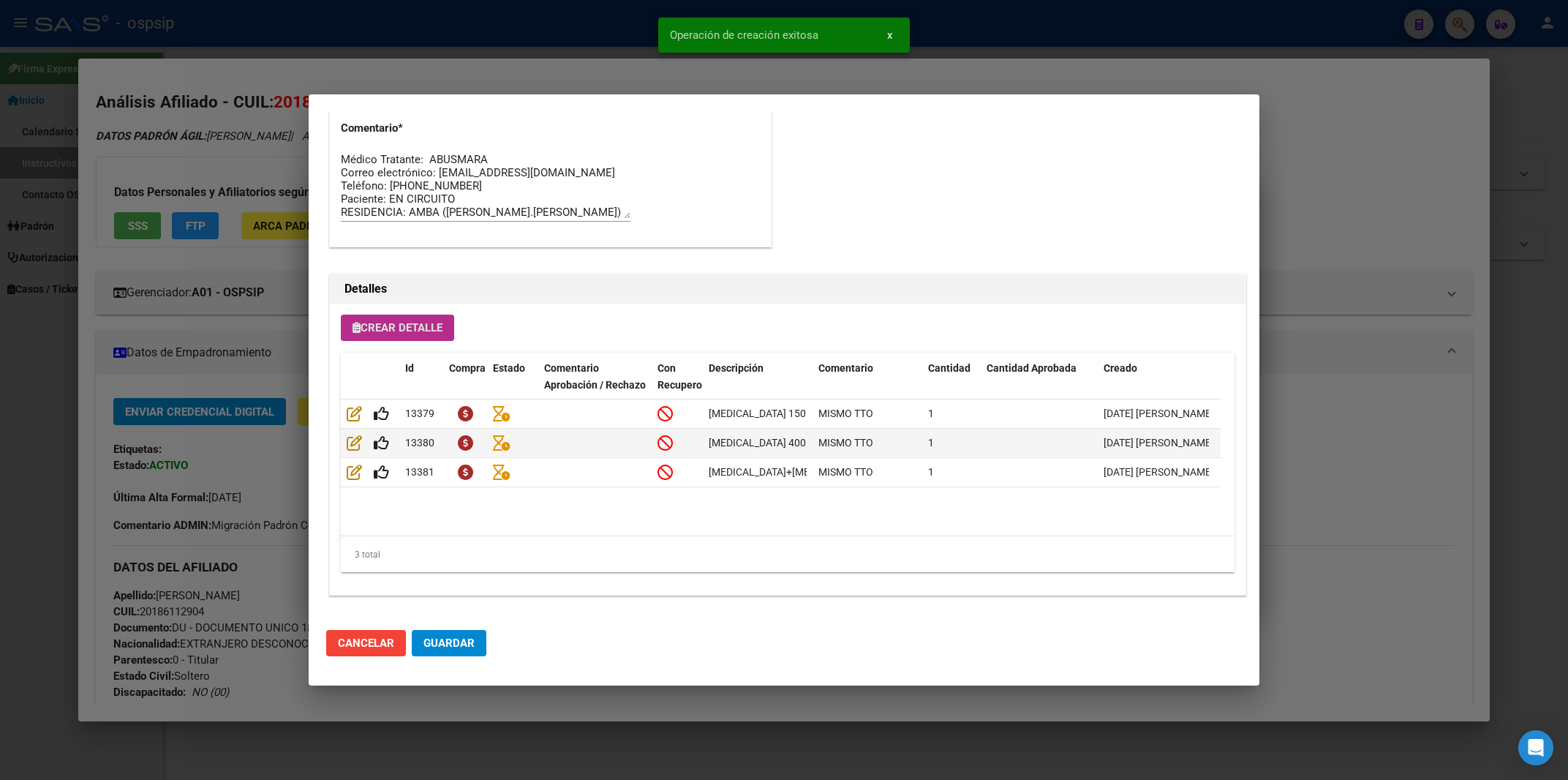
click at [473, 643] on span "Guardar" at bounding box center [449, 644] width 51 height 13
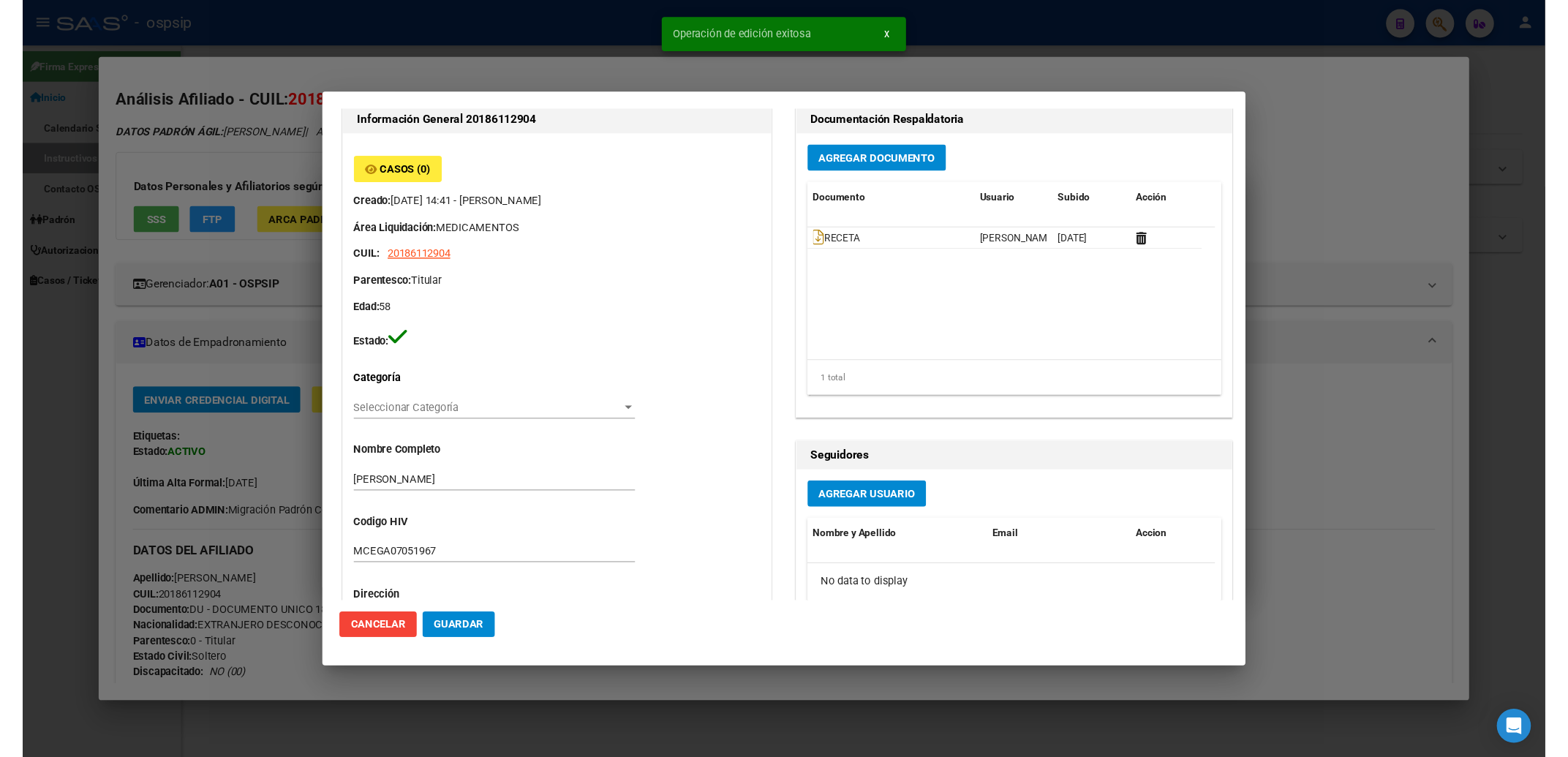
scroll to position [0, 0]
